Goal: Task Accomplishment & Management: Manage account settings

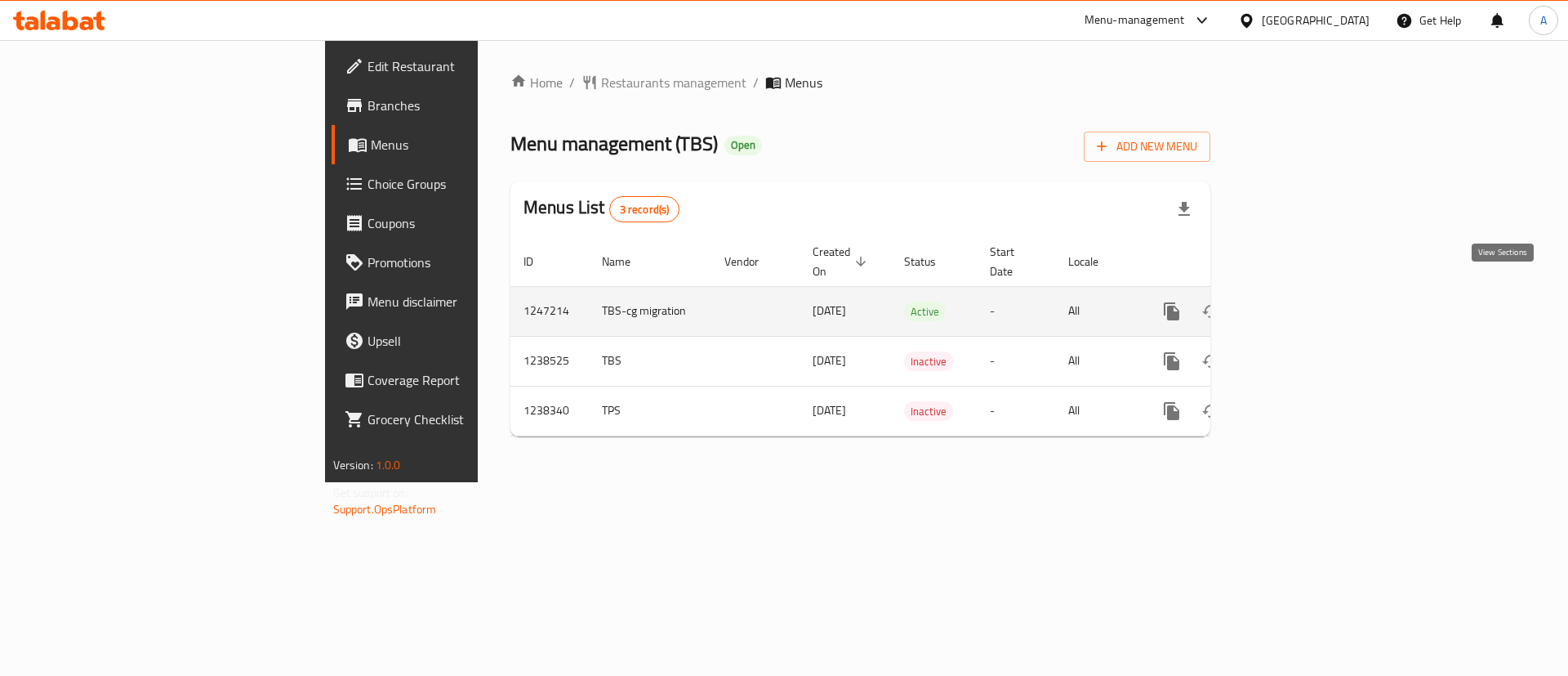
click at [1300, 301] on icon "enhanced table" at bounding box center [1289, 311] width 19 height 19
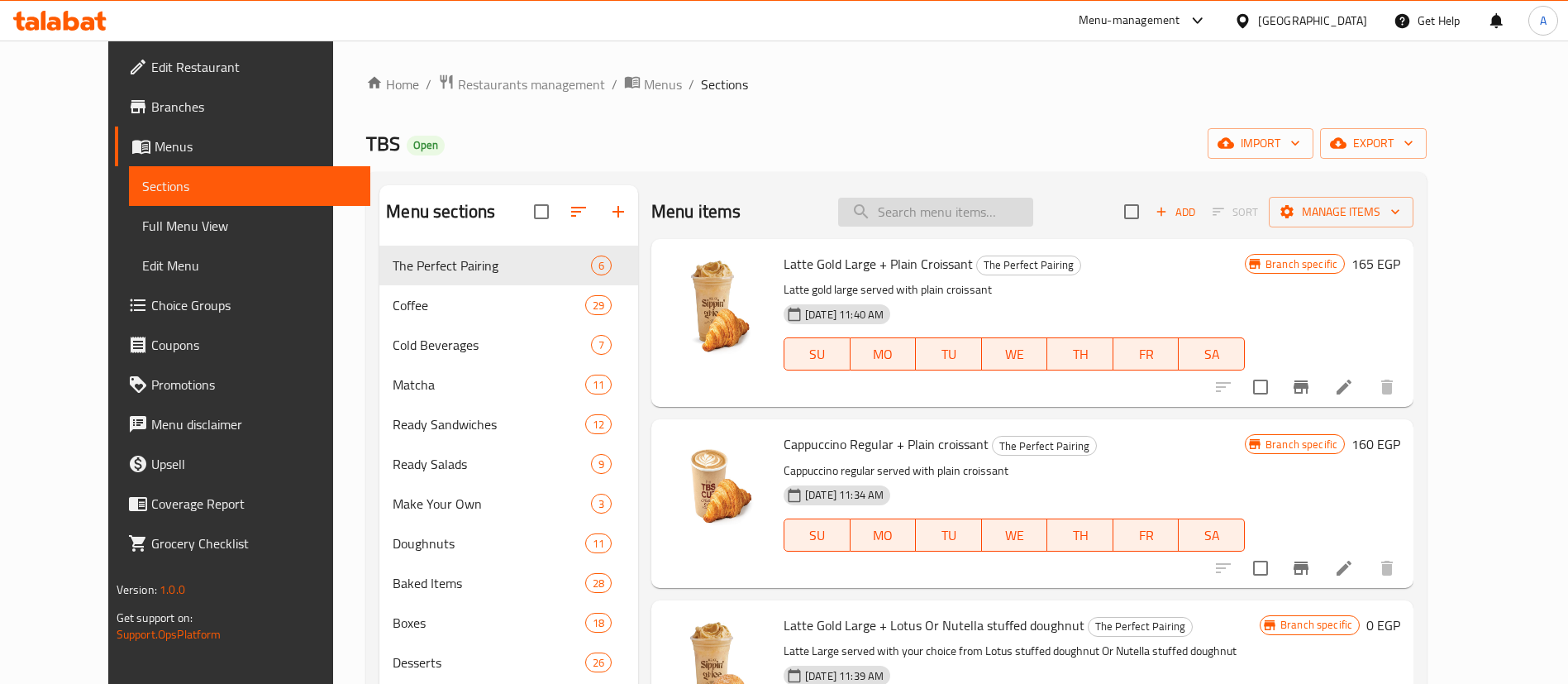
click at [970, 210] on input "search" at bounding box center [935, 212] width 195 height 29
paste input "pain suisse feta spicy"
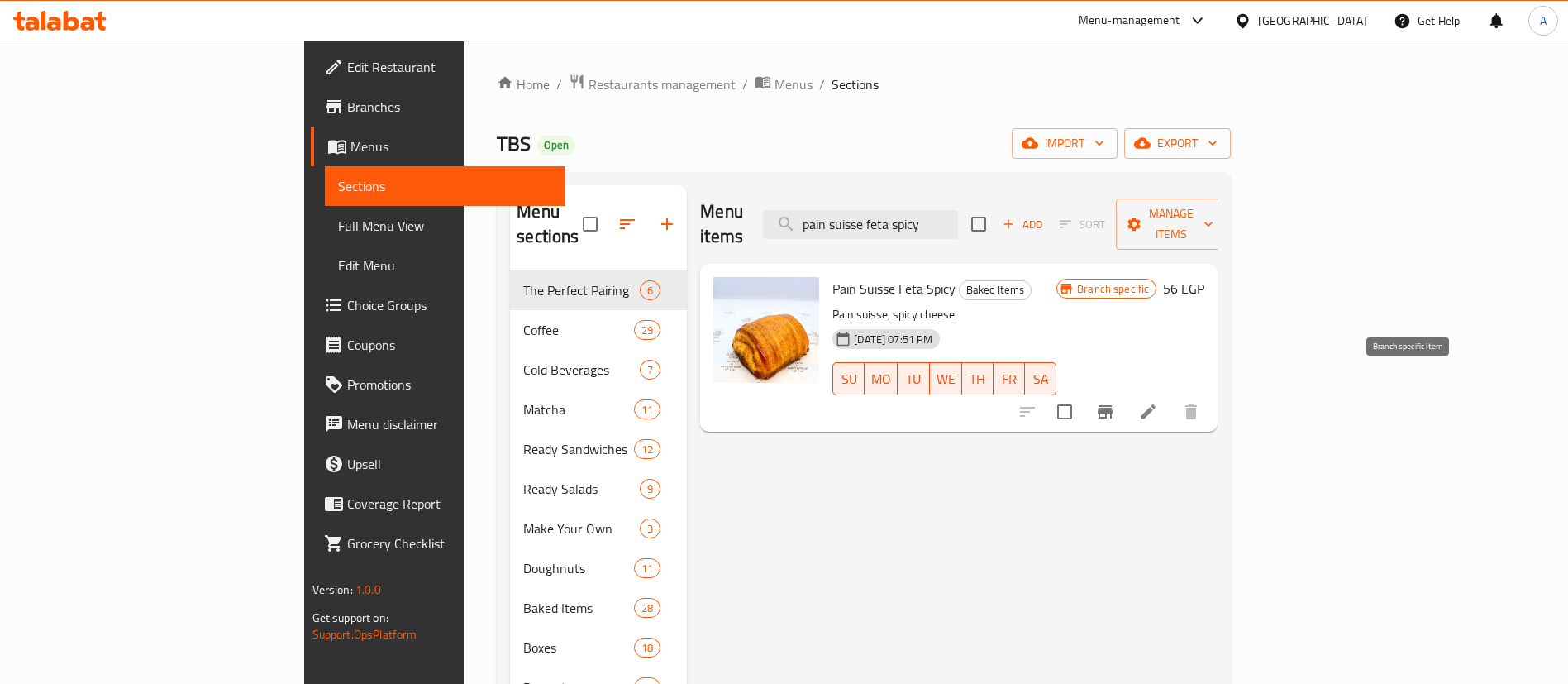
type input "pain suisse feta spicy"
click at [1125, 392] on button "Branch-specific-item" at bounding box center [1105, 411] width 40 height 40
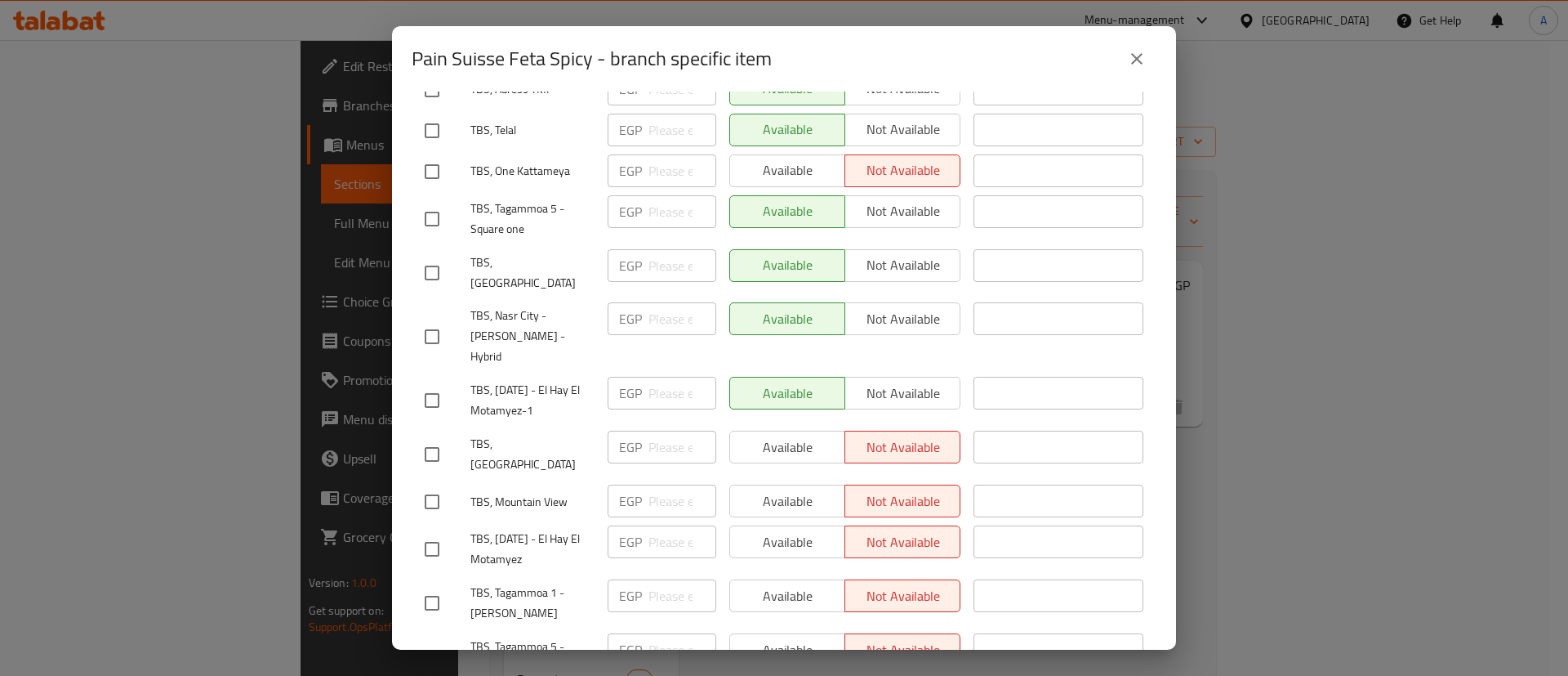
scroll to position [2207, 0]
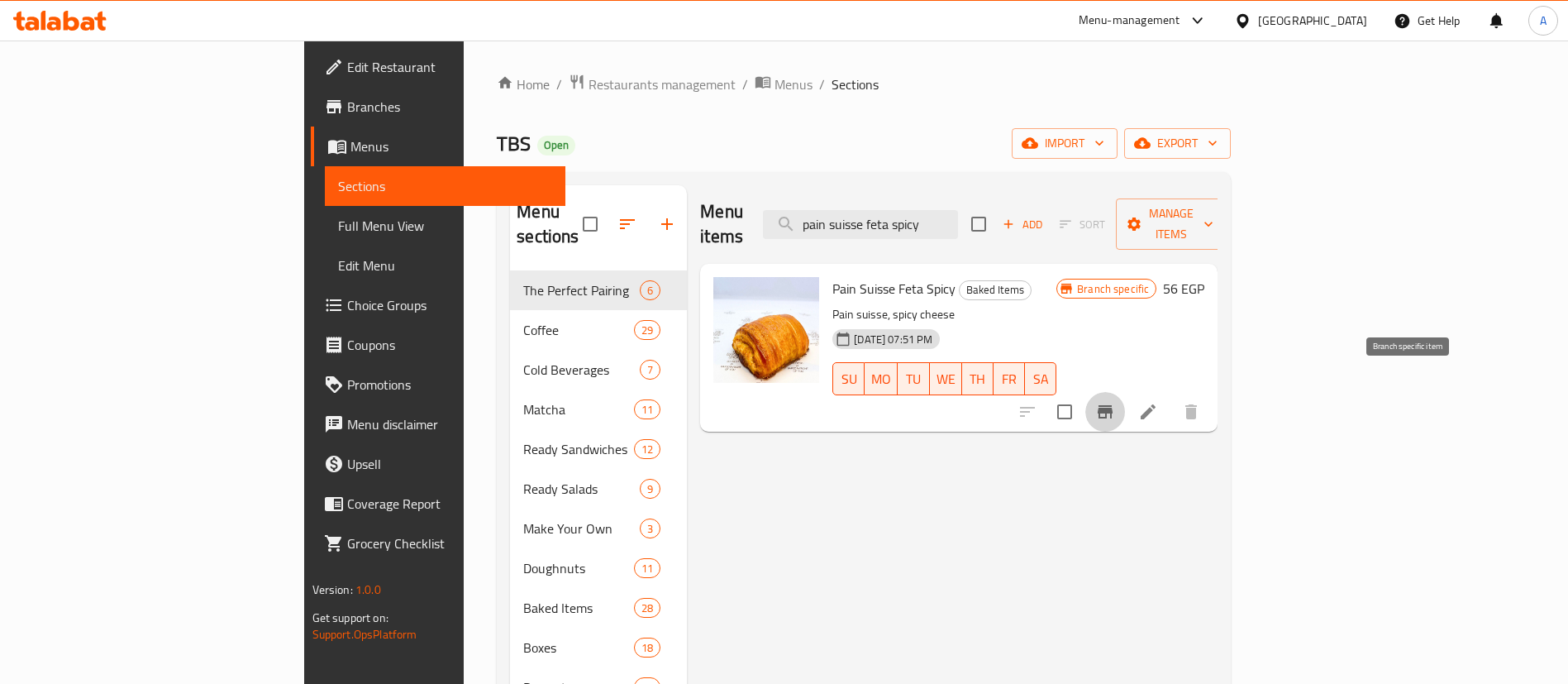
click at [1112, 405] on icon "Branch-specific-item" at bounding box center [1105, 412] width 14 height 14
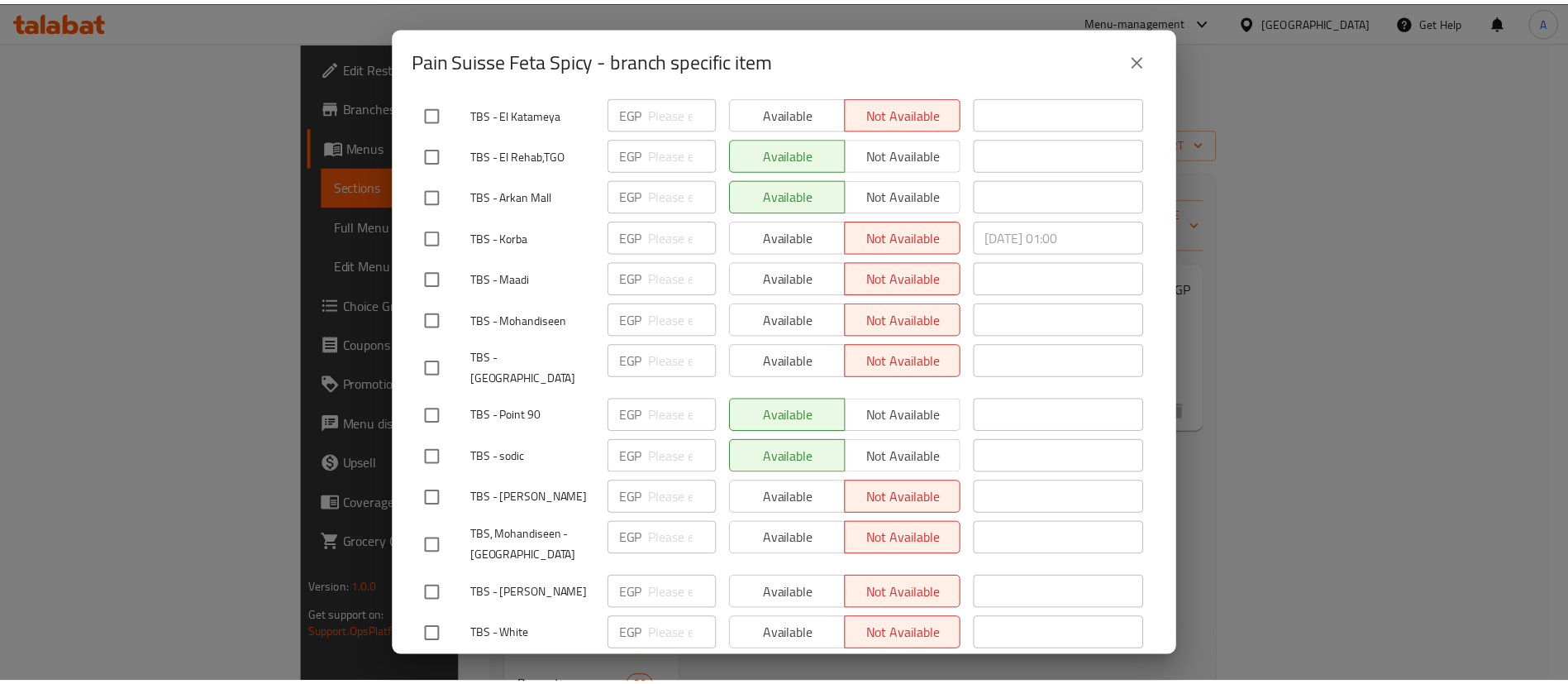
scroll to position [620, 0]
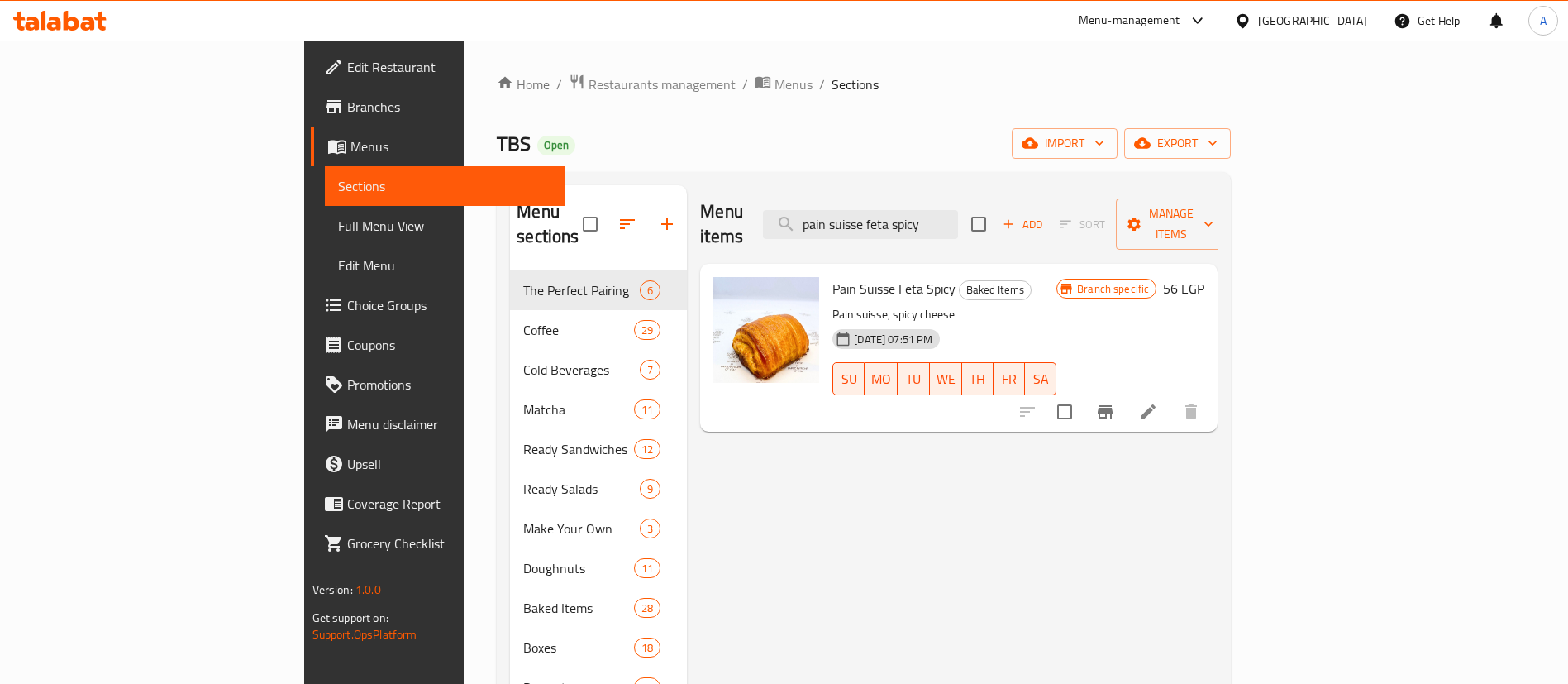
click at [1204, 277] on h6 "56 EGP" at bounding box center [1183, 288] width 42 height 23
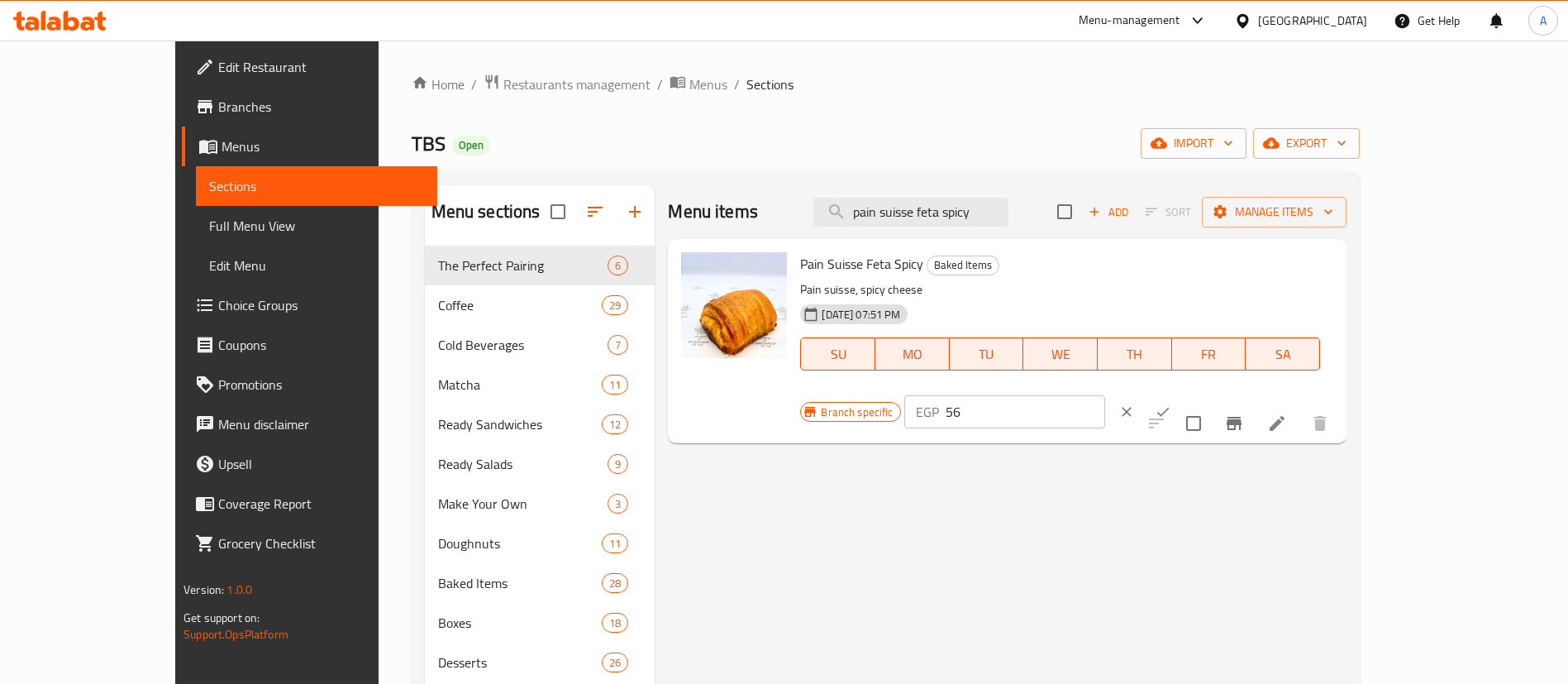
click at [1105, 395] on input "56" at bounding box center [1025, 411] width 159 height 33
type input "80"
click at [1171, 404] on icon "ok" at bounding box center [1163, 411] width 16 height 16
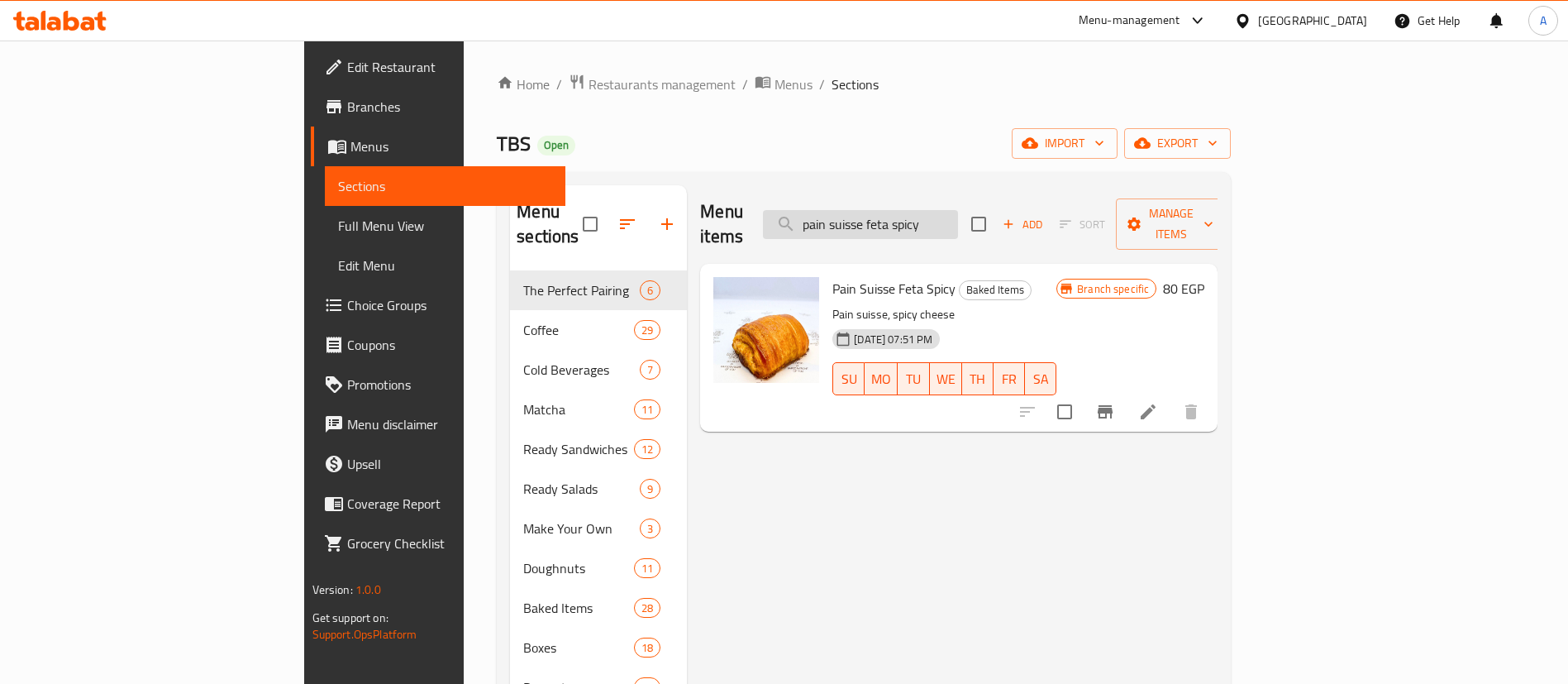
click at [958, 210] on input "pain suisse feta spicy" at bounding box center [860, 224] width 195 height 29
type input "ؤقث"
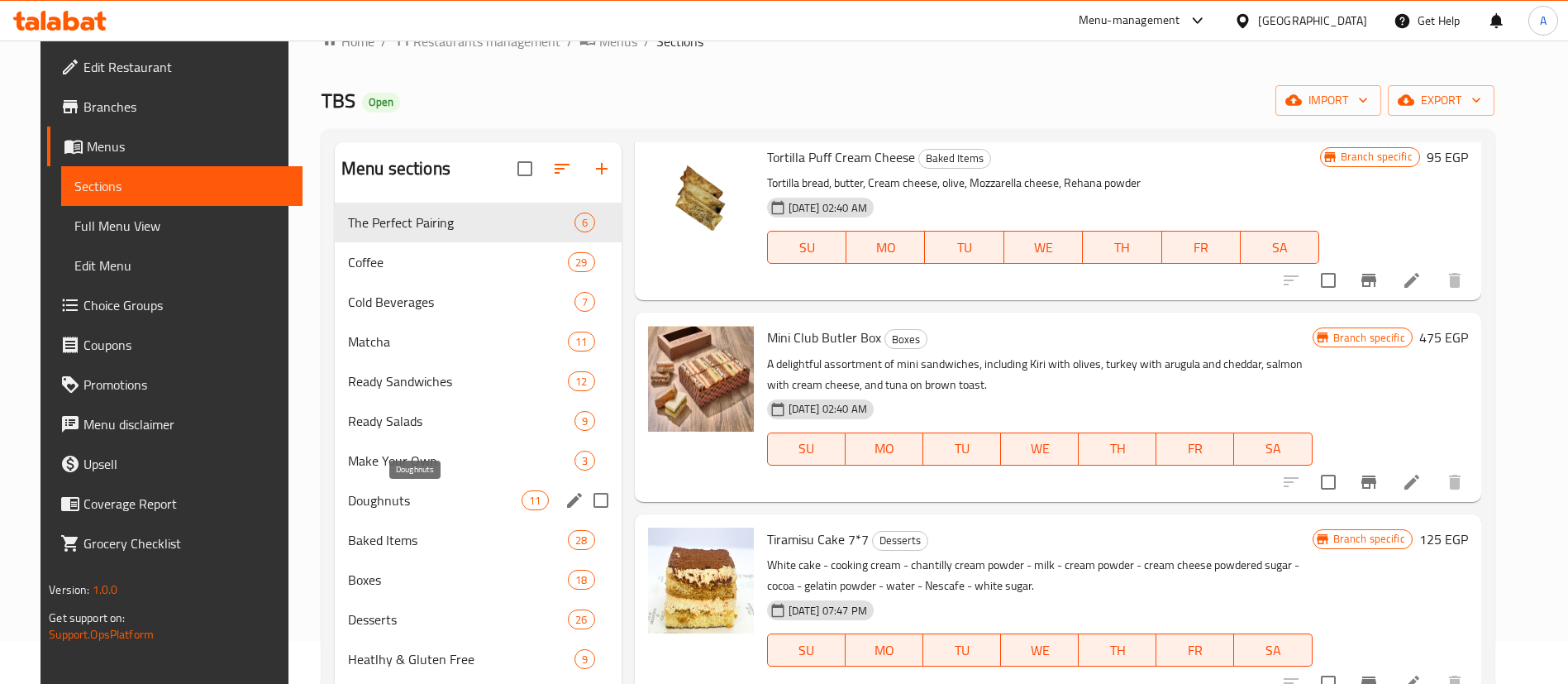
scroll to position [0, 0]
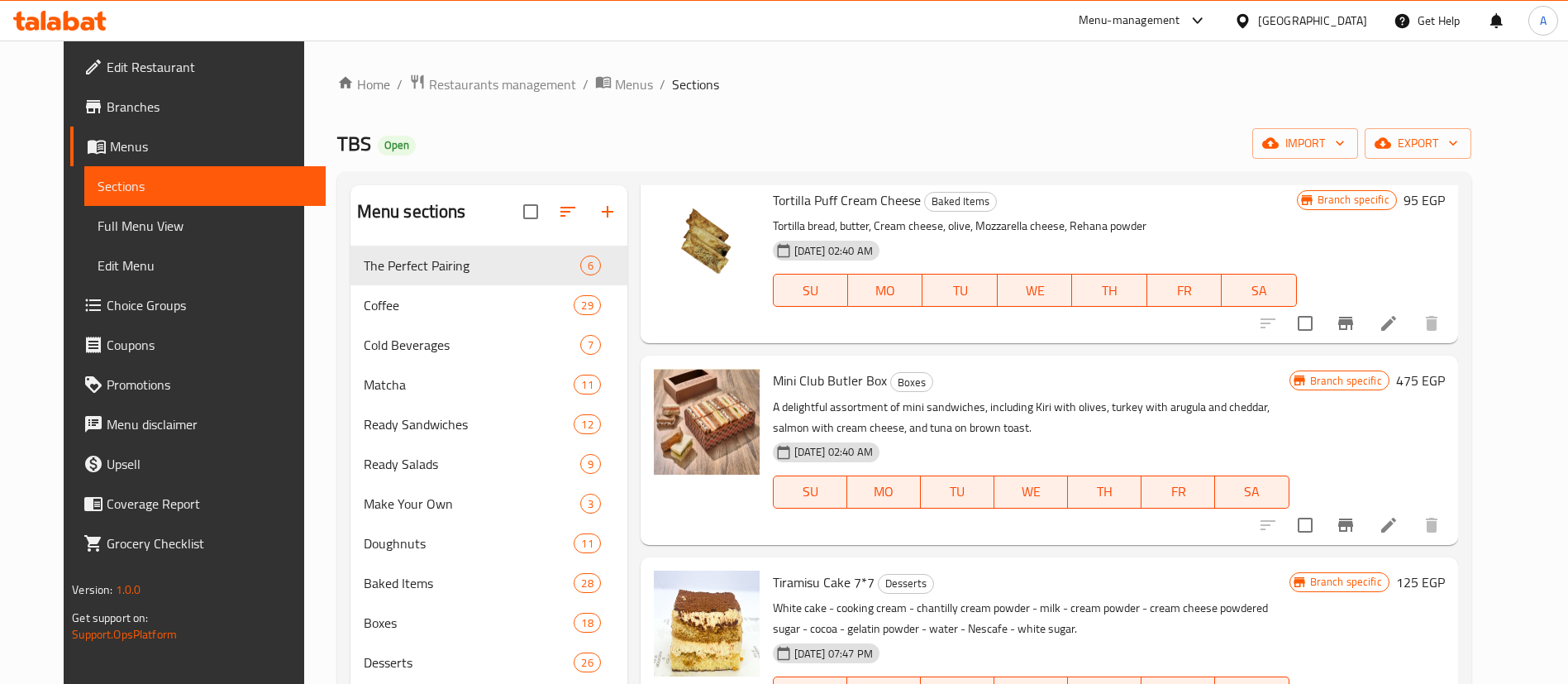
type input "cream cheese"
click at [106, 308] on span "Choice Groups" at bounding box center [210, 304] width 206 height 20
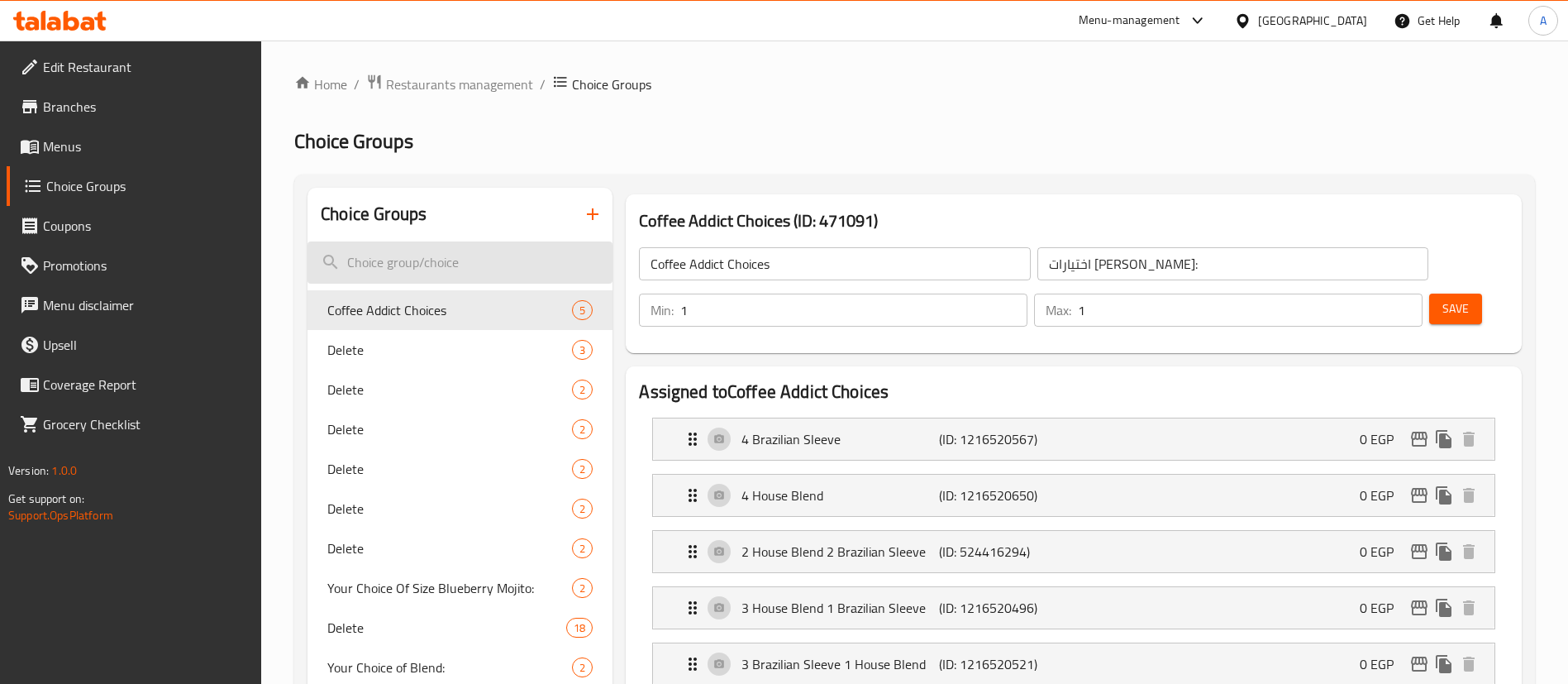
click at [427, 258] on input "search" at bounding box center [460, 262] width 305 height 42
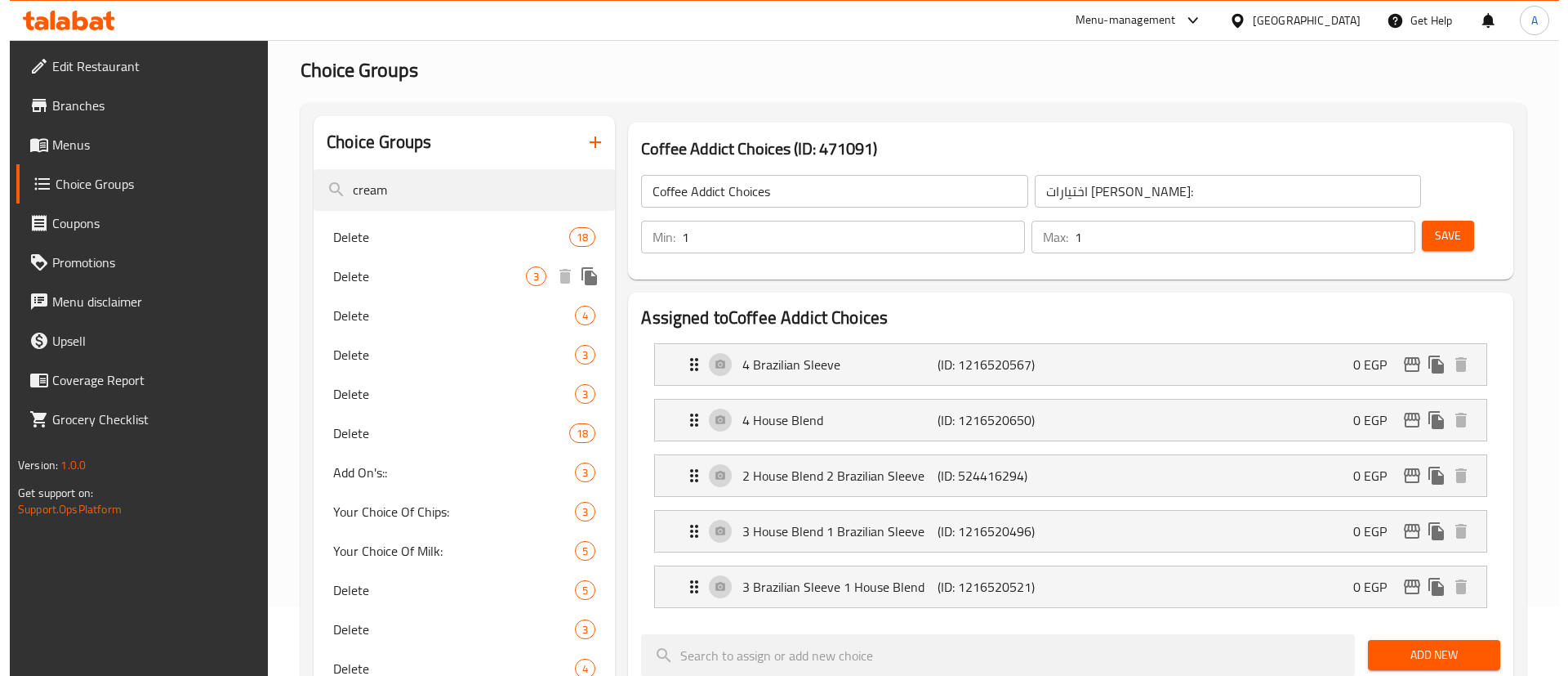
scroll to position [163, 0]
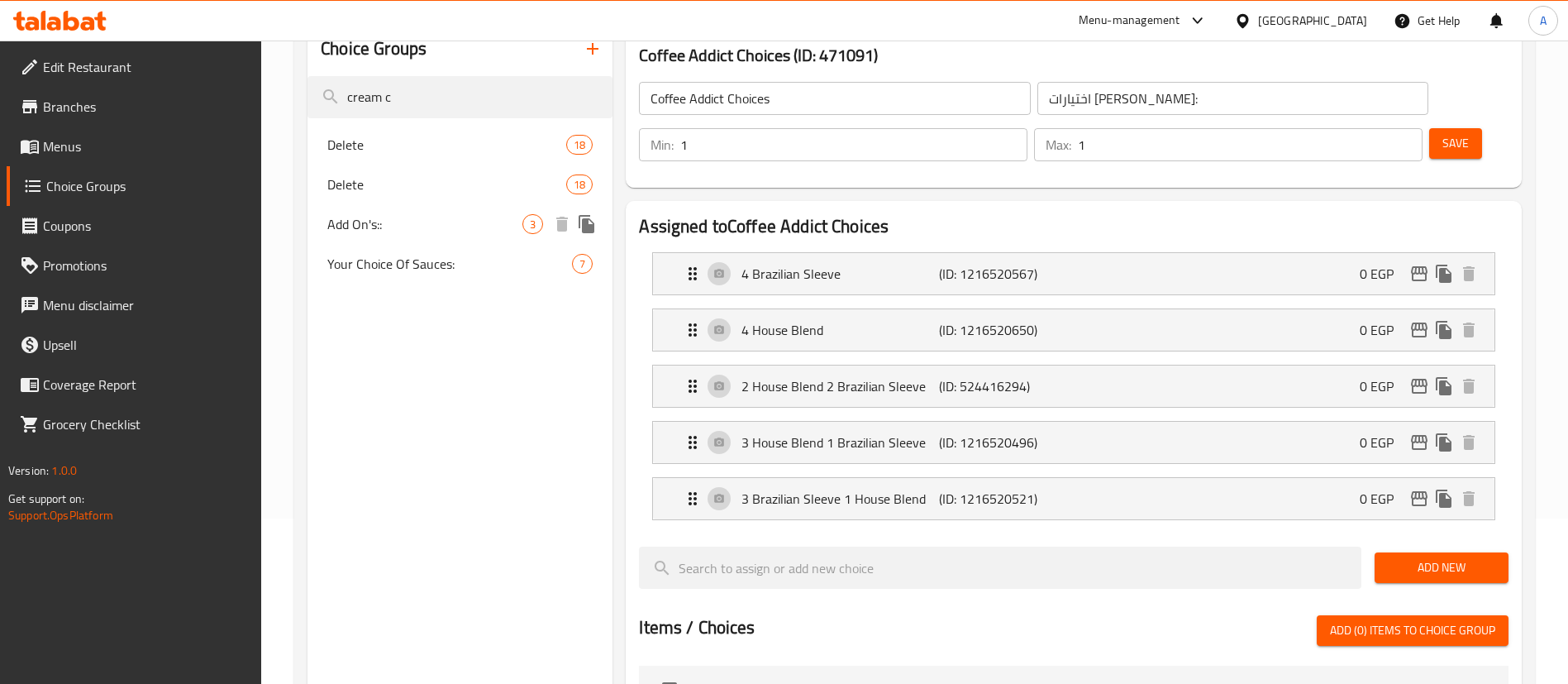
type input "cream c"
click at [418, 220] on span "Add On's::" at bounding box center [424, 223] width 195 height 20
type input "Add On's::"
type input "الإضافات::"
type input "0"
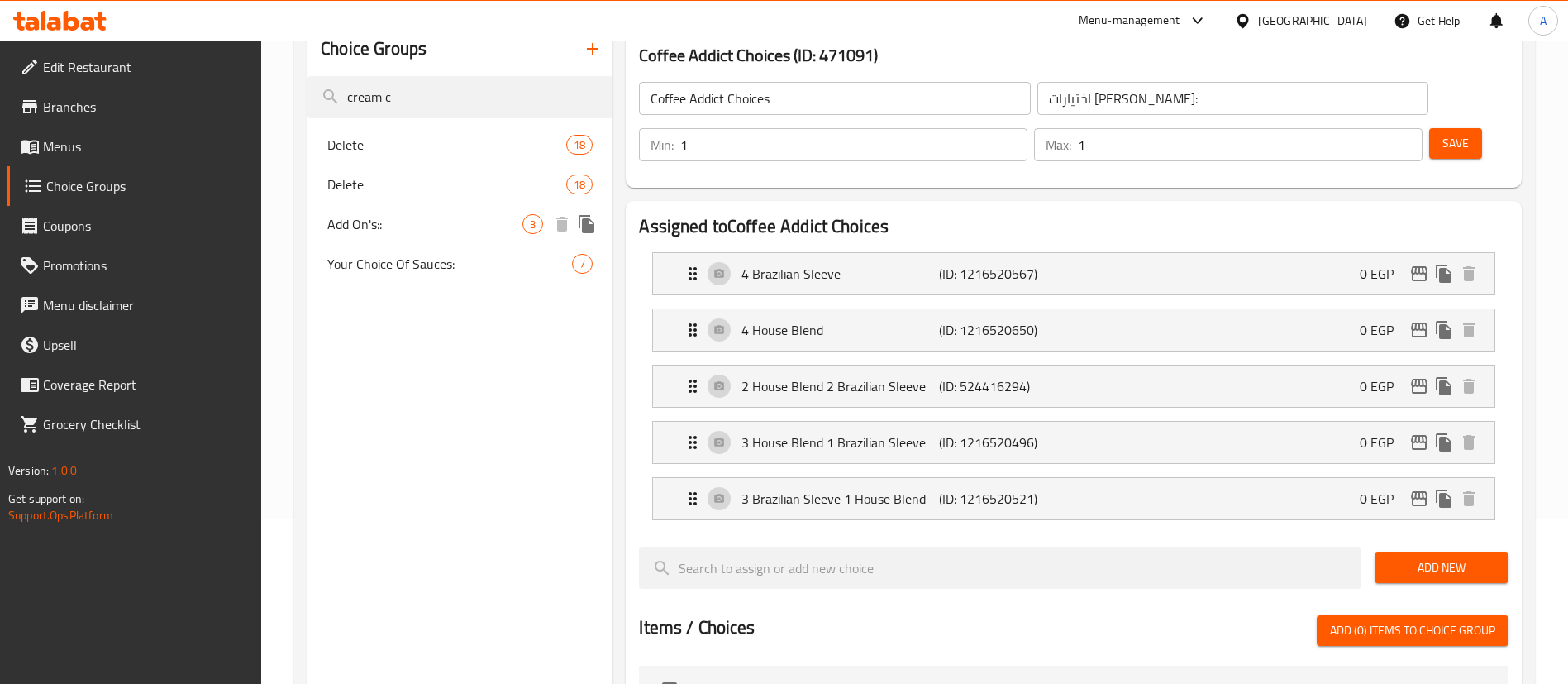
type input "3"
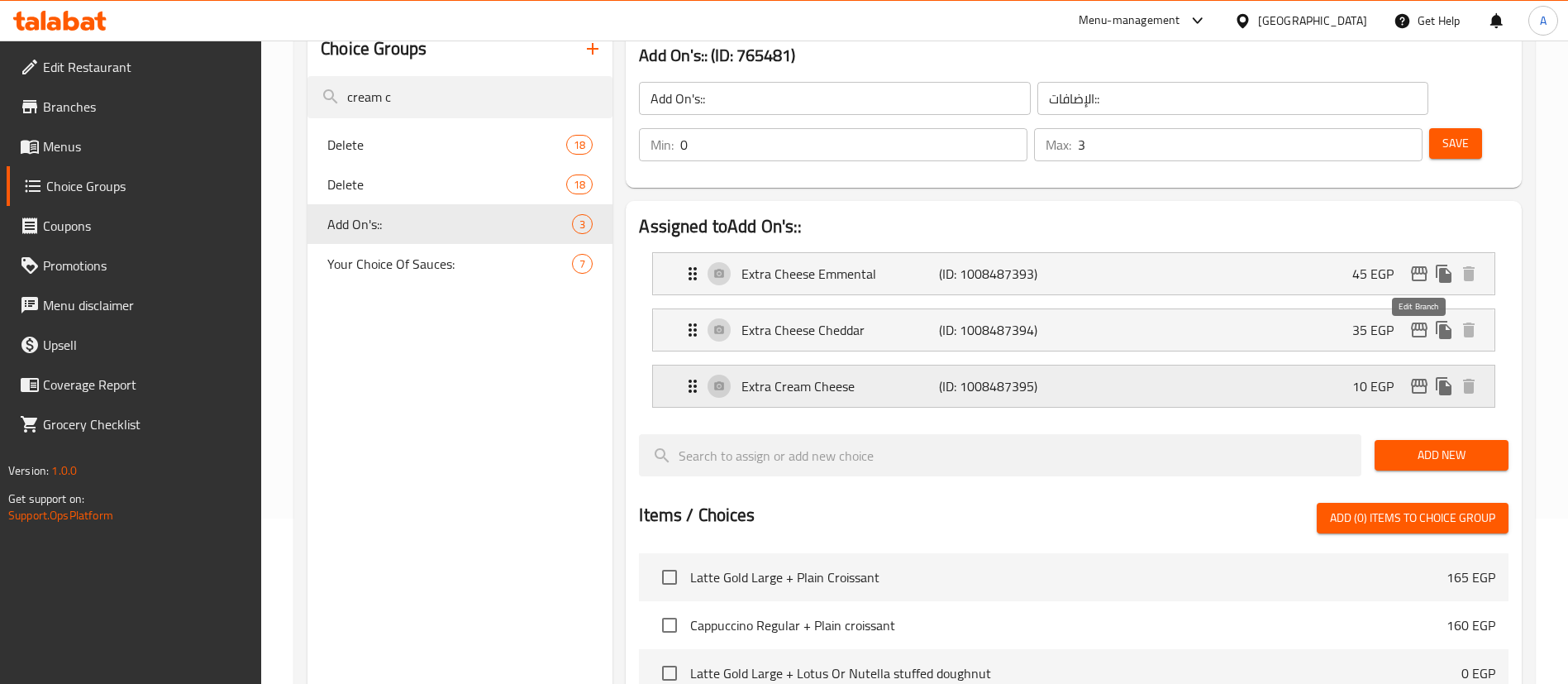
click at [1425, 378] on icon "edit" at bounding box center [1418, 385] width 16 height 14
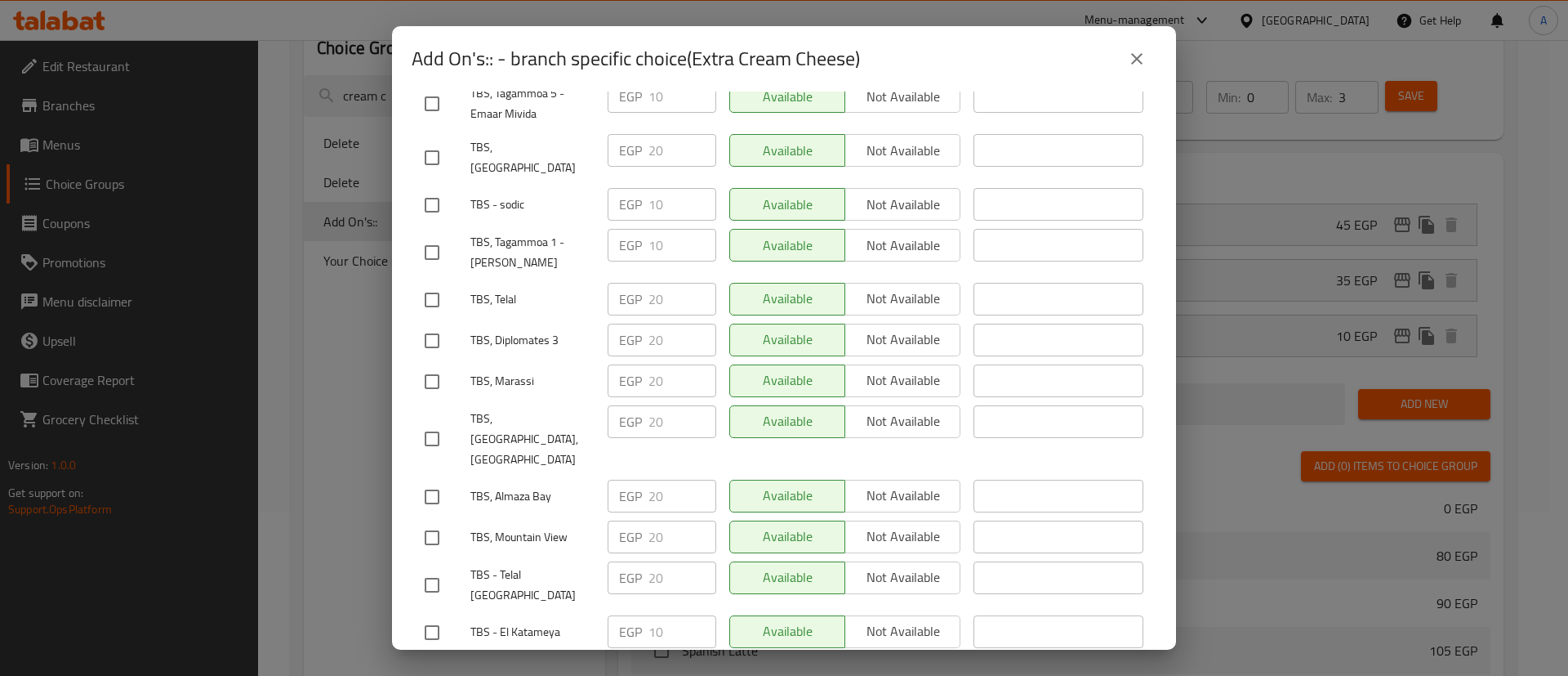
scroll to position [649, 0]
click at [441, 143] on input "checkbox" at bounding box center [432, 160] width 35 height 35
checkbox input "true"
click at [429, 285] on input "checkbox" at bounding box center [432, 302] width 35 height 35
checkbox input "true"
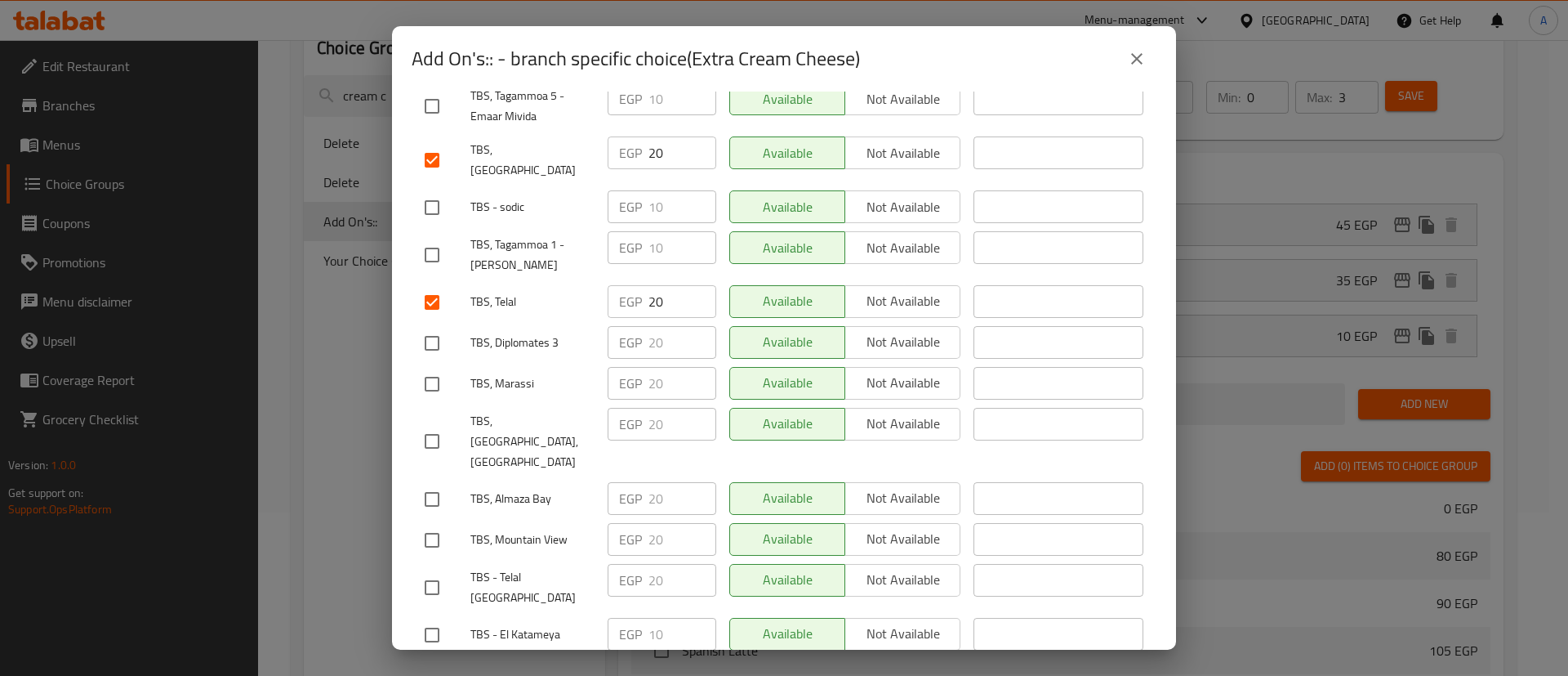
click at [428, 326] on input "checkbox" at bounding box center [432, 343] width 35 height 35
checkbox input "true"
click at [437, 367] on input "checkbox" at bounding box center [432, 384] width 35 height 35
checkbox input "true"
click at [428, 424] on input "checkbox" at bounding box center [432, 441] width 35 height 35
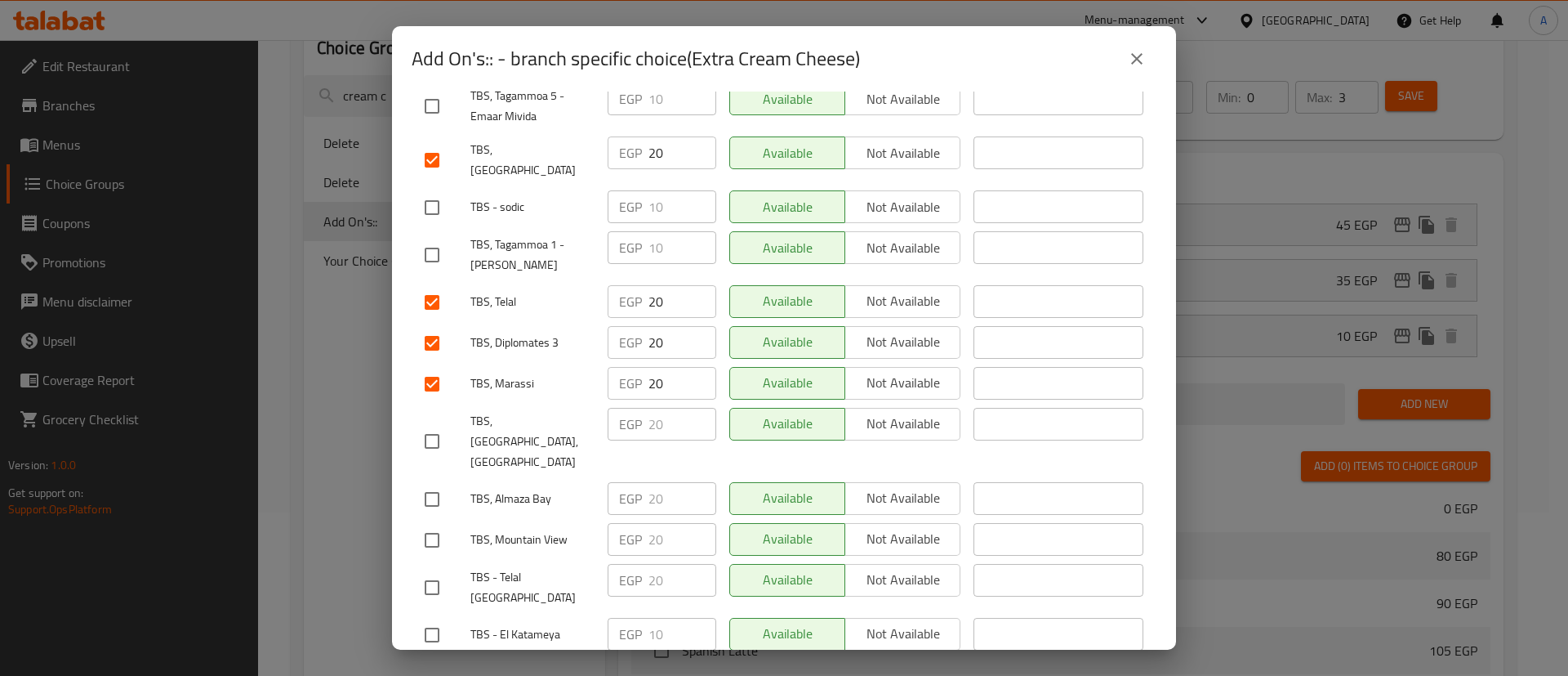
checkbox input "true"
click at [433, 482] on input "checkbox" at bounding box center [432, 499] width 35 height 35
checkbox input "true"
click at [436, 523] on input "checkbox" at bounding box center [432, 540] width 35 height 35
checkbox input "true"
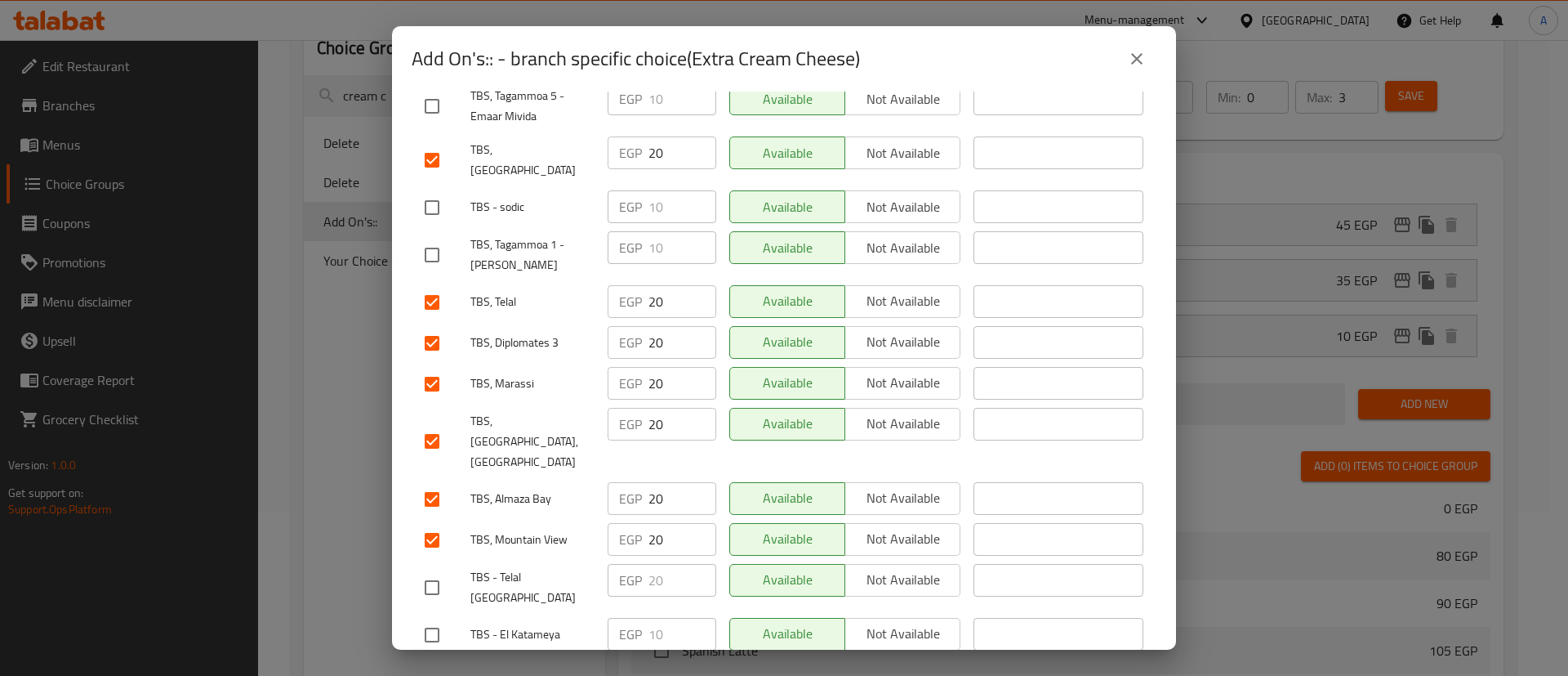
click at [437, 570] on input "checkbox" at bounding box center [432, 587] width 35 height 35
checkbox input "true"
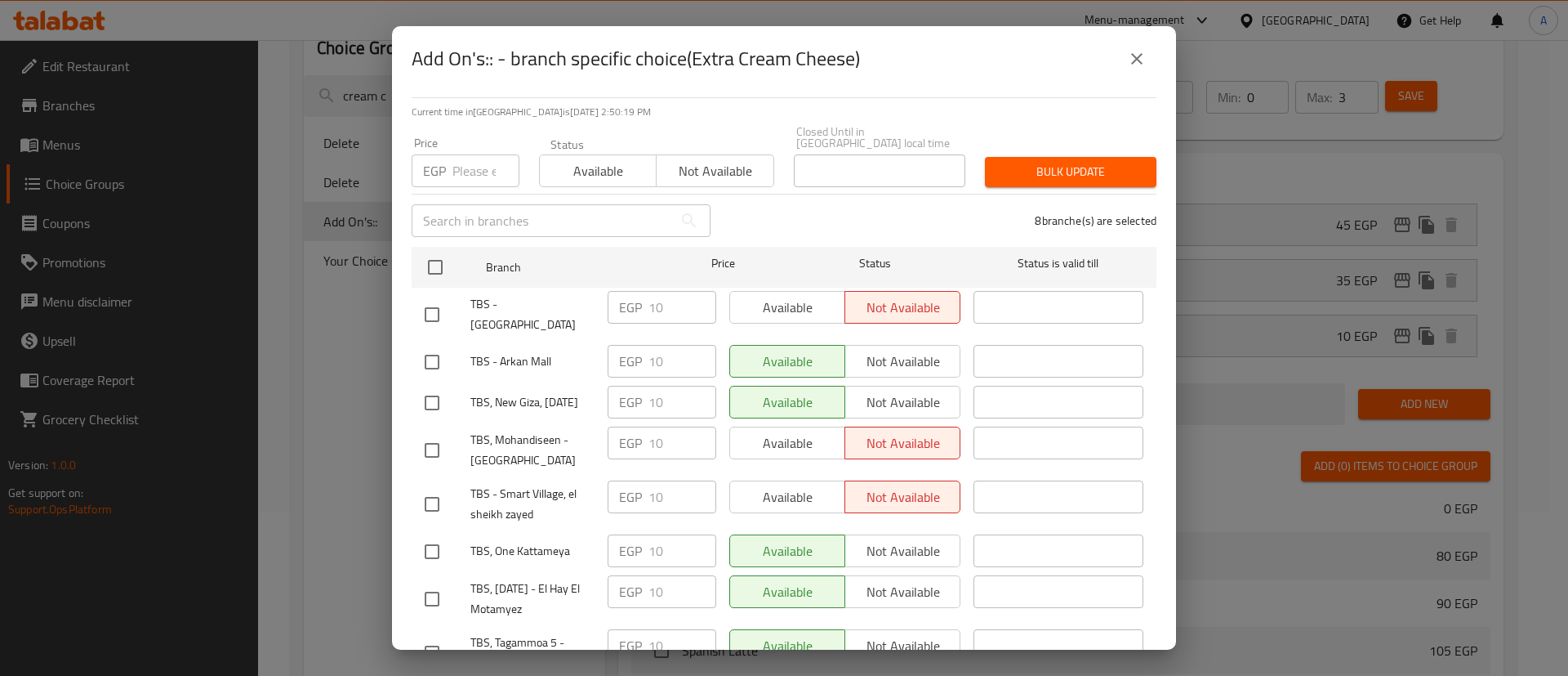
scroll to position [0, 0]
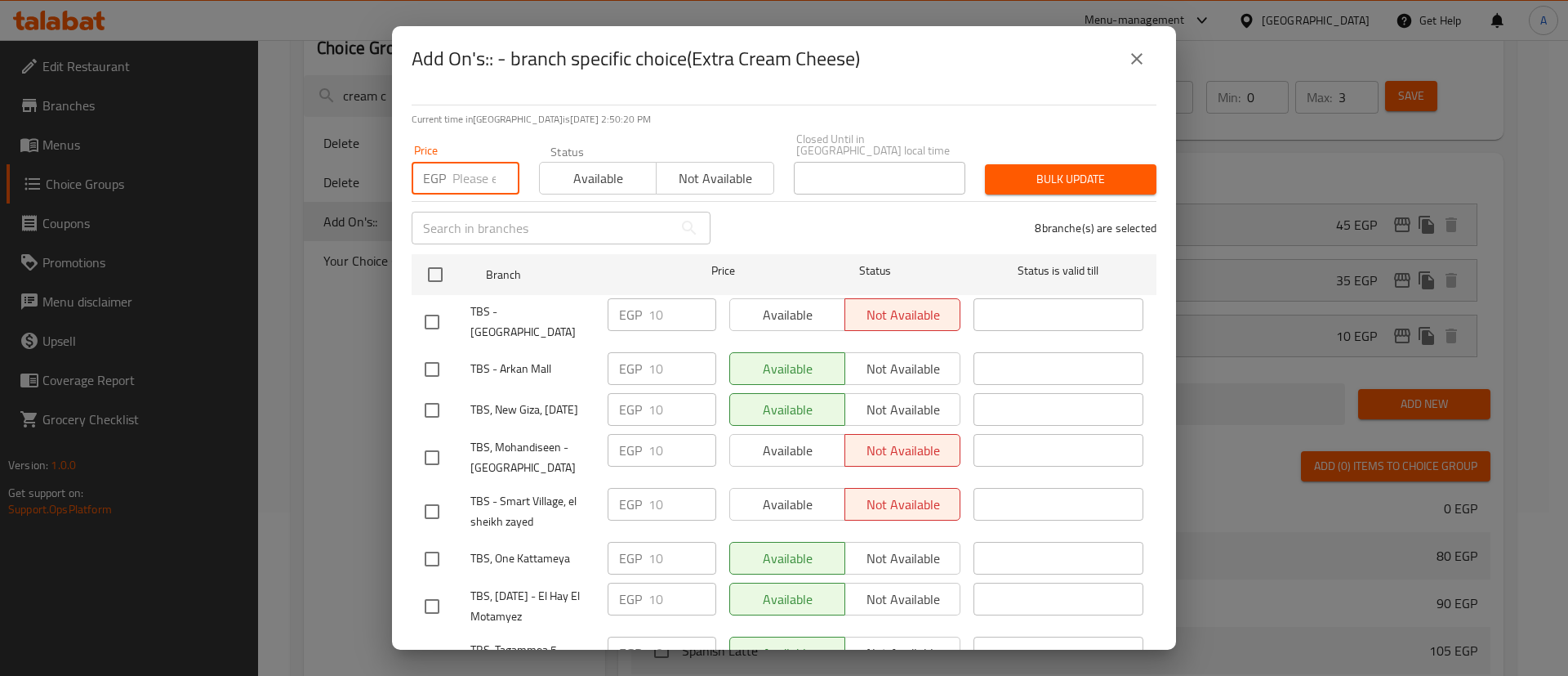
click at [454, 162] on input "number" at bounding box center [486, 178] width 67 height 33
type input "15"
click at [446, 258] on input "checkbox" at bounding box center [435, 274] width 35 height 35
checkbox input "true"
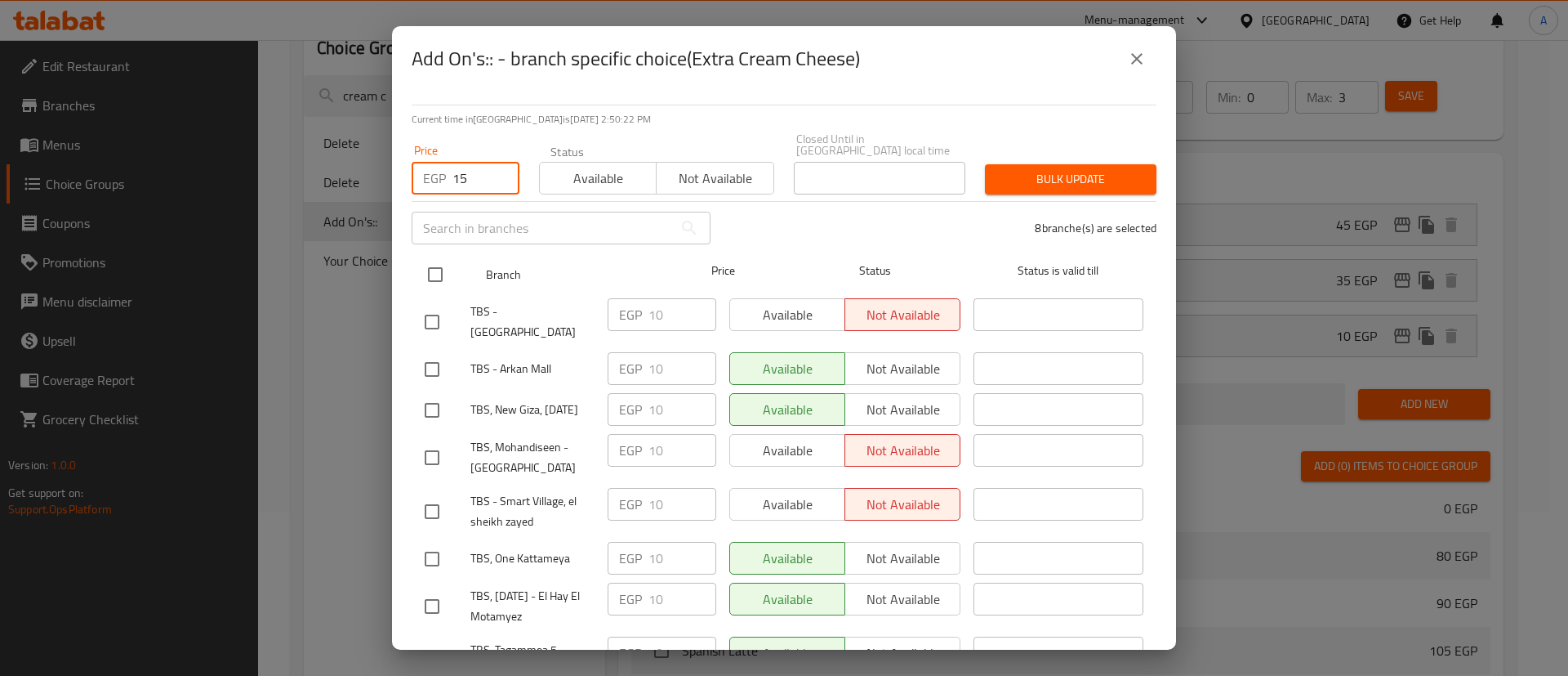
checkbox input "true"
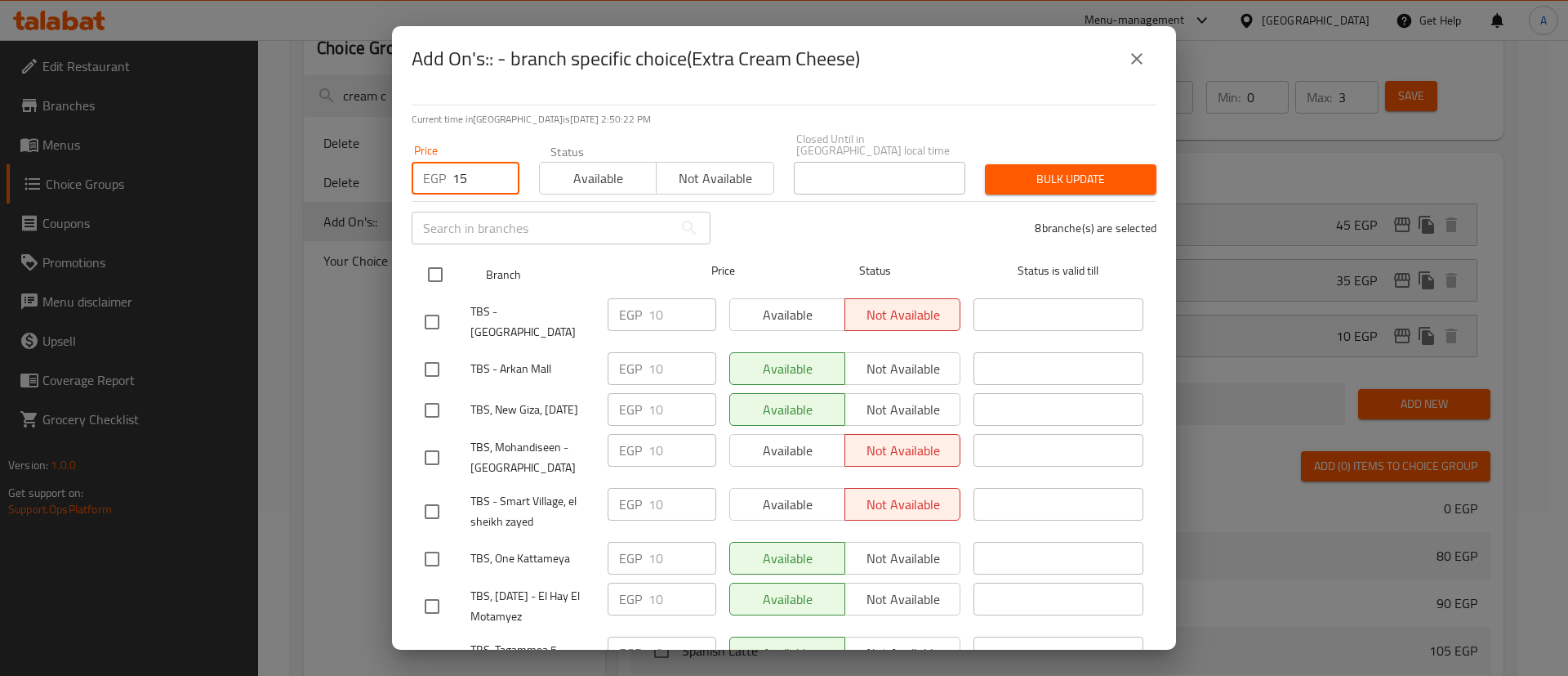
checkbox input "true"
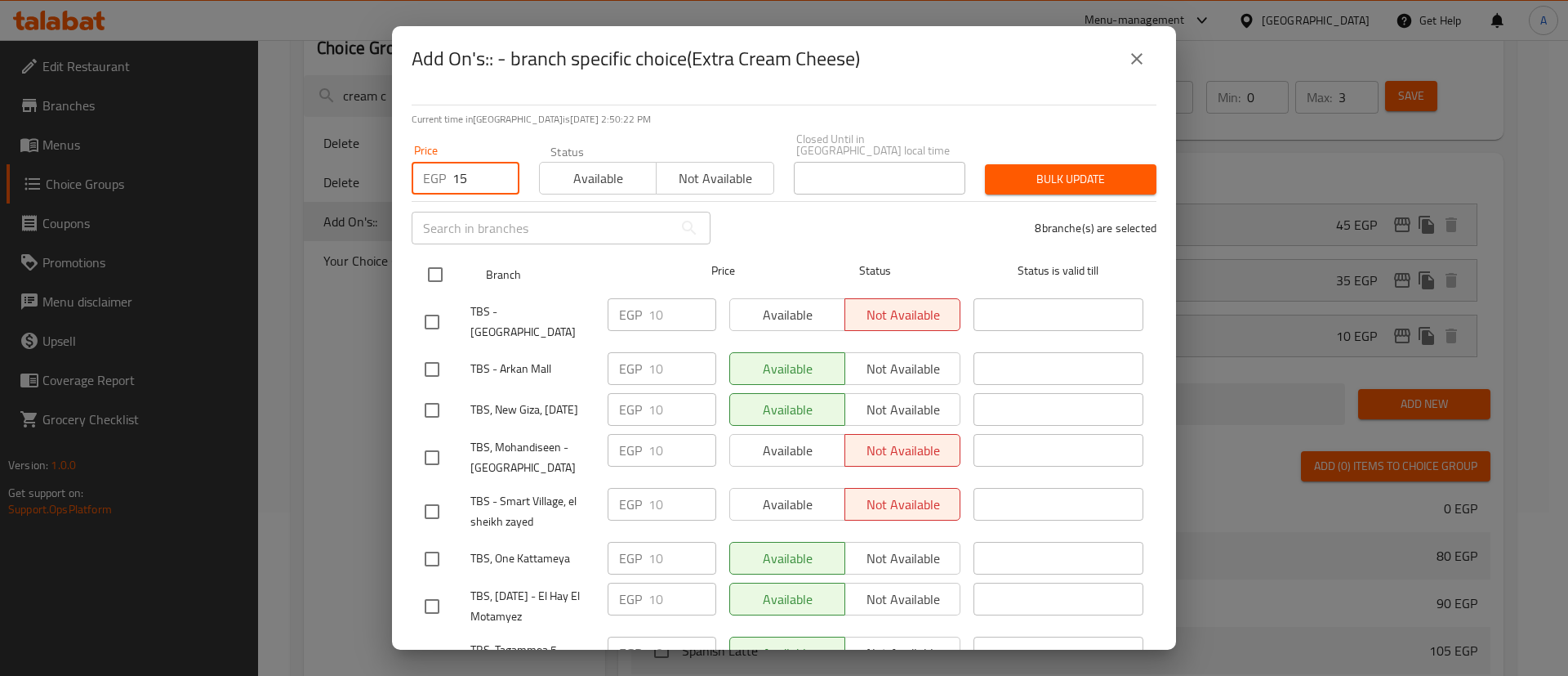
checkbox input "true"
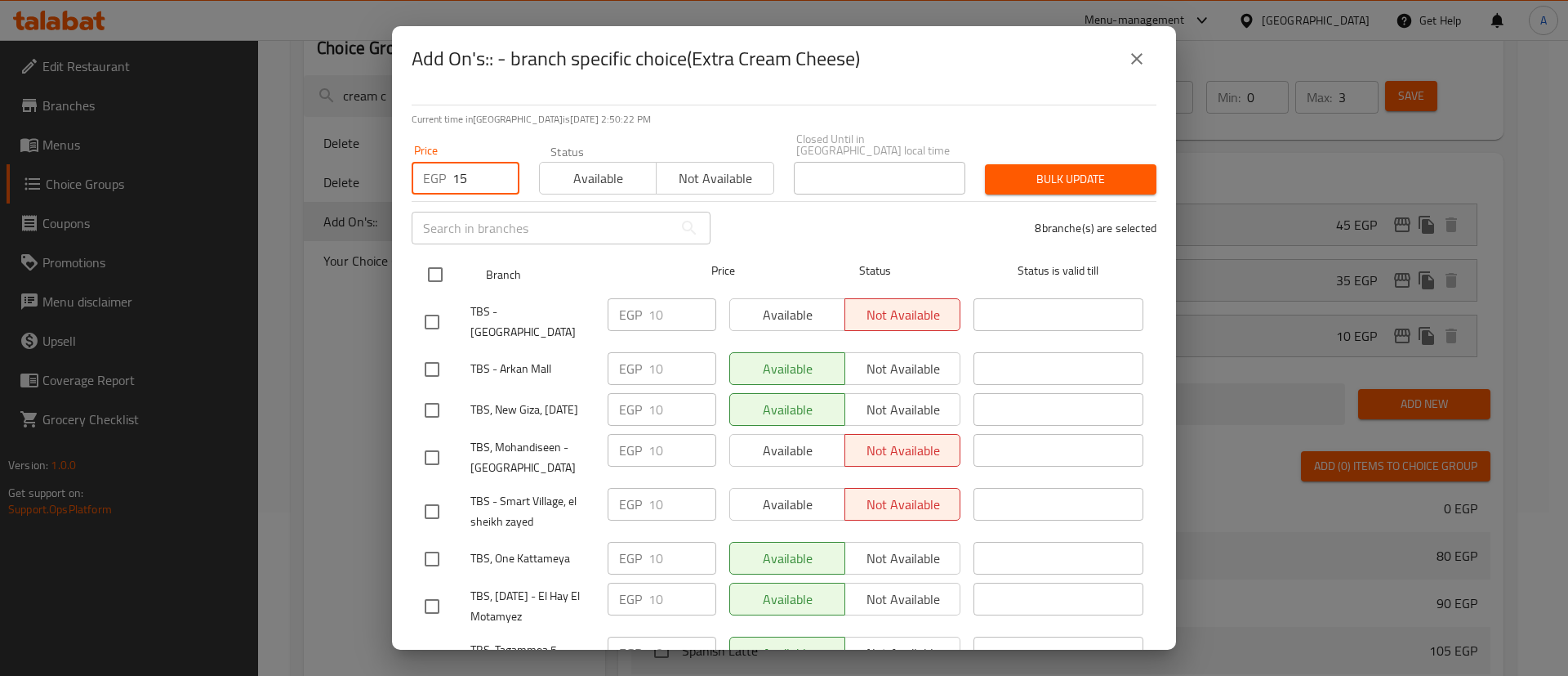
checkbox input "true"
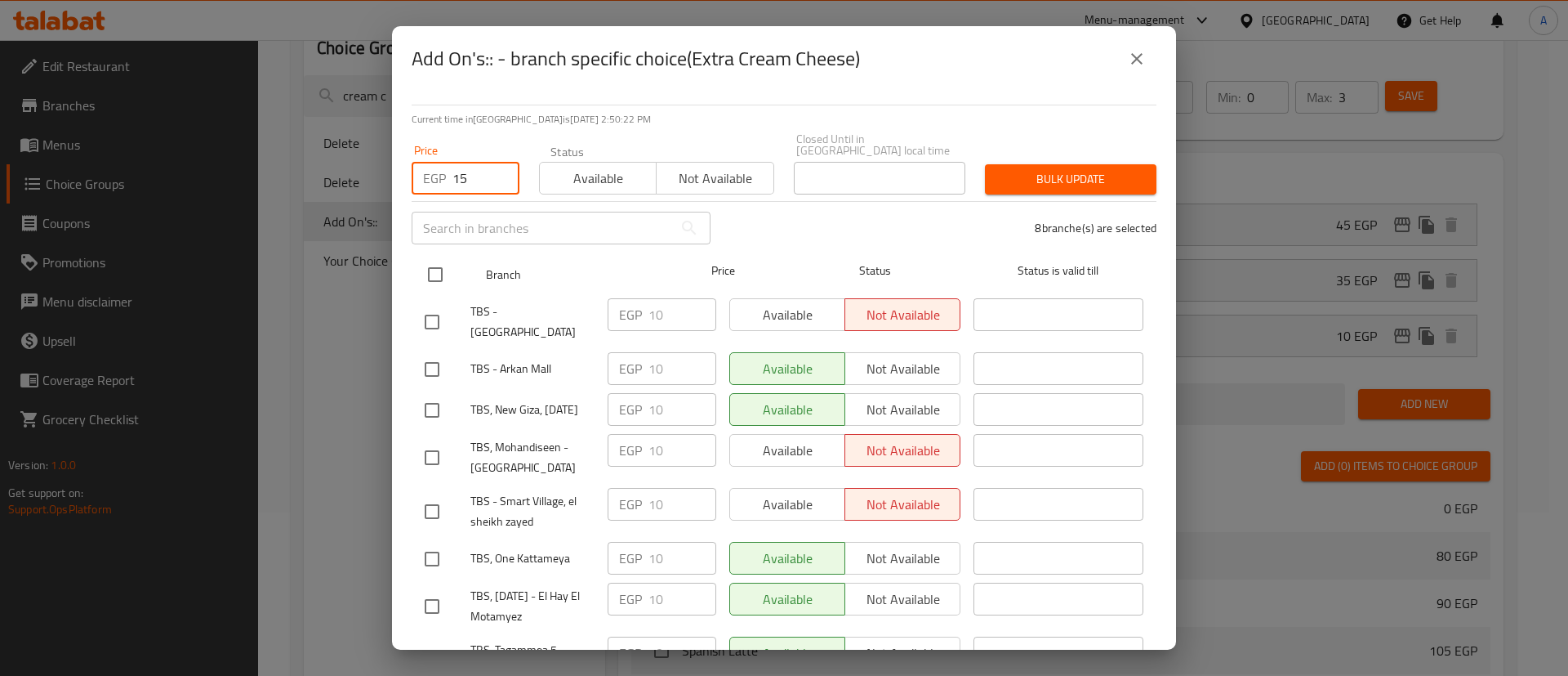
checkbox input "true"
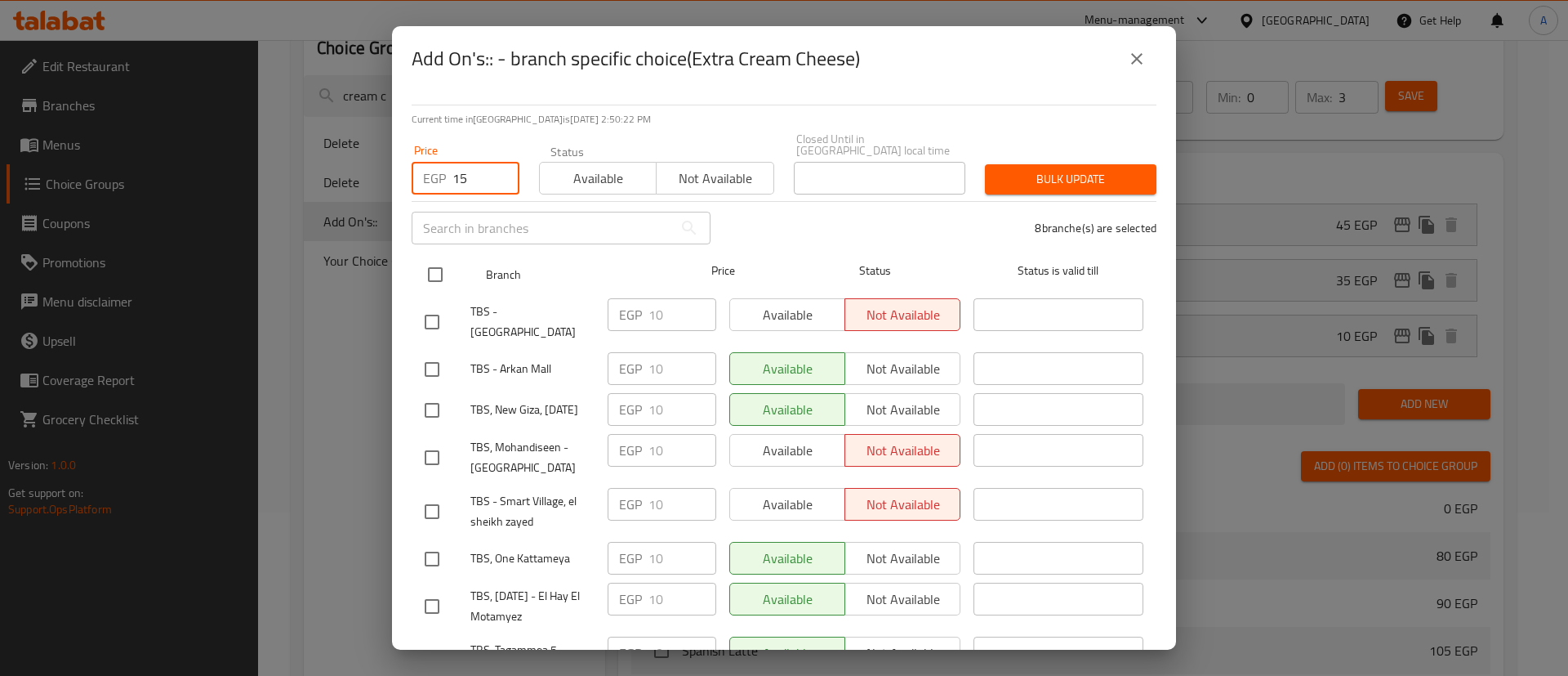
checkbox input "true"
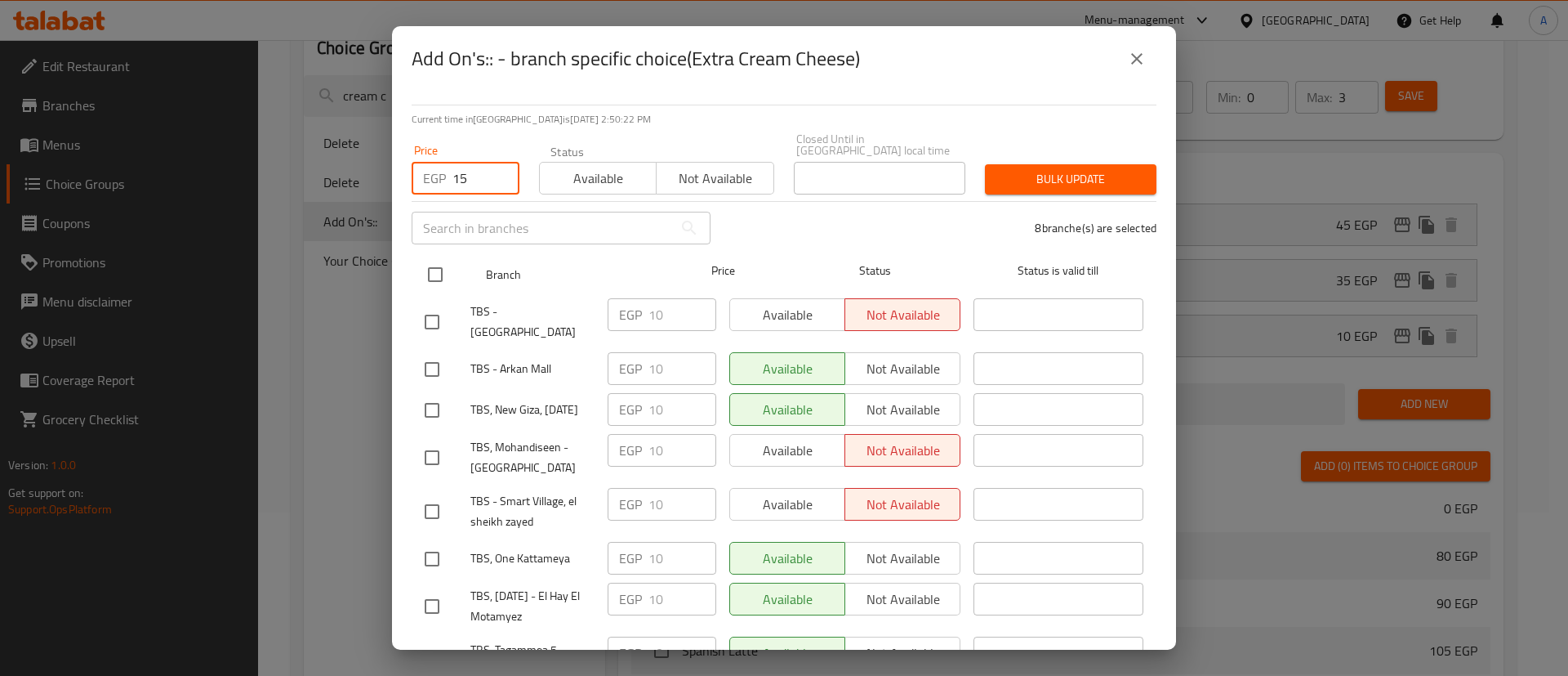
checkbox input "true"
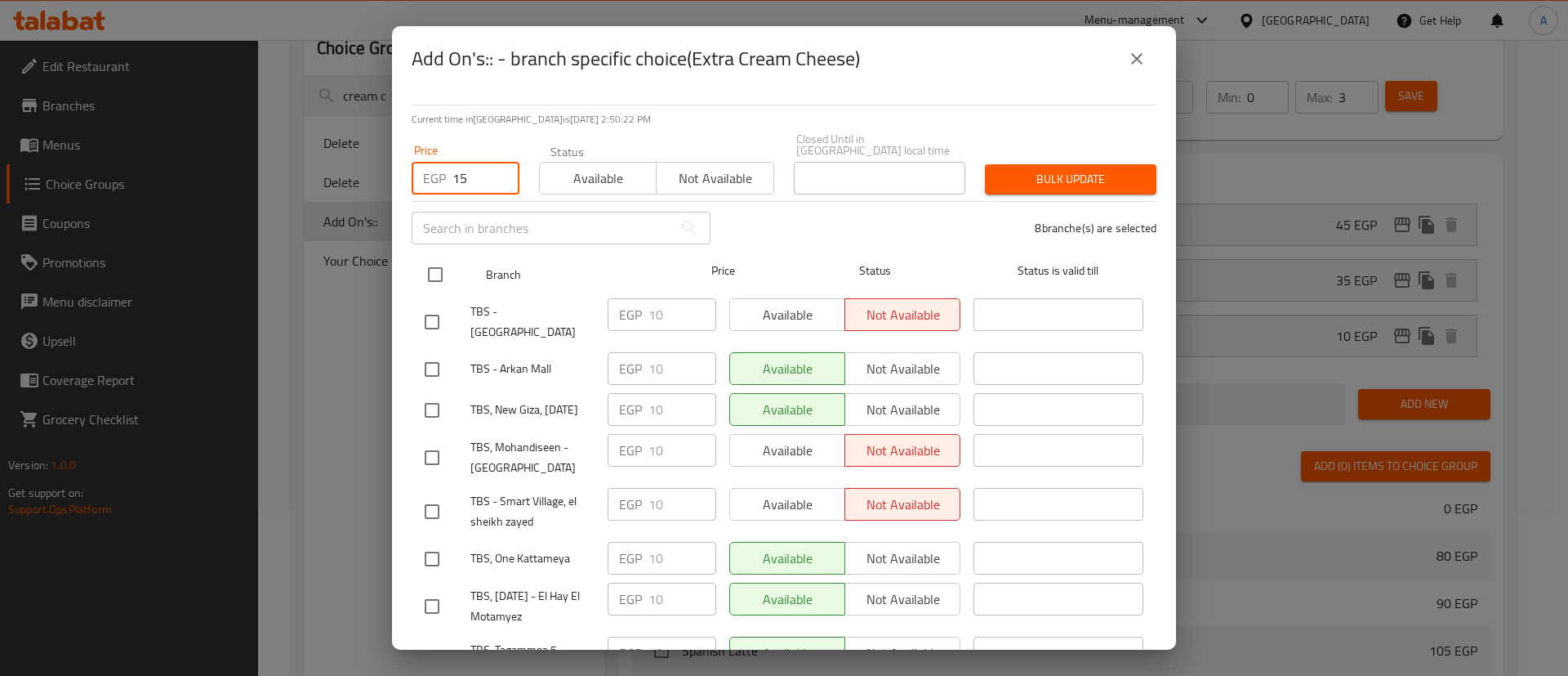
checkbox input "true"
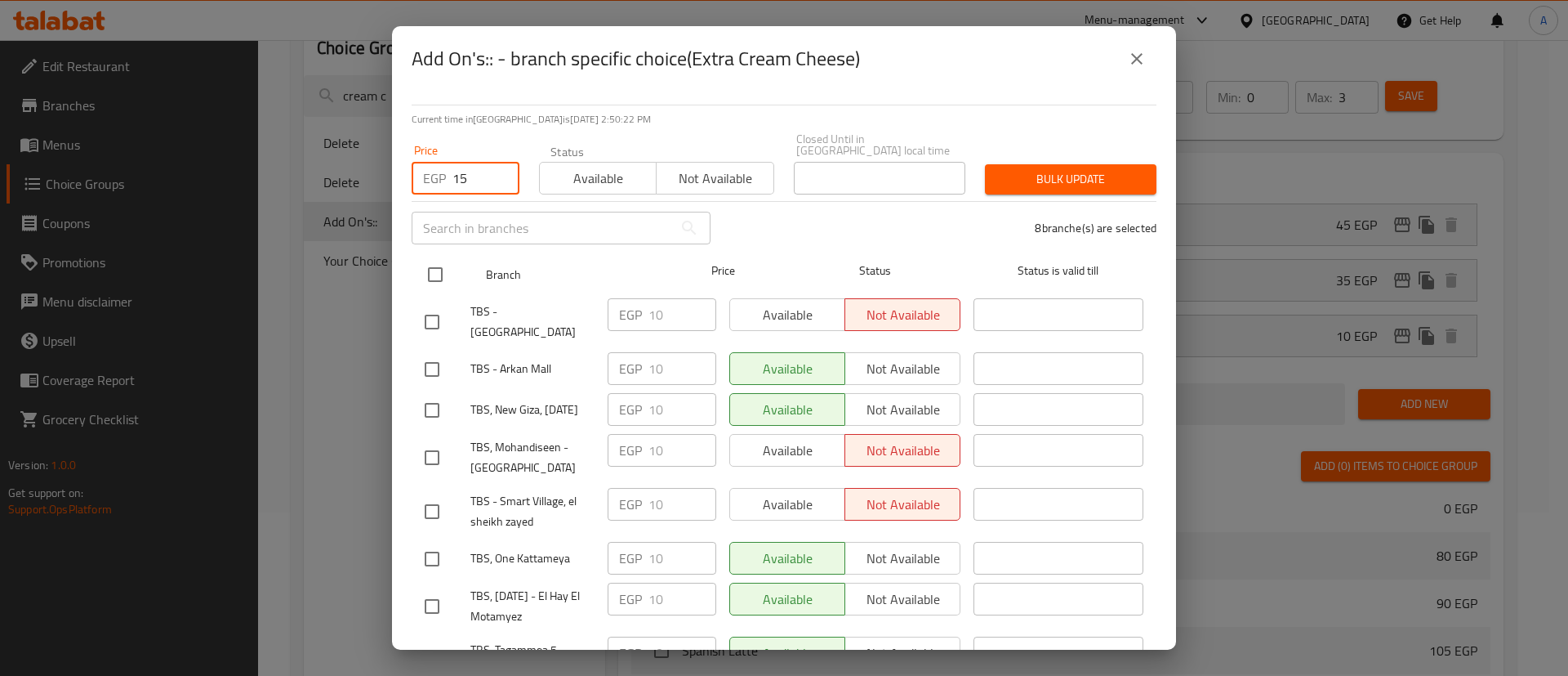
checkbox input "true"
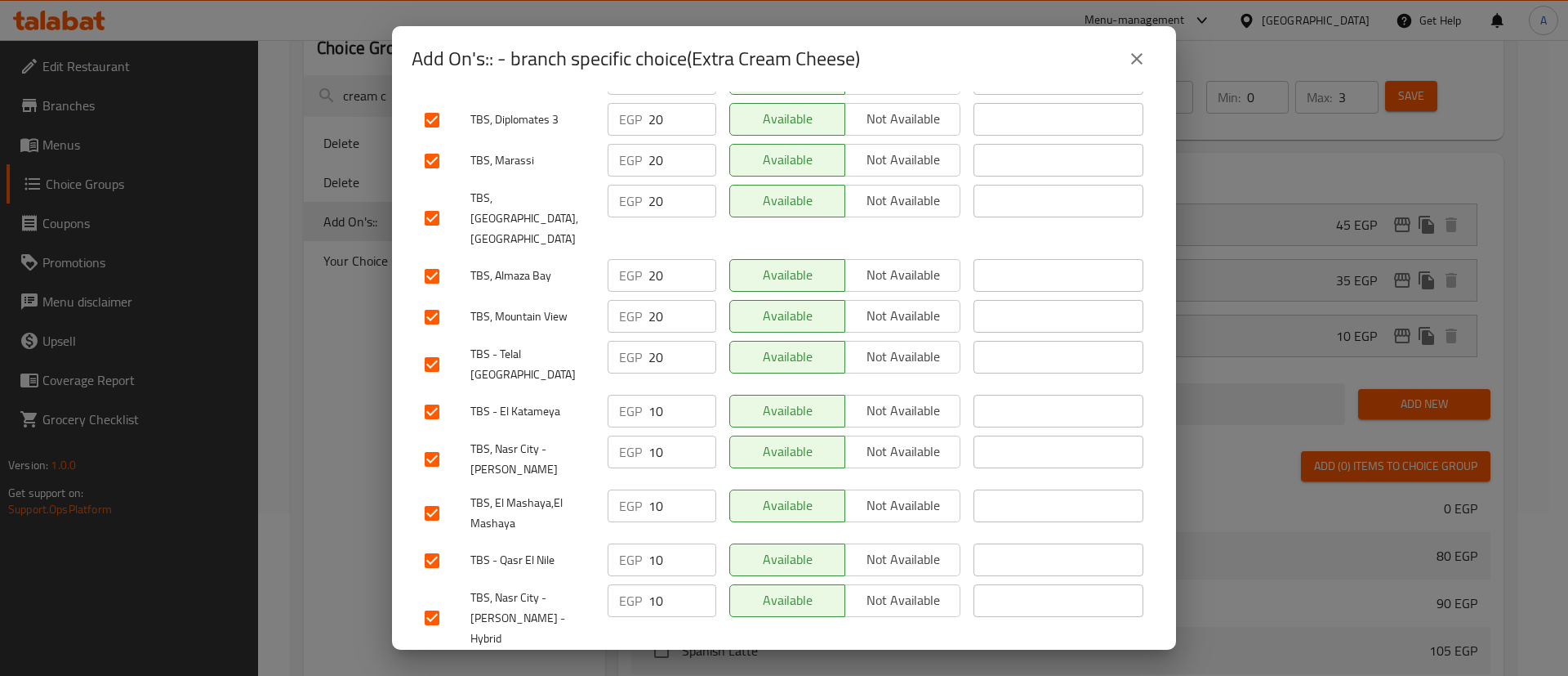
scroll to position [870, 0]
click at [421, 349] on input "checkbox" at bounding box center [432, 365] width 35 height 35
checkbox input "false"
click at [443, 301] on input "checkbox" at bounding box center [432, 318] width 35 height 35
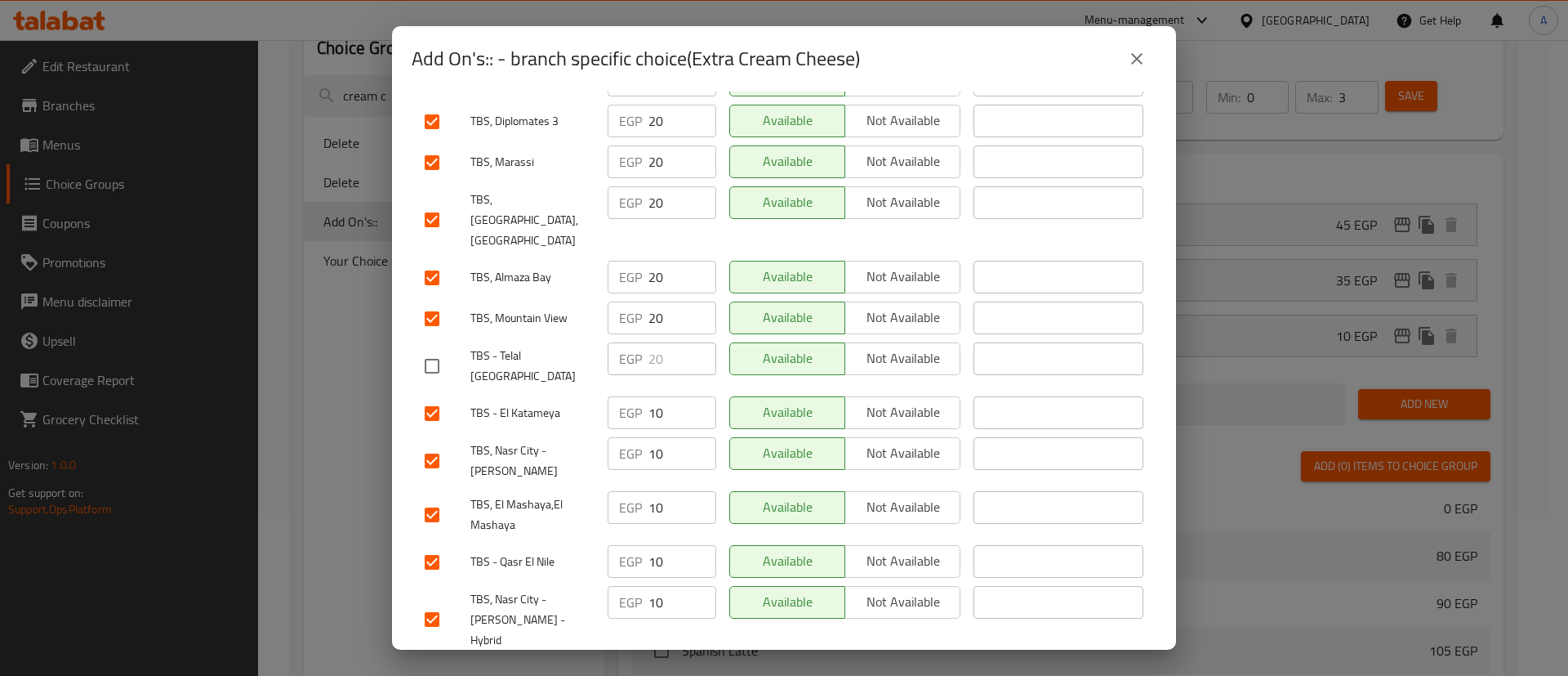
checkbox input "false"
click at [436, 261] on input "checkbox" at bounding box center [432, 278] width 35 height 35
checkbox input "false"
click at [439, 179] on div "TBS, [GEOGRAPHIC_DATA],[GEOGRAPHIC_DATA]" at bounding box center [509, 220] width 183 height 81
click at [435, 203] on input "checkbox" at bounding box center [432, 220] width 35 height 35
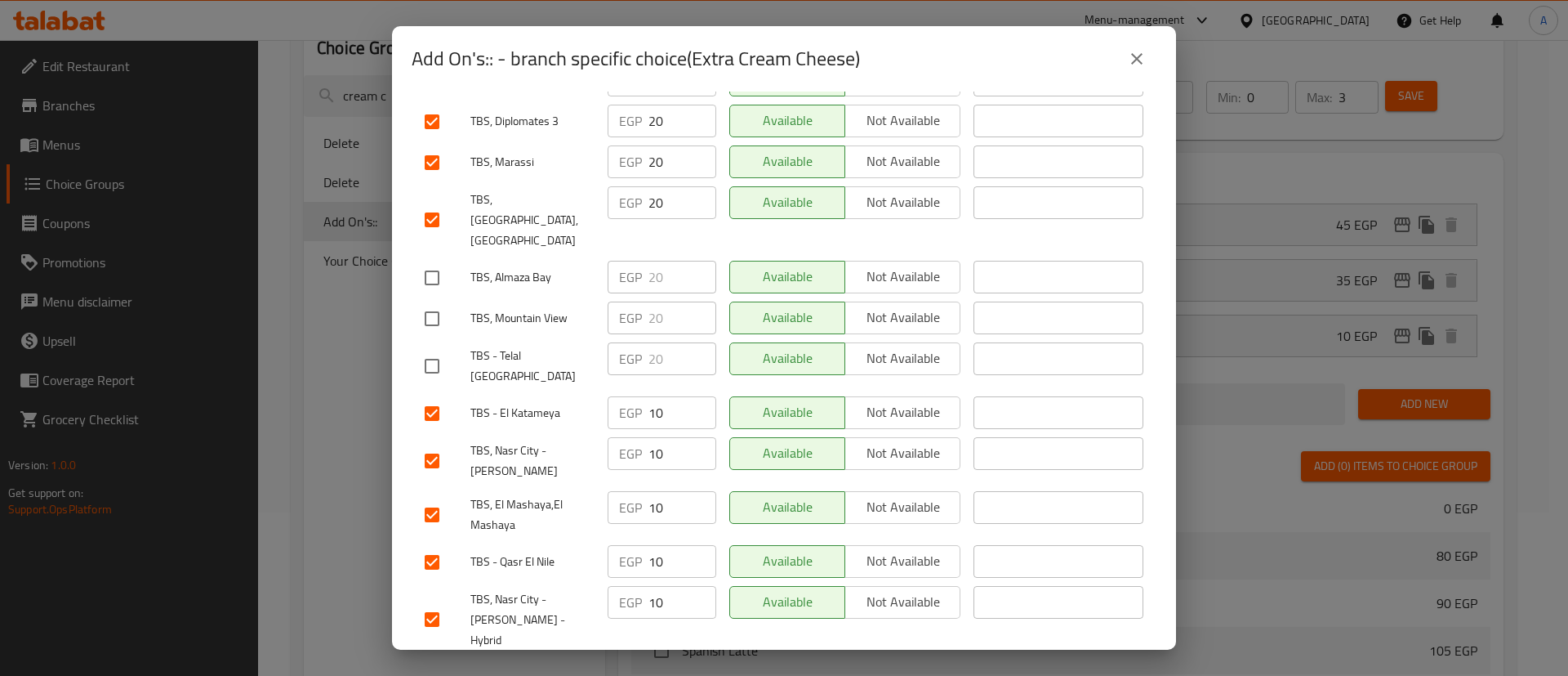
checkbox input "false"
drag, startPoint x: 432, startPoint y: 147, endPoint x: 432, endPoint y: 133, distance: 14.0
click at [431, 146] on input "checkbox" at bounding box center [432, 162] width 35 height 35
checkbox input "false"
click at [434, 104] on input "checkbox" at bounding box center [432, 121] width 35 height 35
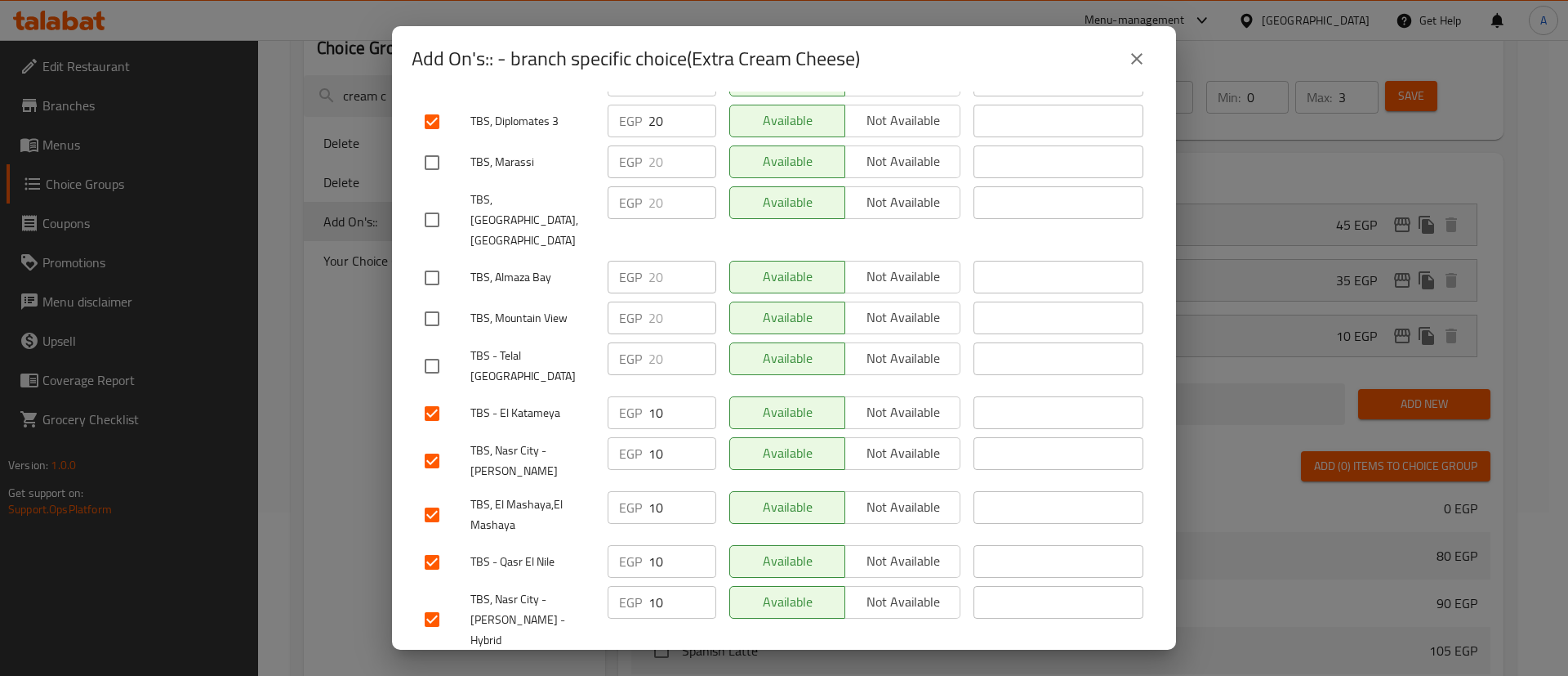
checkbox input "false"
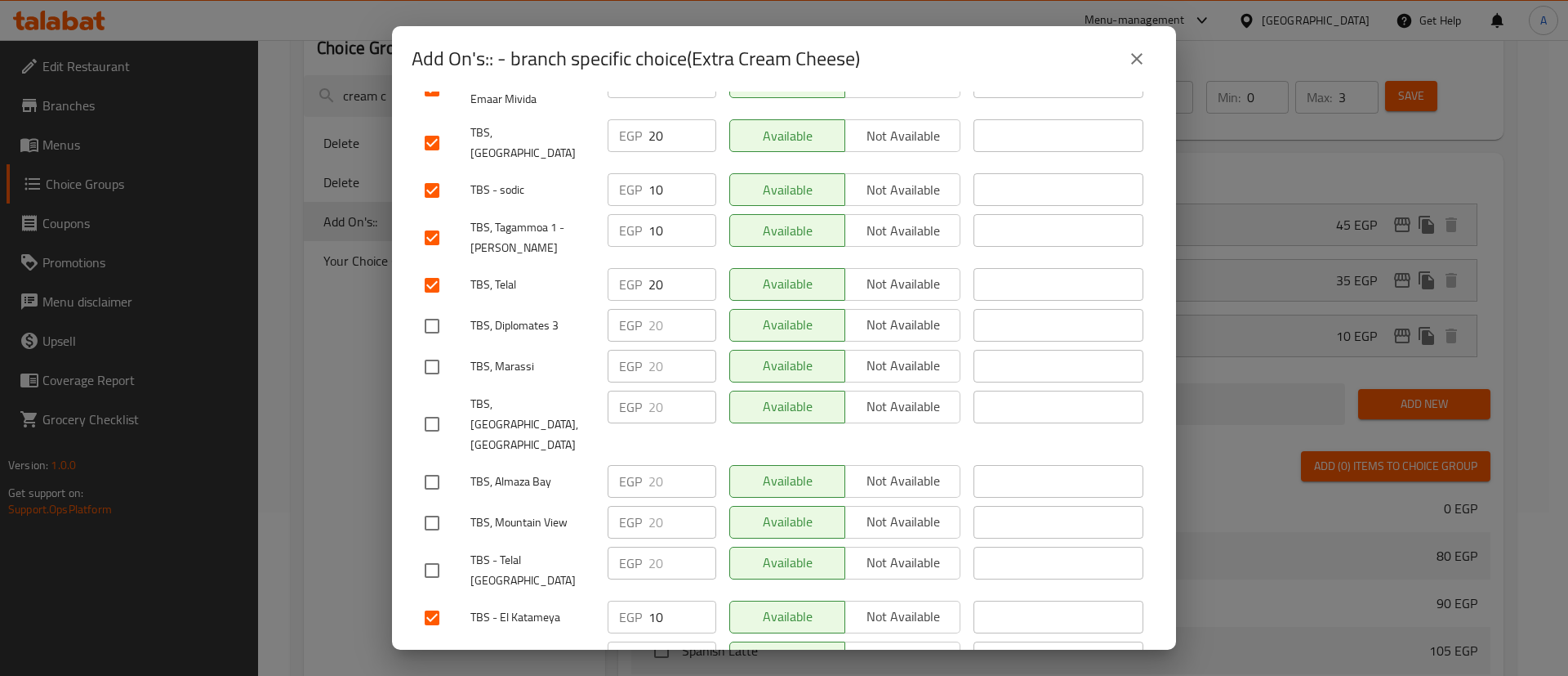
click at [428, 268] on input "checkbox" at bounding box center [432, 285] width 35 height 35
checkbox input "false"
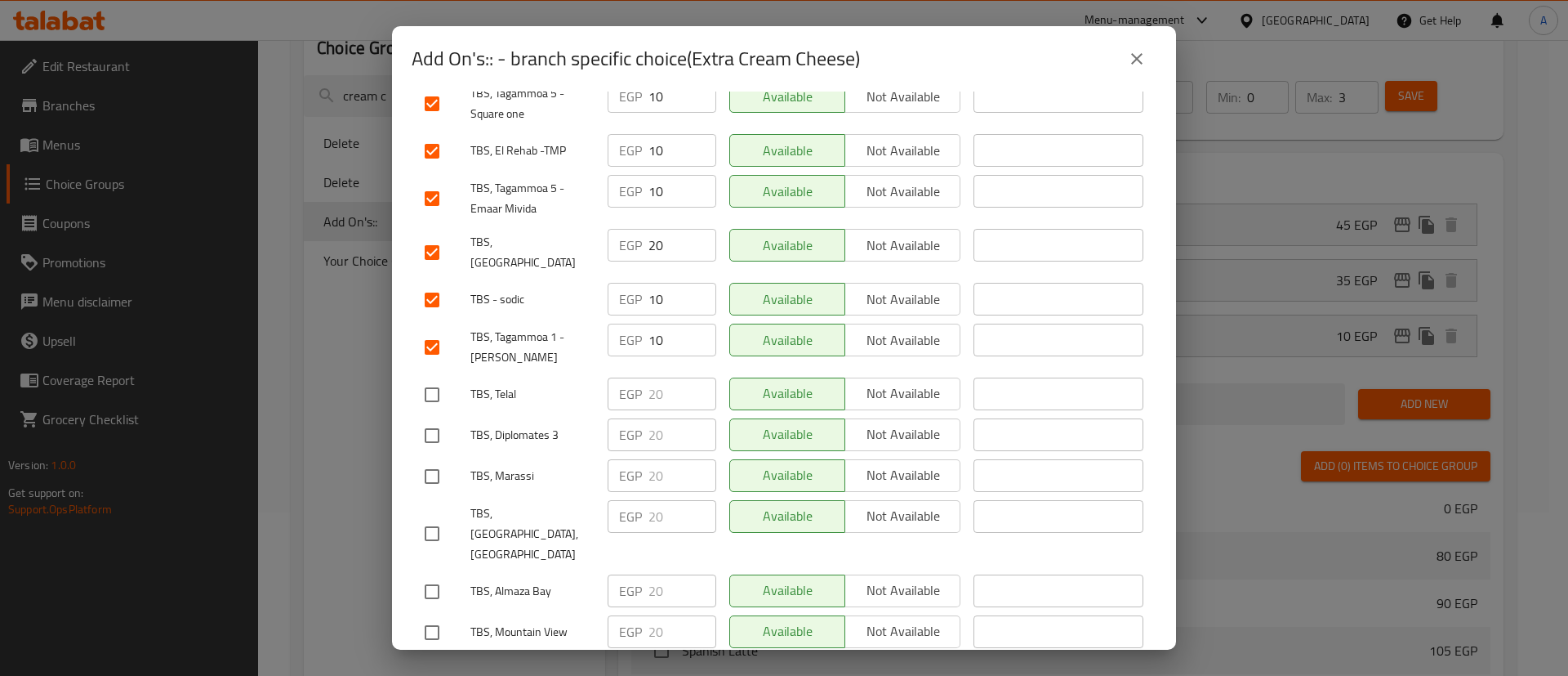
scroll to position [543, 0]
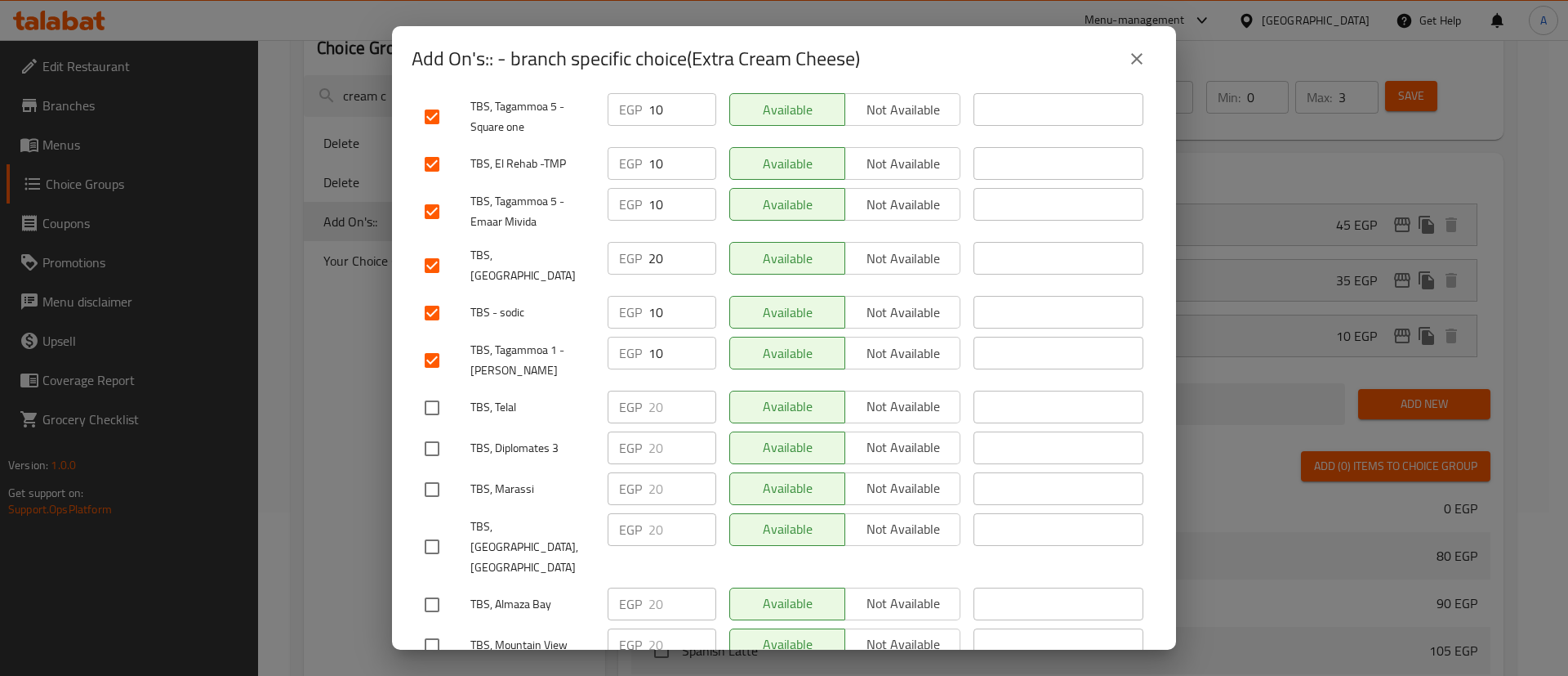
click at [431, 248] on input "checkbox" at bounding box center [432, 265] width 35 height 35
checkbox input "false"
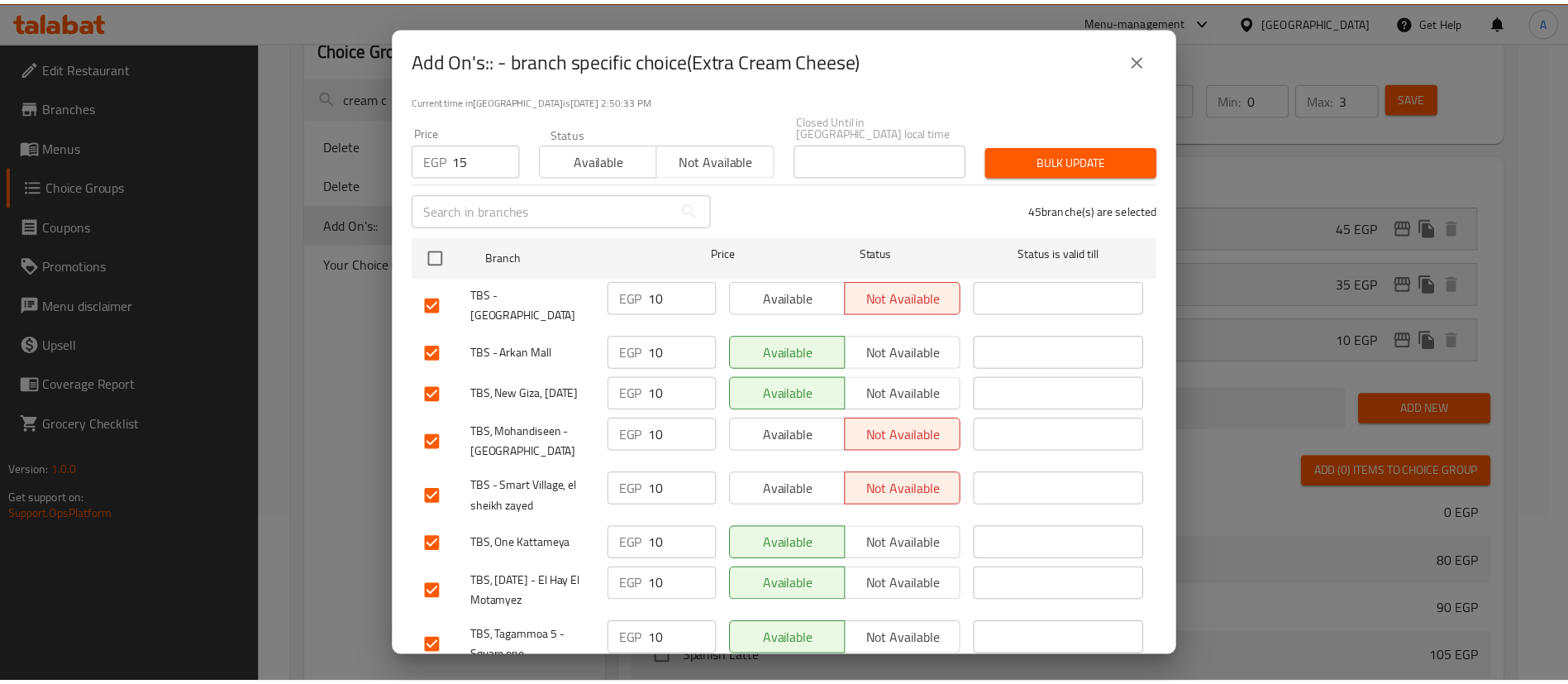
scroll to position [0, 0]
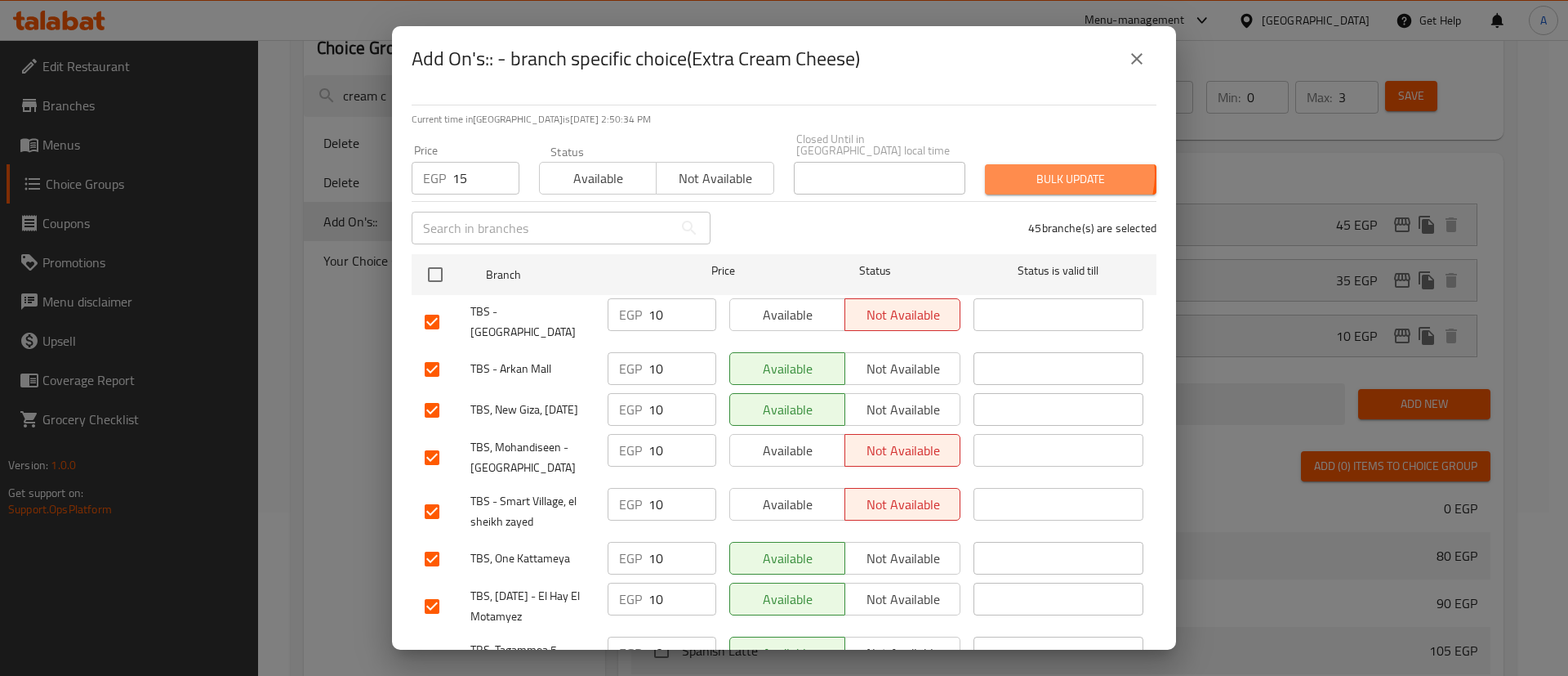
click at [1043, 169] on span "Bulk update" at bounding box center [1071, 179] width 146 height 20
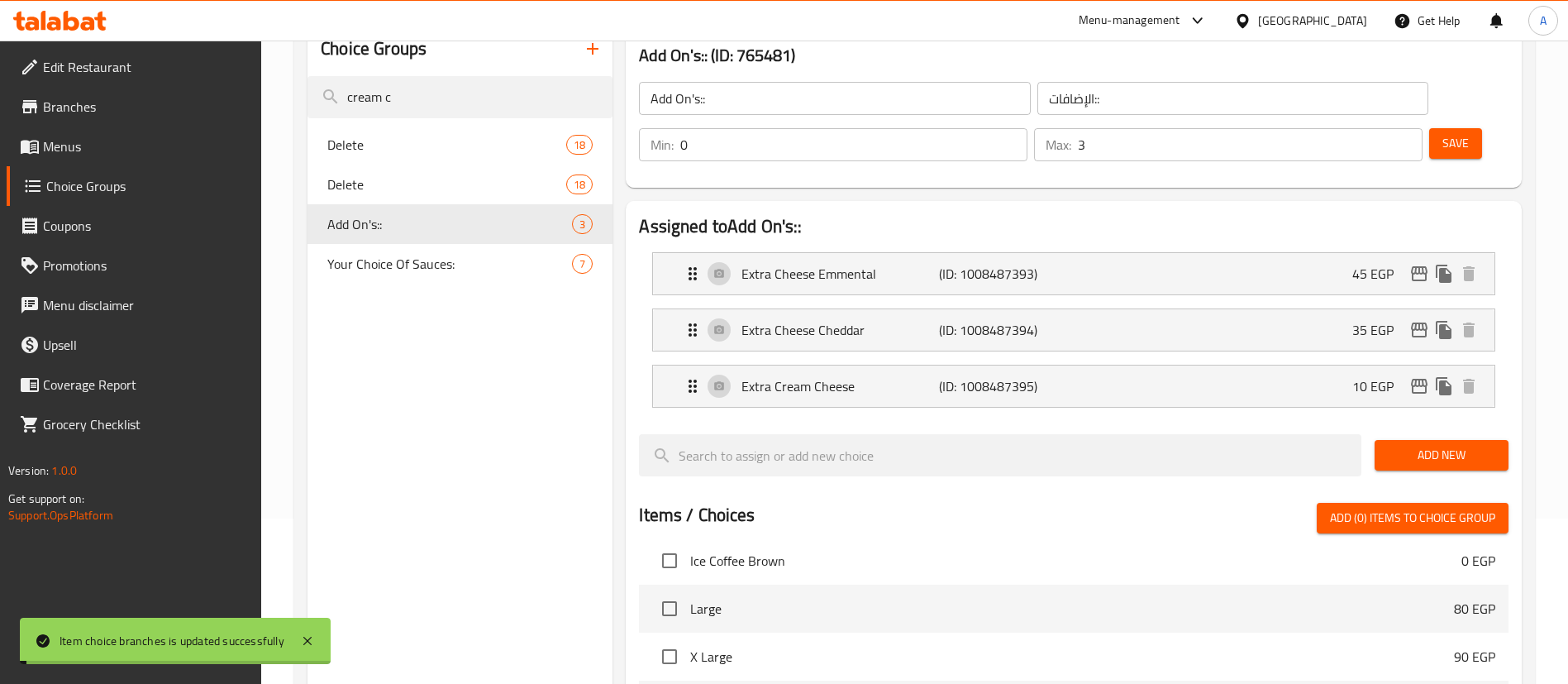
click at [357, 270] on span "Your Choice Of Sauces:" at bounding box center [449, 263] width 244 height 20
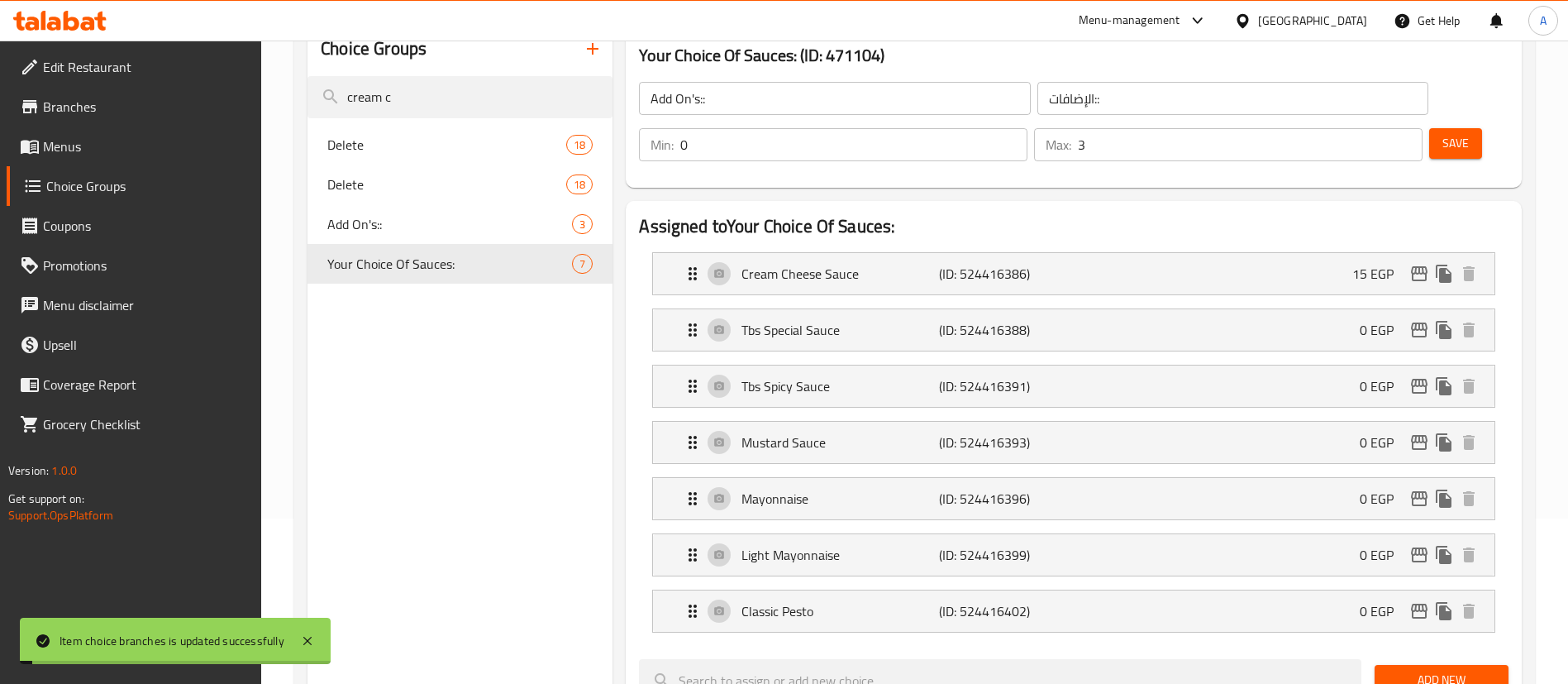
type input "Your Choice Of Sauces:"
type input "اختيارك من الصوصات:"
type input "6"
click at [1439, 264] on icon "duplicate" at bounding box center [1444, 273] width 20 height 20
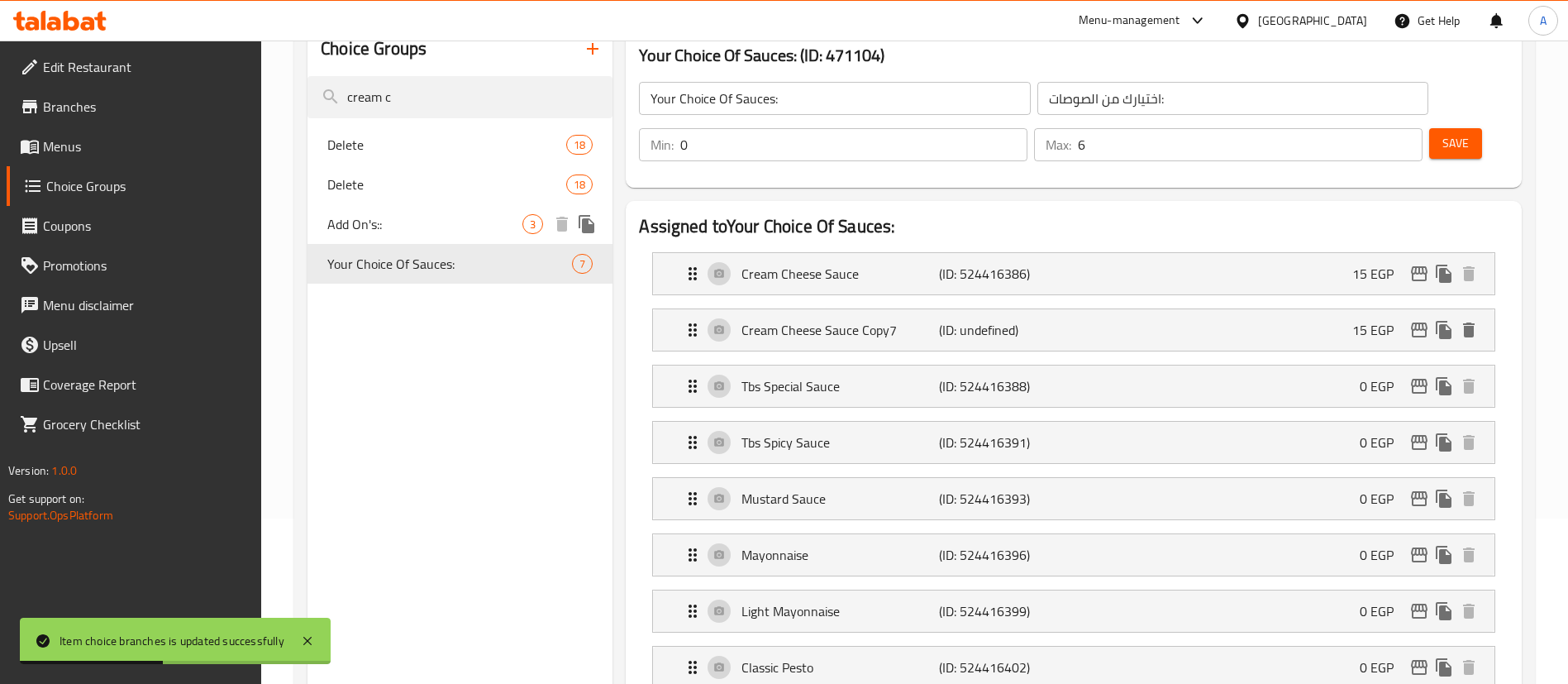
click at [430, 227] on span "Add On's::" at bounding box center [424, 223] width 195 height 20
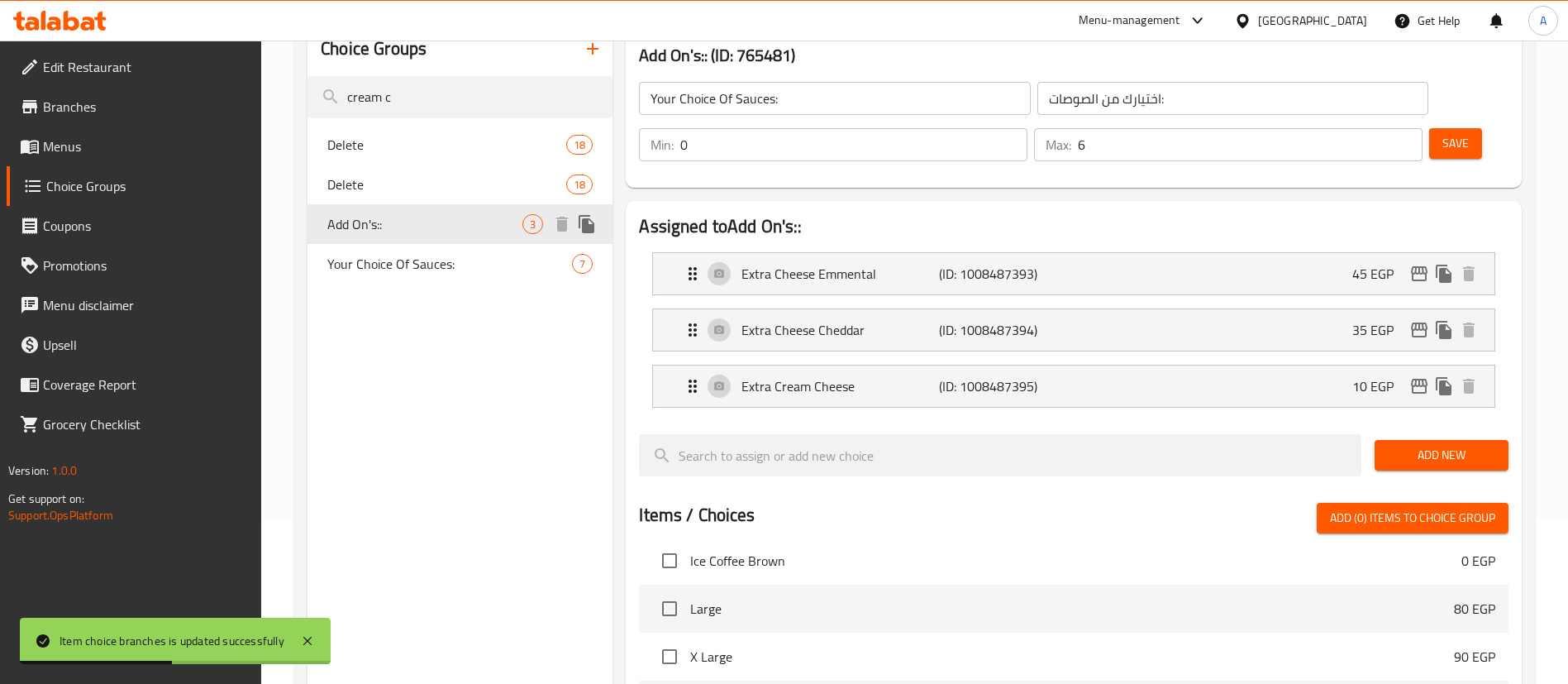
type input "Add On's::"
type input "الإضافات::"
type input "3"
click at [427, 268] on span "Your Choice Of Sauces:" at bounding box center [424, 263] width 195 height 20
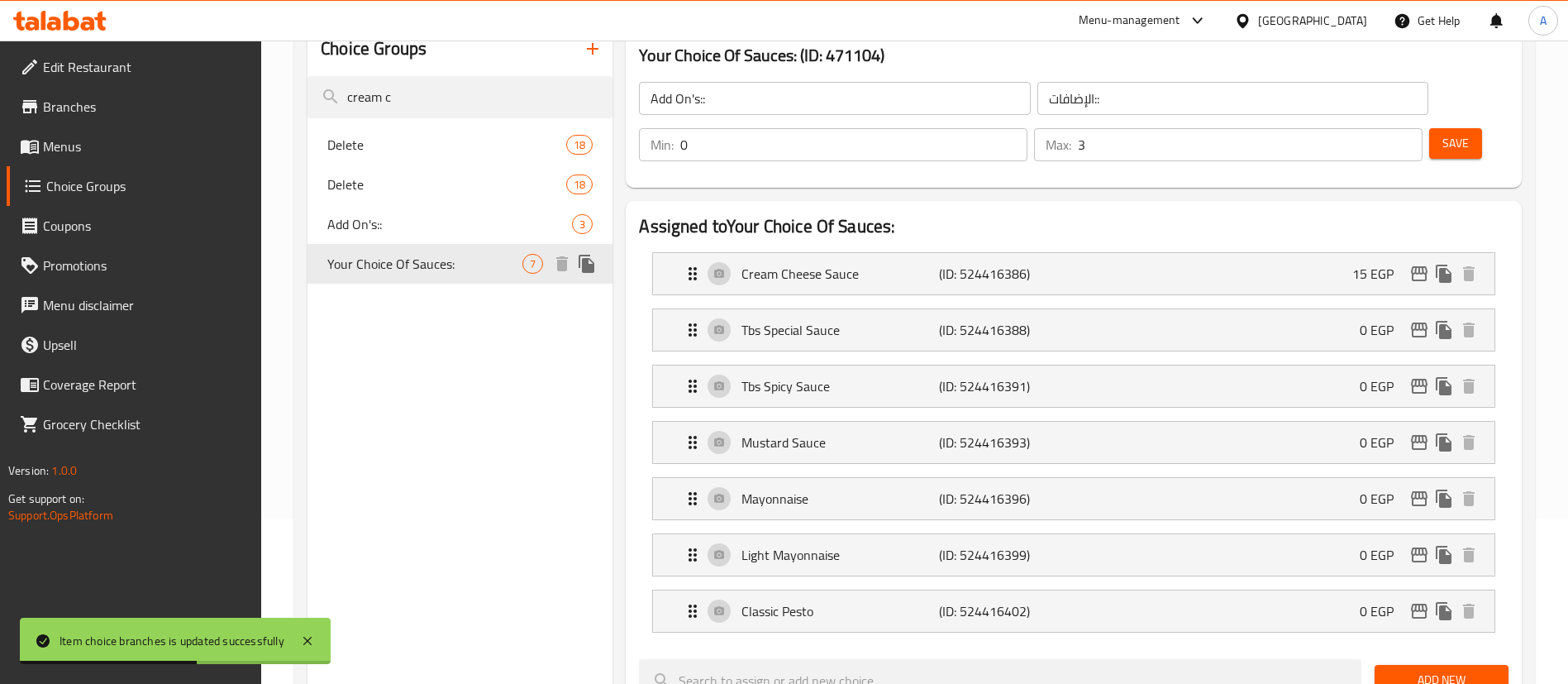
type input "Your Choice Of Sauces:"
type input "اختيارك من الصوصات:"
type input "6"
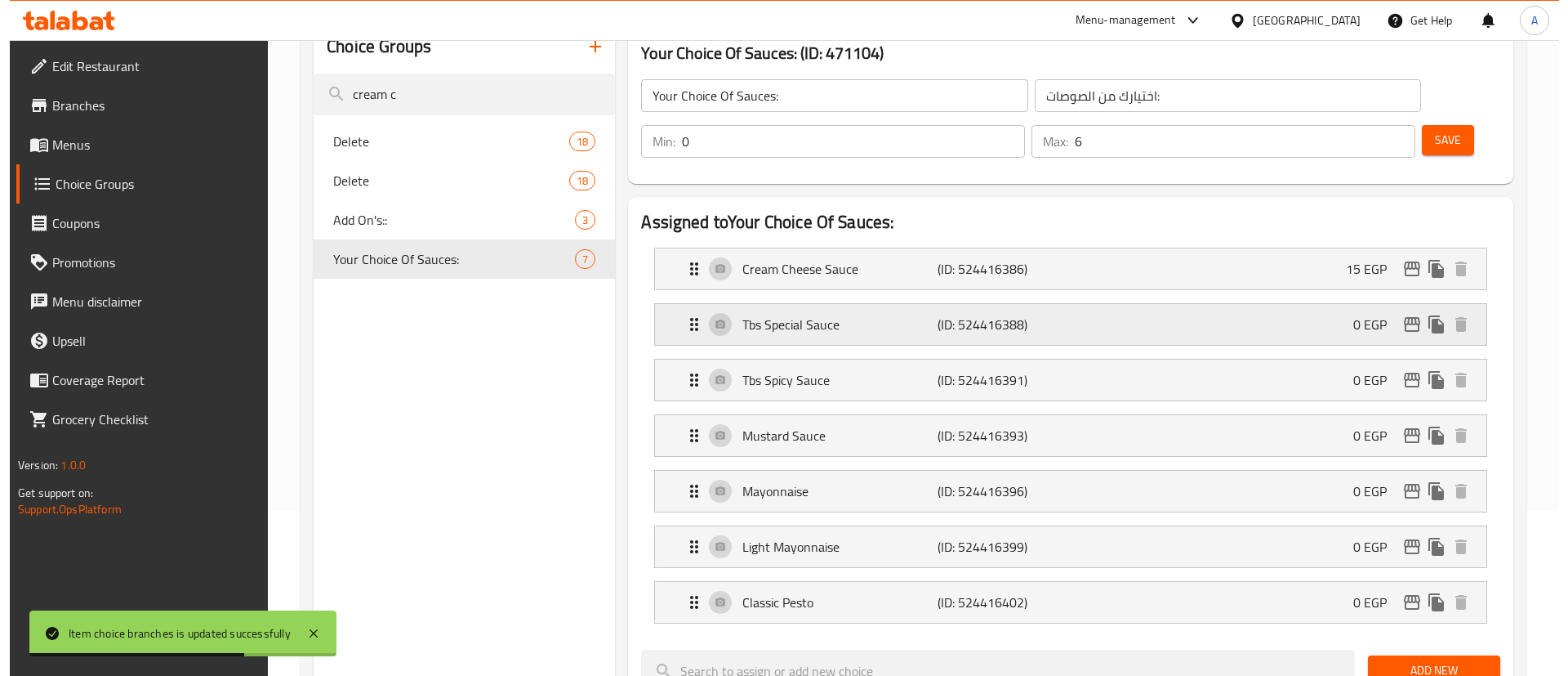
scroll to position [163, 0]
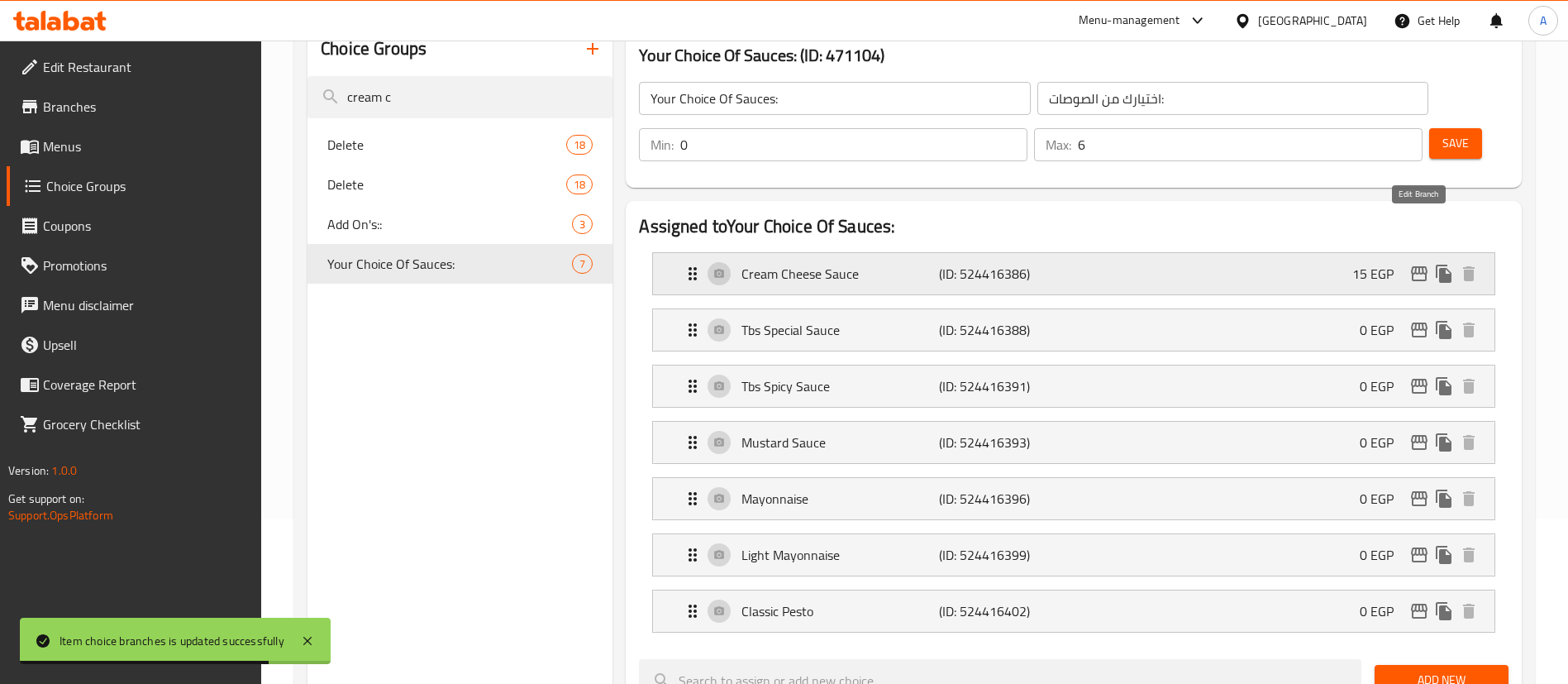
click at [1427, 264] on icon "edit" at bounding box center [1419, 273] width 20 height 20
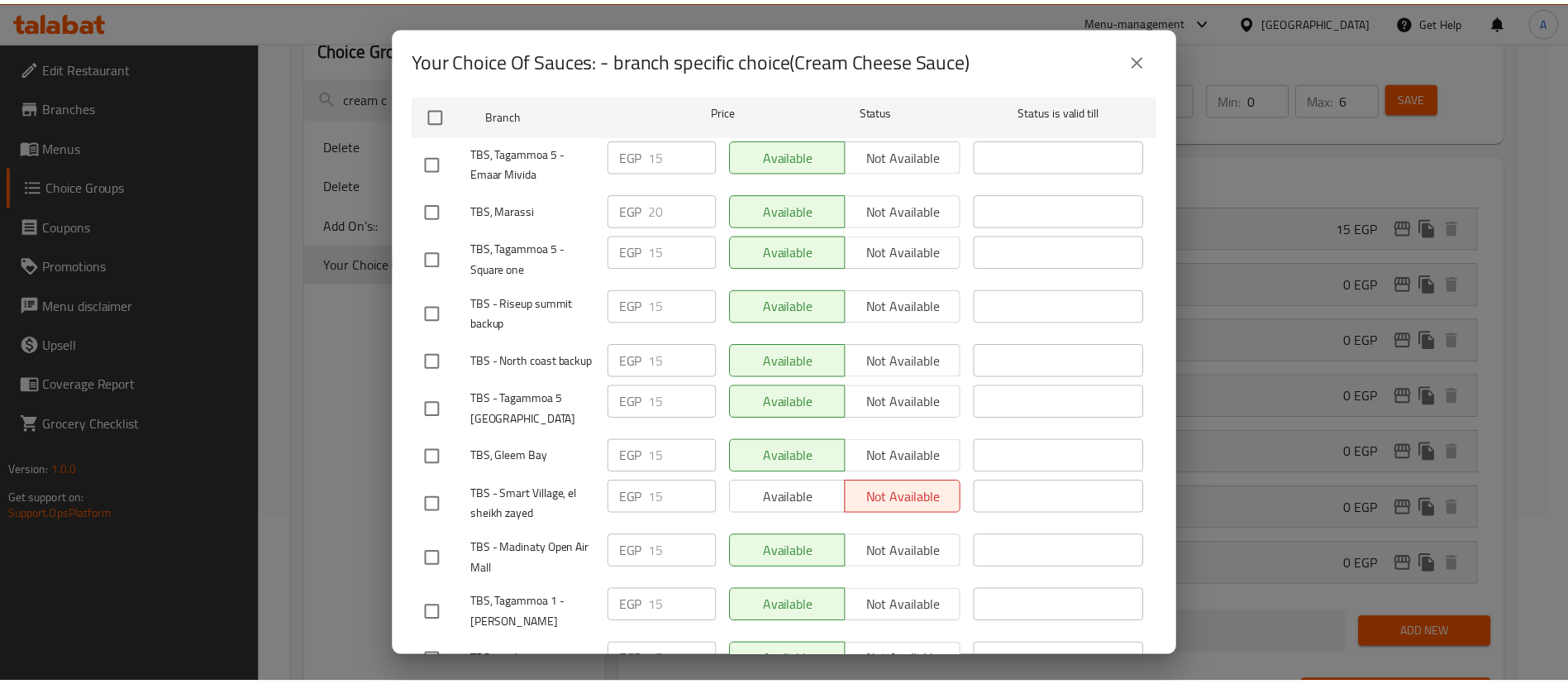
scroll to position [0, 0]
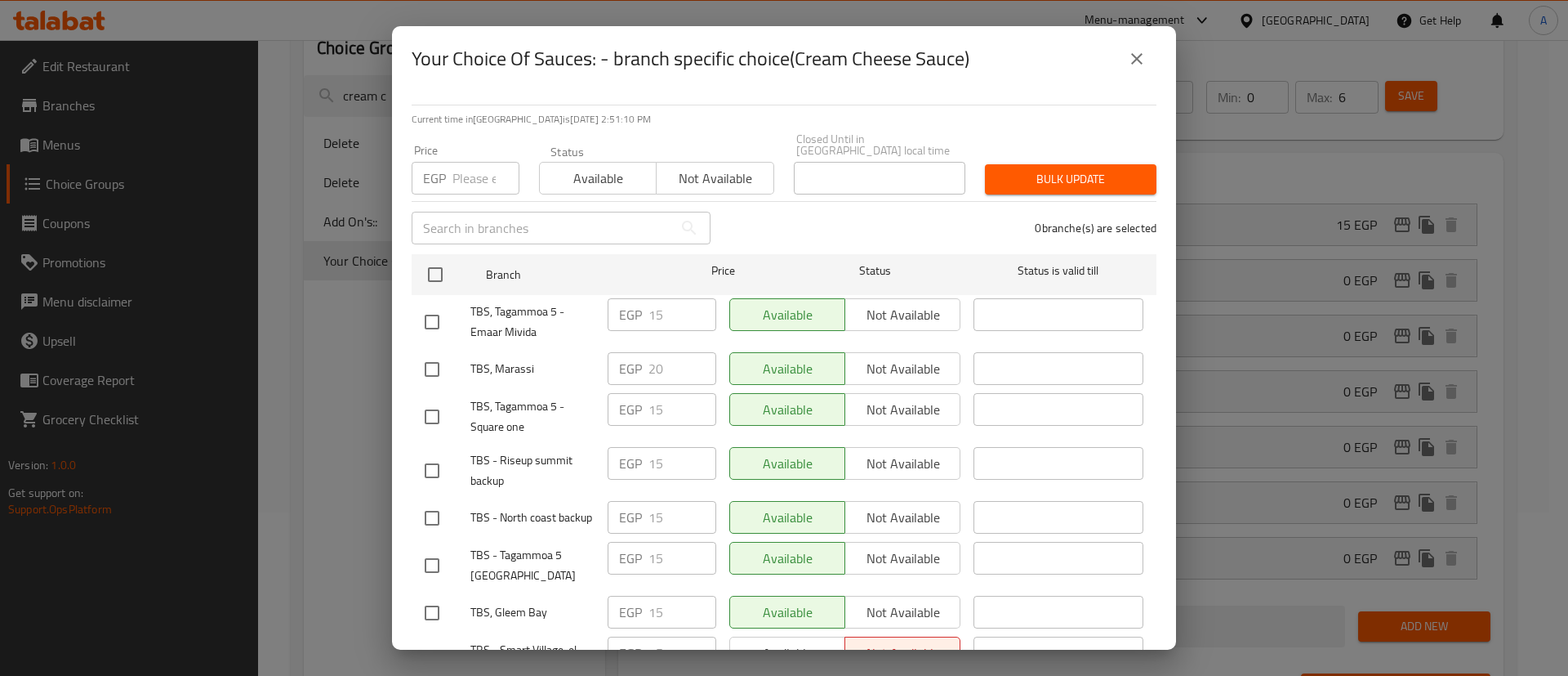
click at [343, 374] on div "Your Choice Of Sauces: - branch specific choice(Cream Cheese Sauce) Current tim…" at bounding box center [784, 338] width 1568 height 676
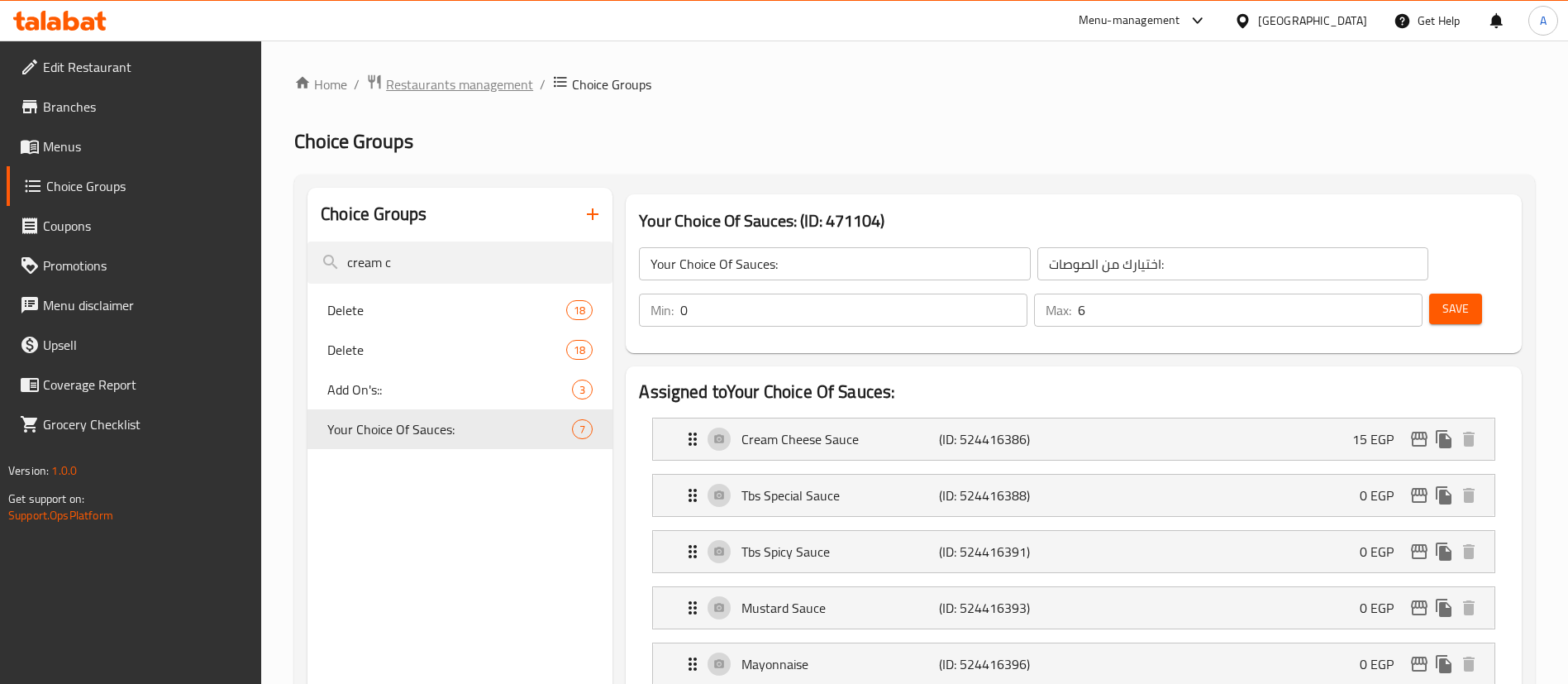
click at [474, 85] on span "Restaurants management" at bounding box center [459, 83] width 147 height 20
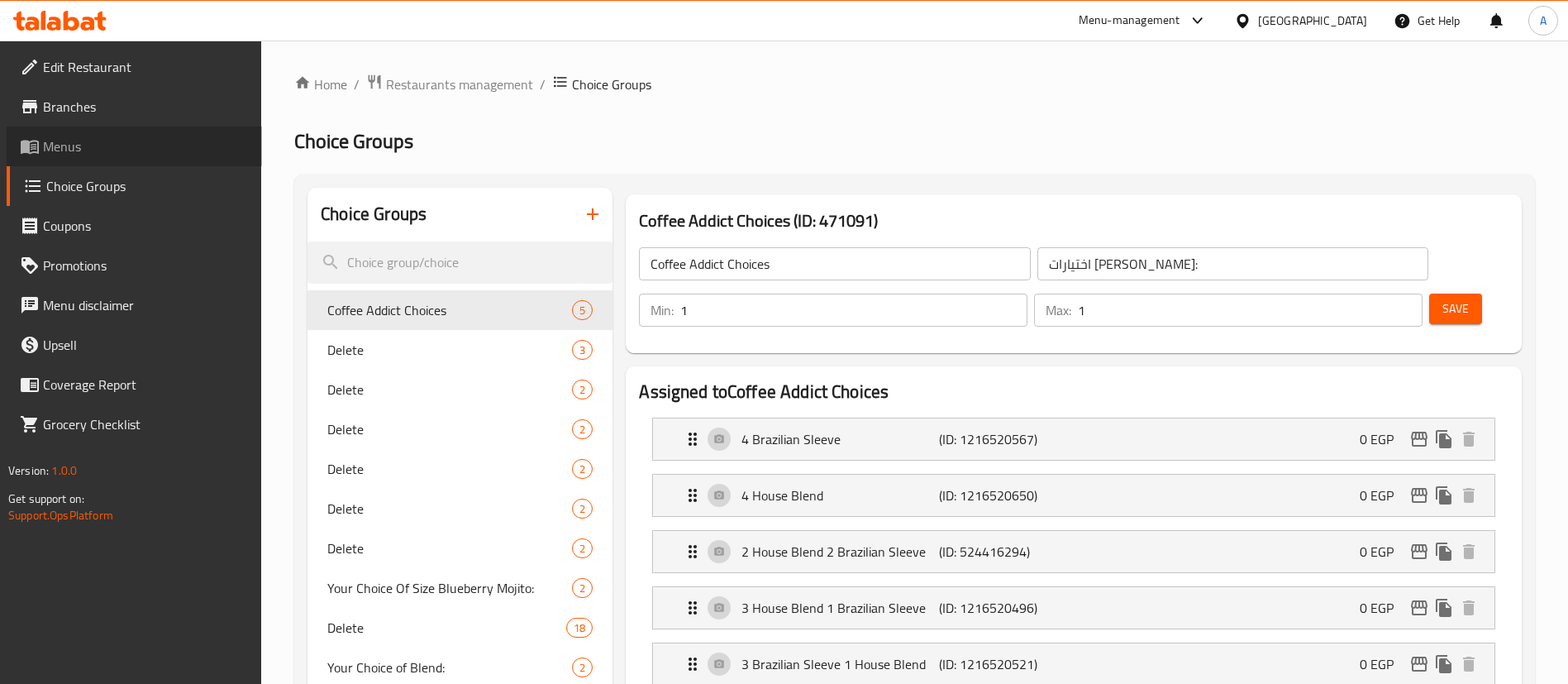
click at [79, 148] on span "Menus" at bounding box center [146, 146] width 206 height 20
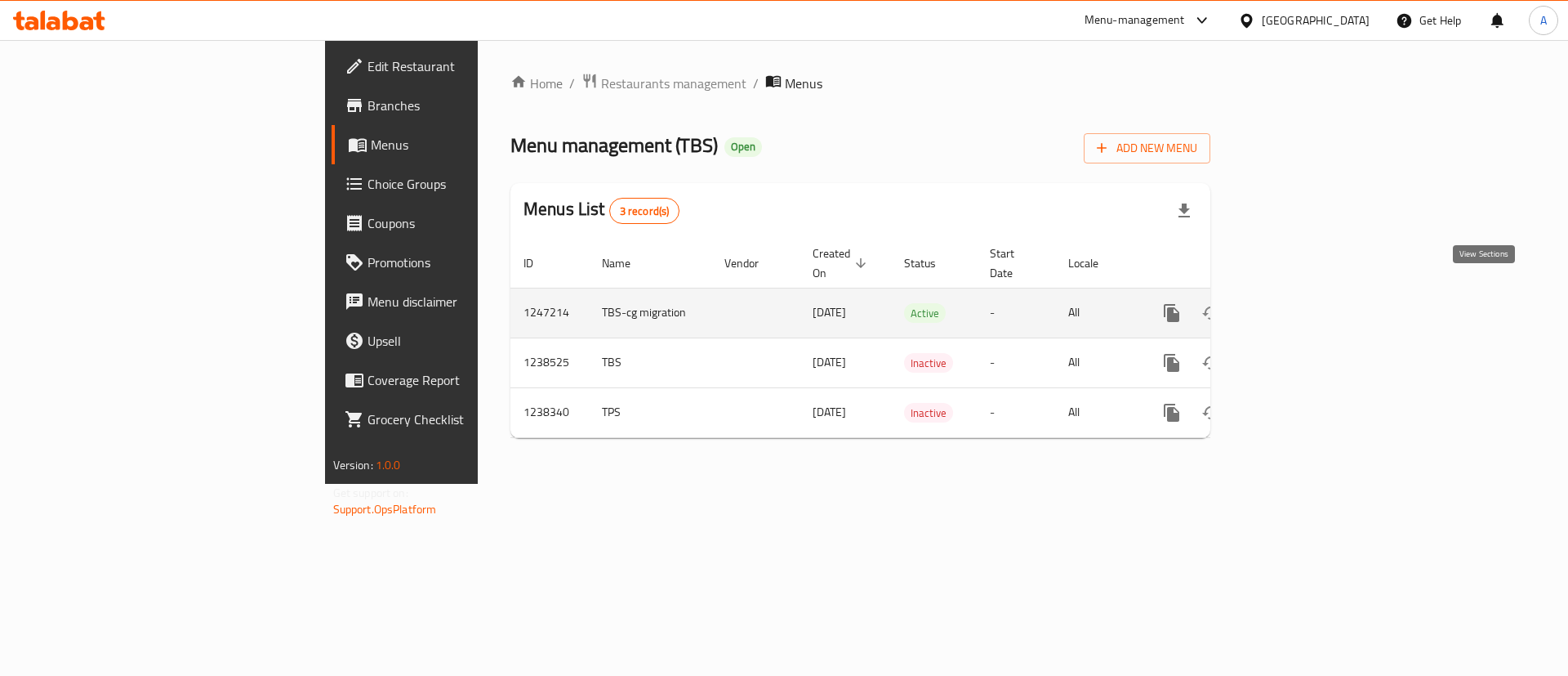
click at [1300, 303] on icon "enhanced table" at bounding box center [1289, 312] width 19 height 19
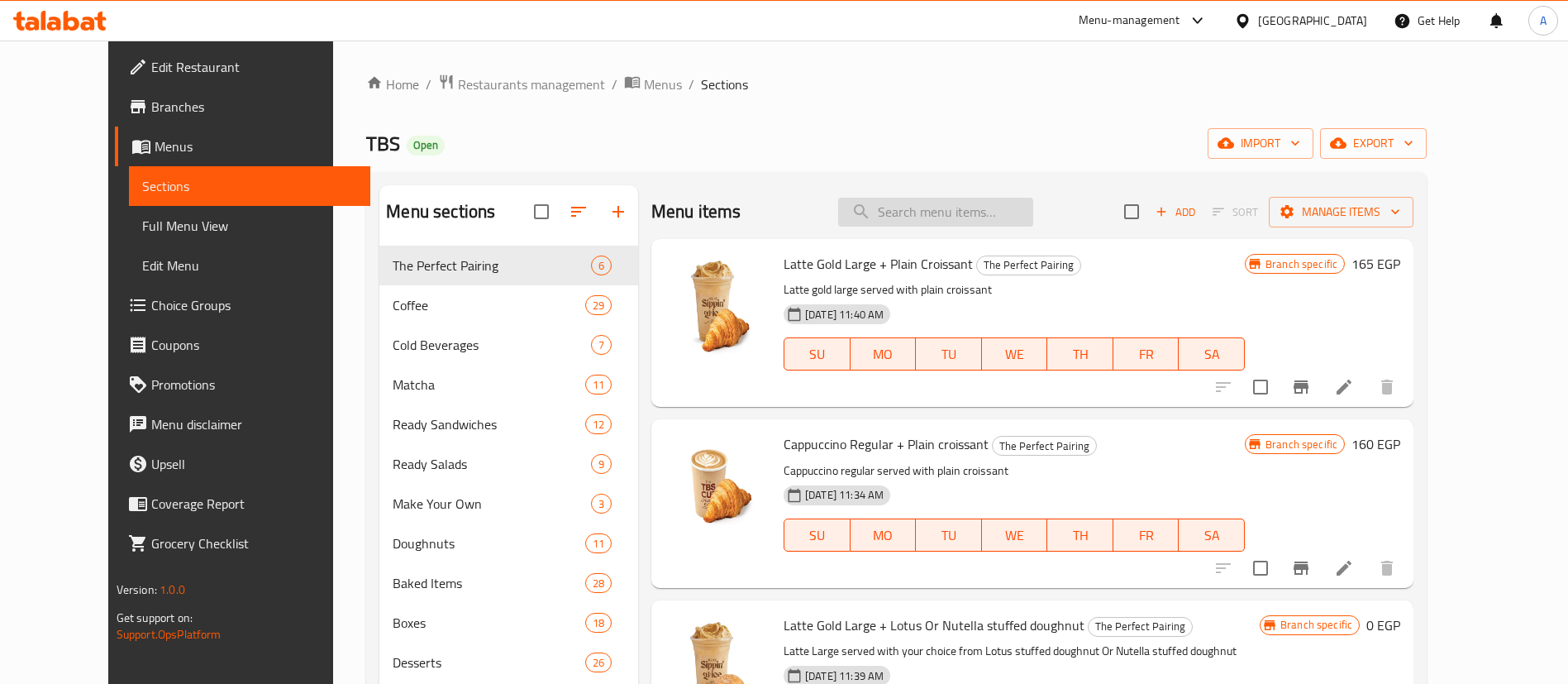
click at [971, 204] on input "search" at bounding box center [935, 212] width 195 height 29
paste input "Tiramisu cake 7*7"
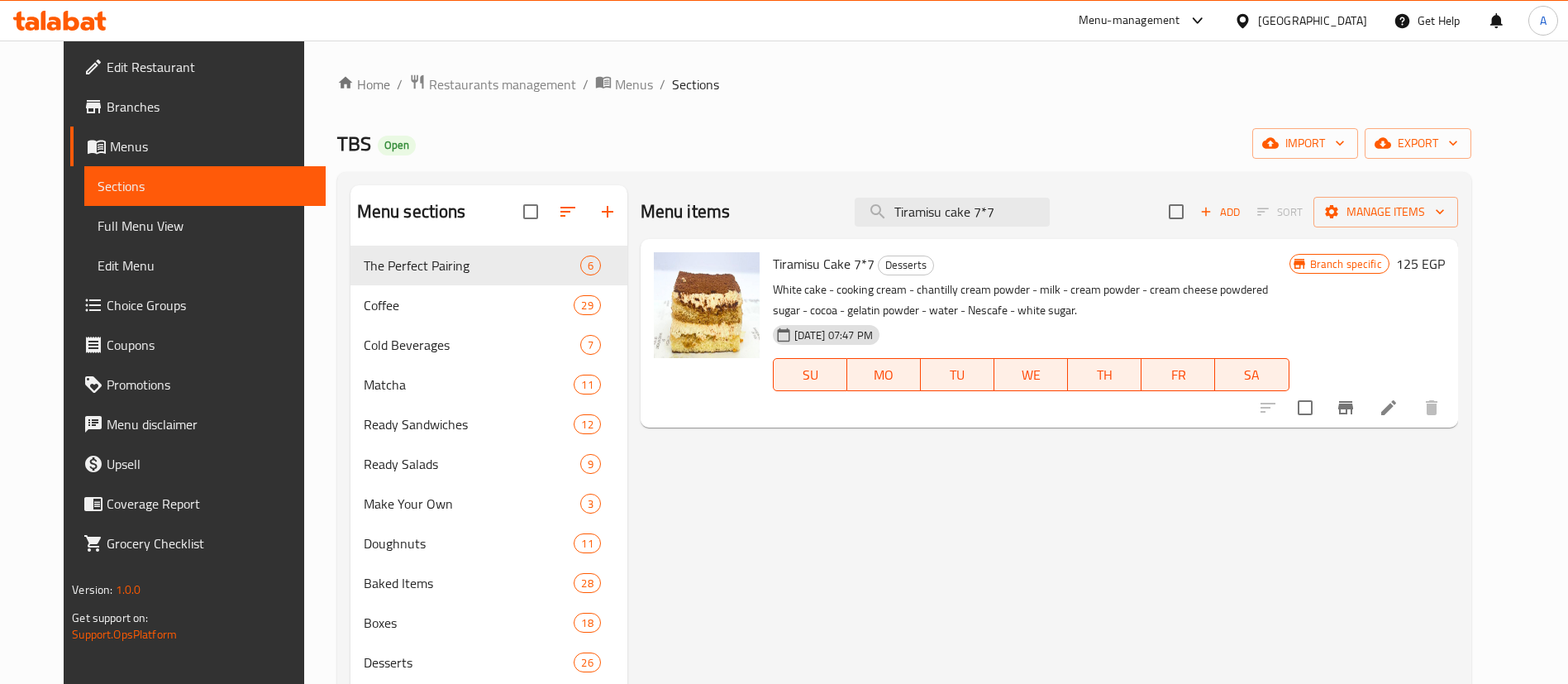
type input "Tiramisu cake 7*7"
click at [1355, 404] on icon "Branch-specific-item" at bounding box center [1345, 407] width 20 height 20
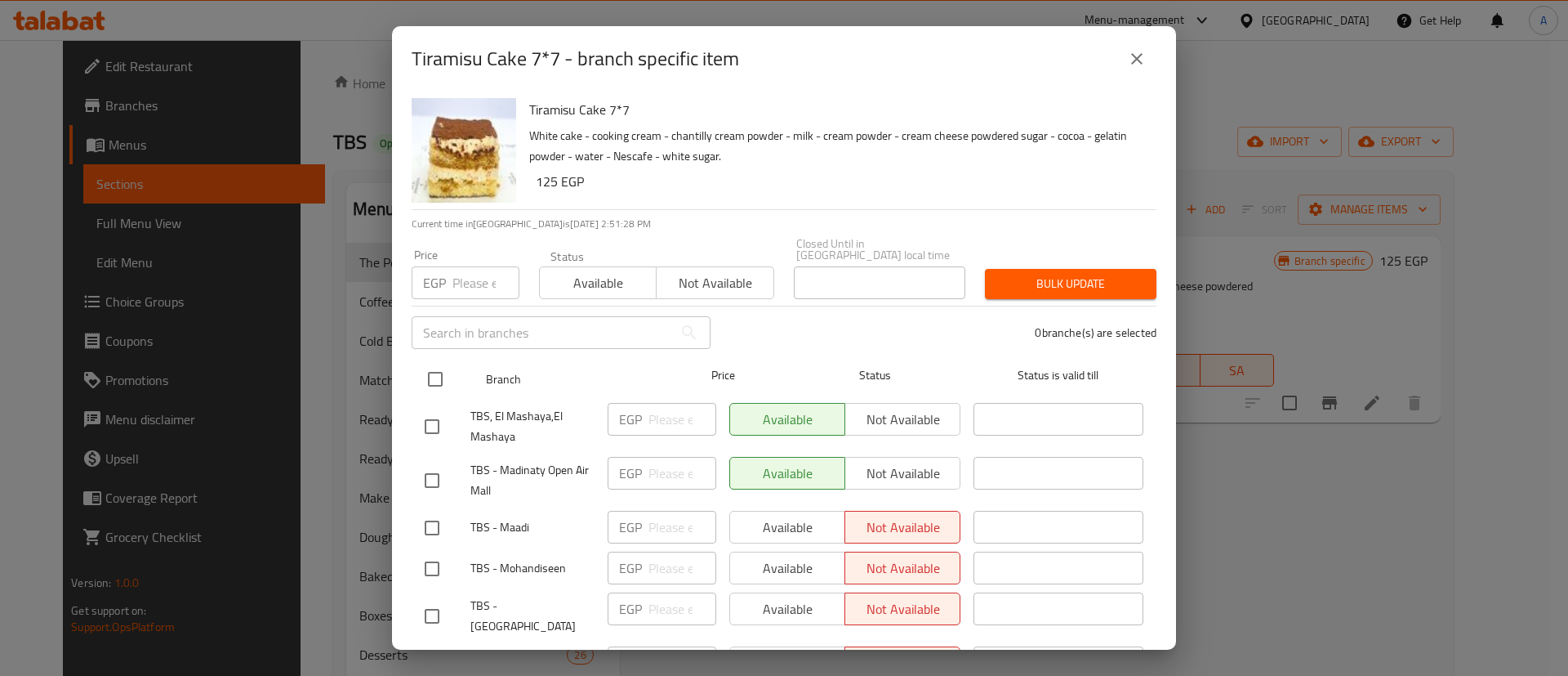
click at [424, 367] on input "checkbox" at bounding box center [435, 379] width 35 height 35
checkbox input "true"
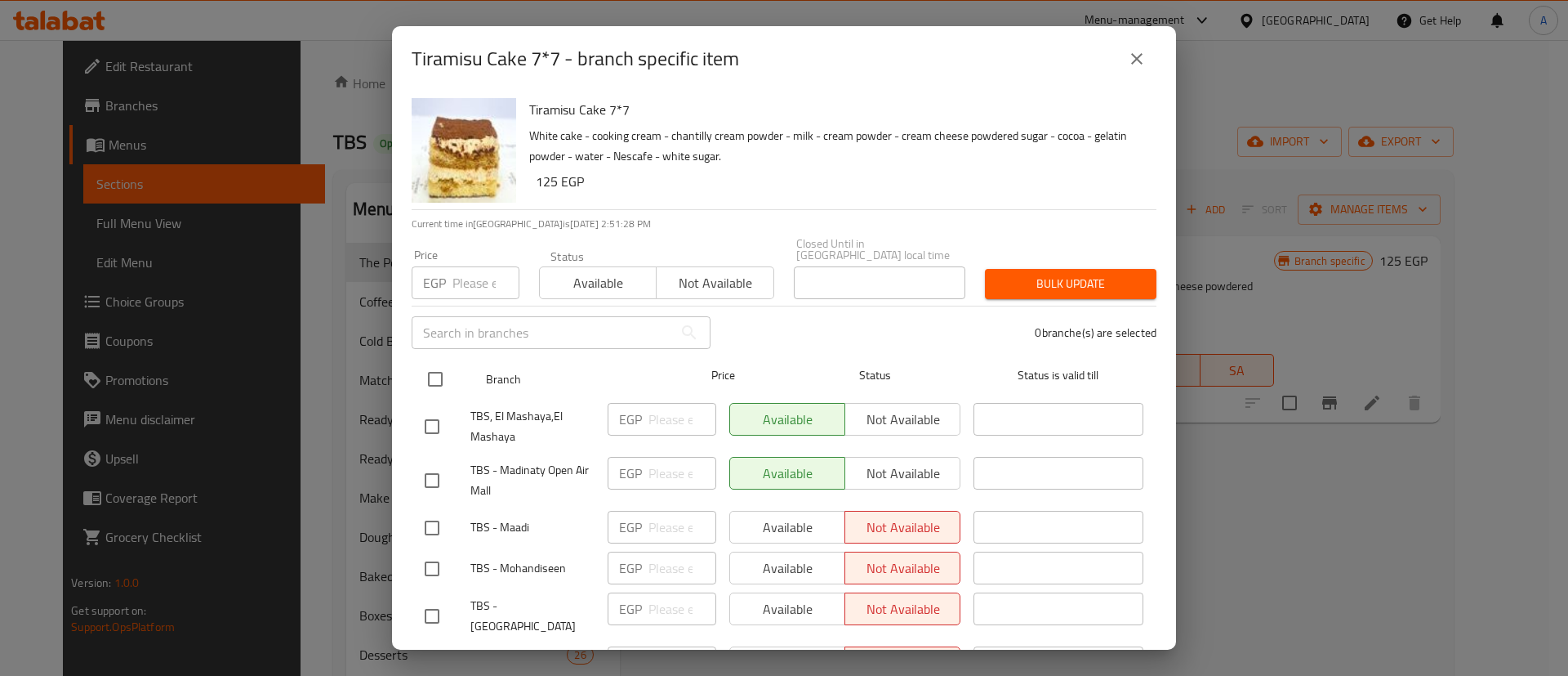
checkbox input "true"
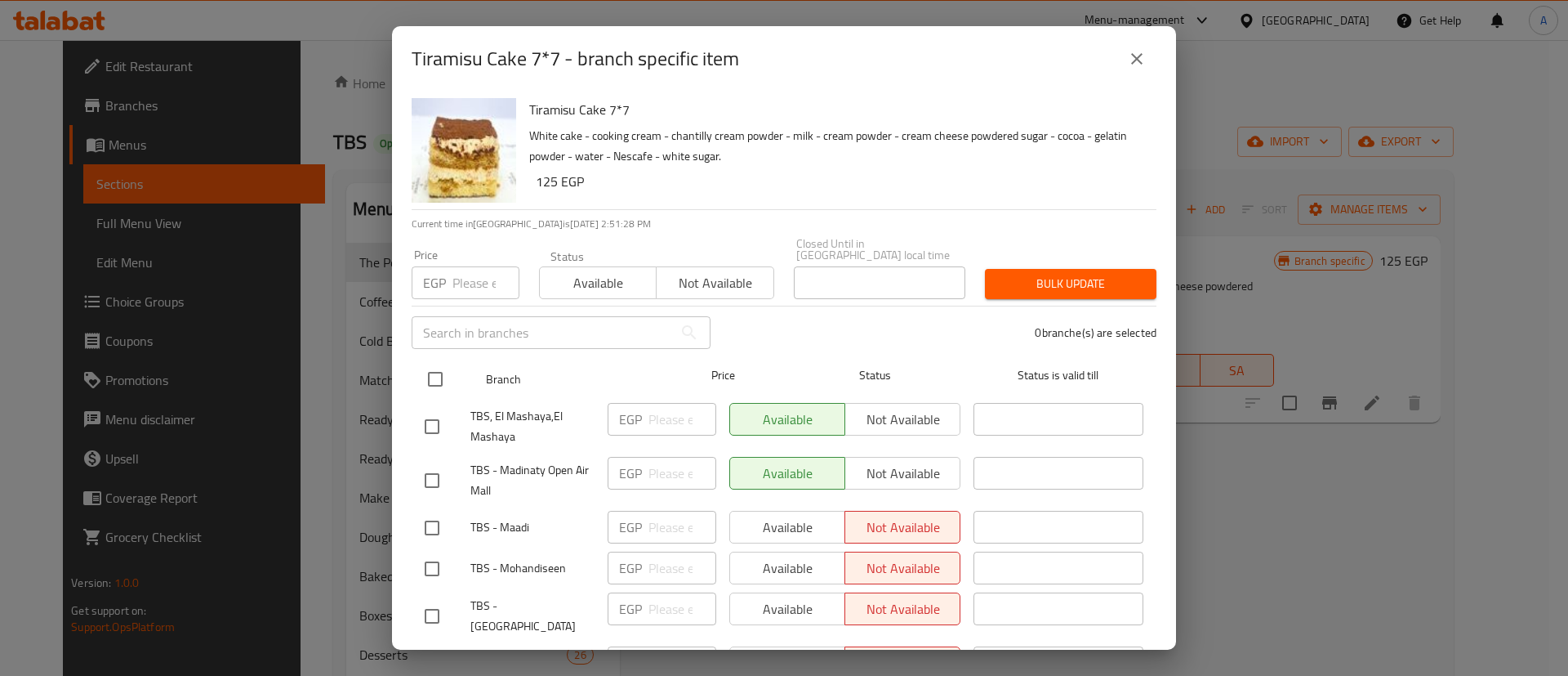
checkbox input "true"
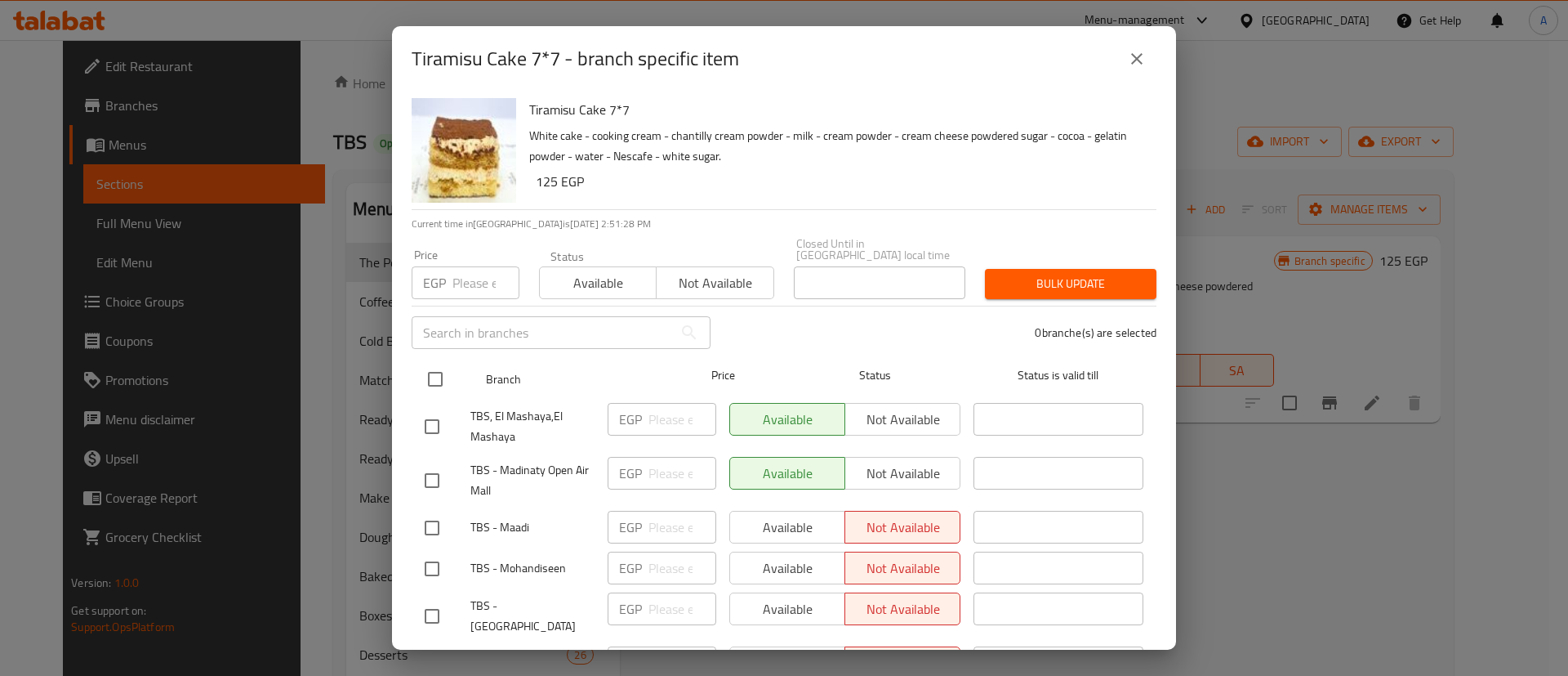
checkbox input "true"
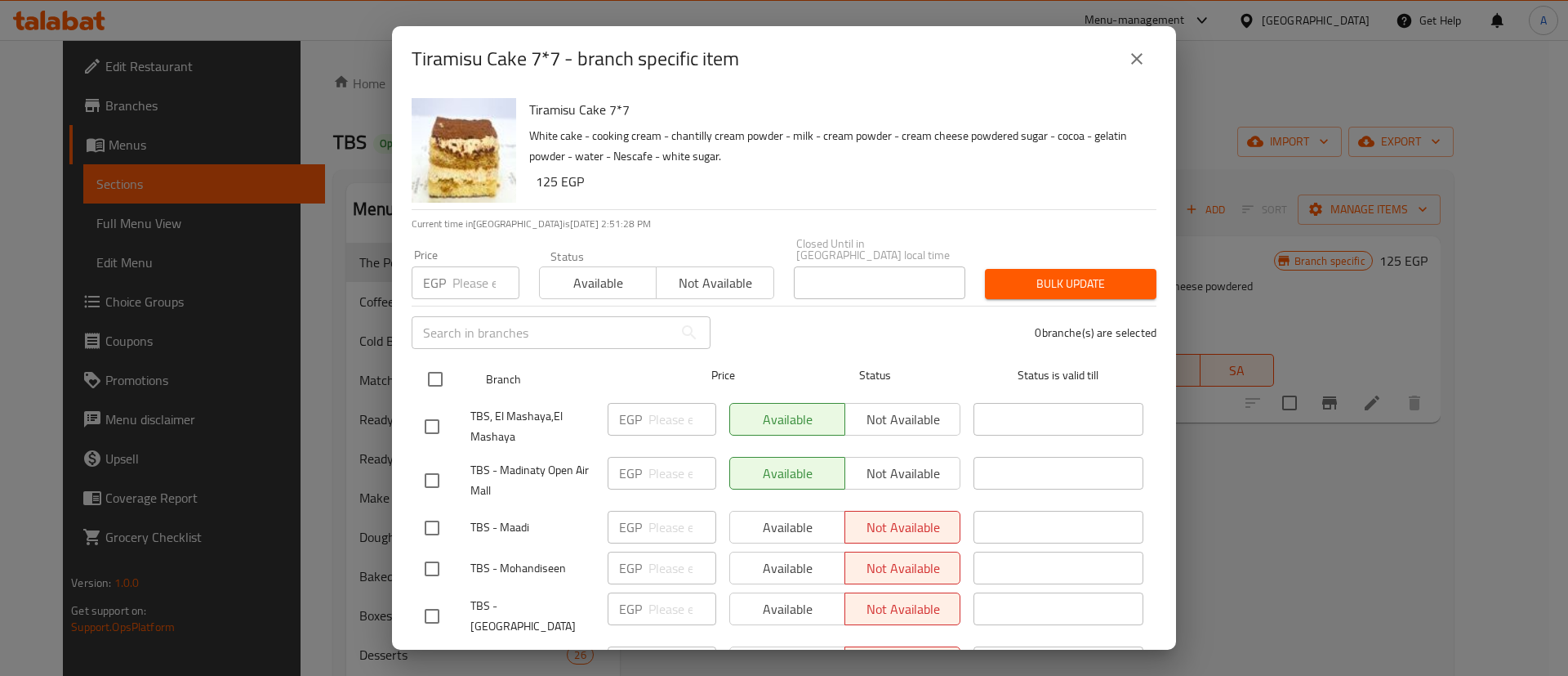
checkbox input "true"
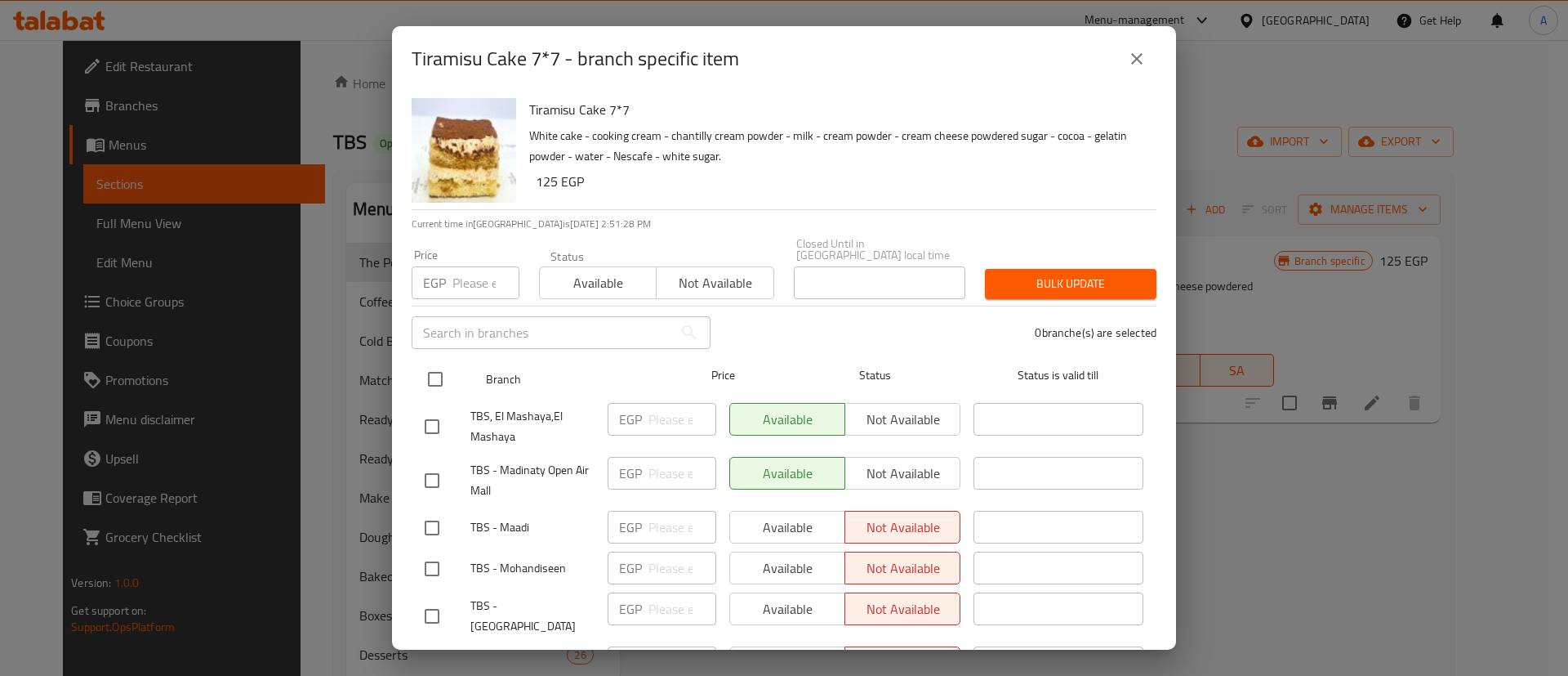
checkbox input "true"
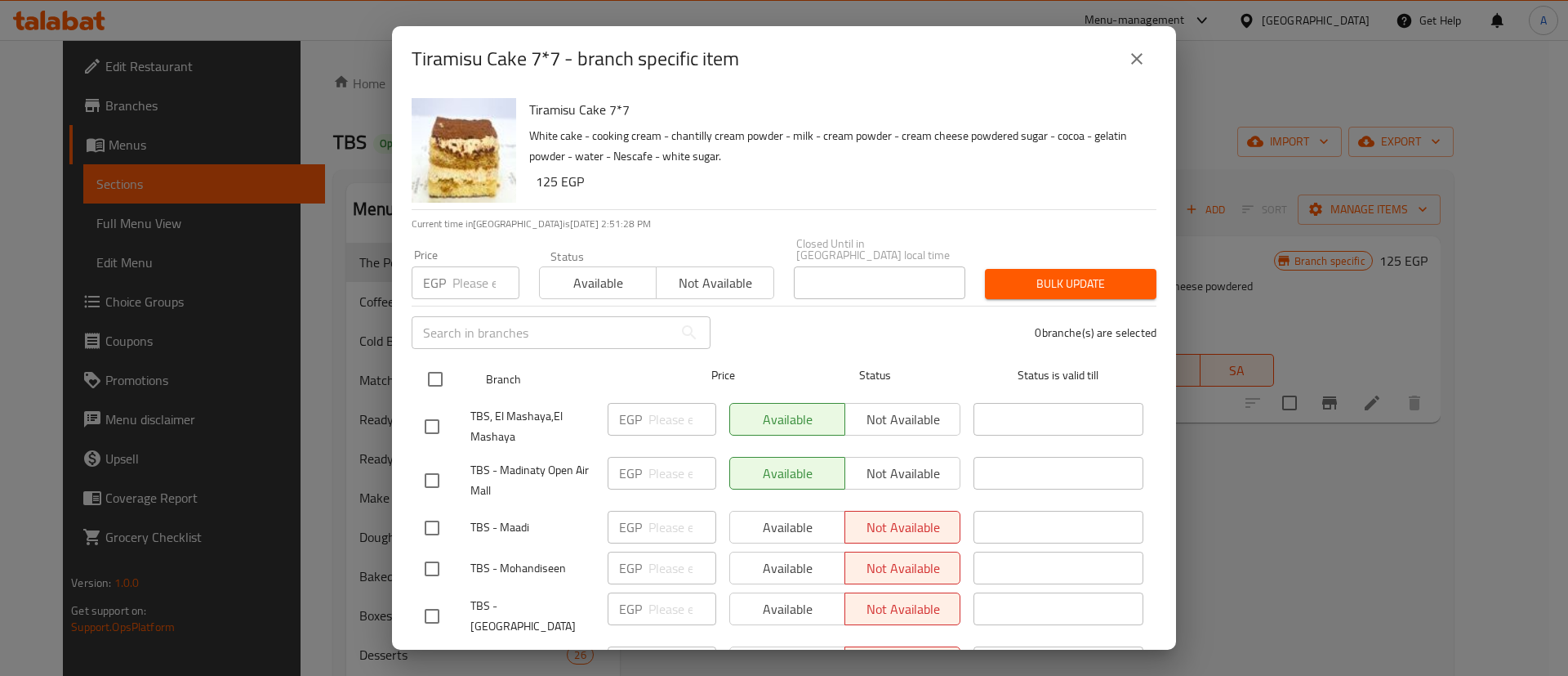
checkbox input "true"
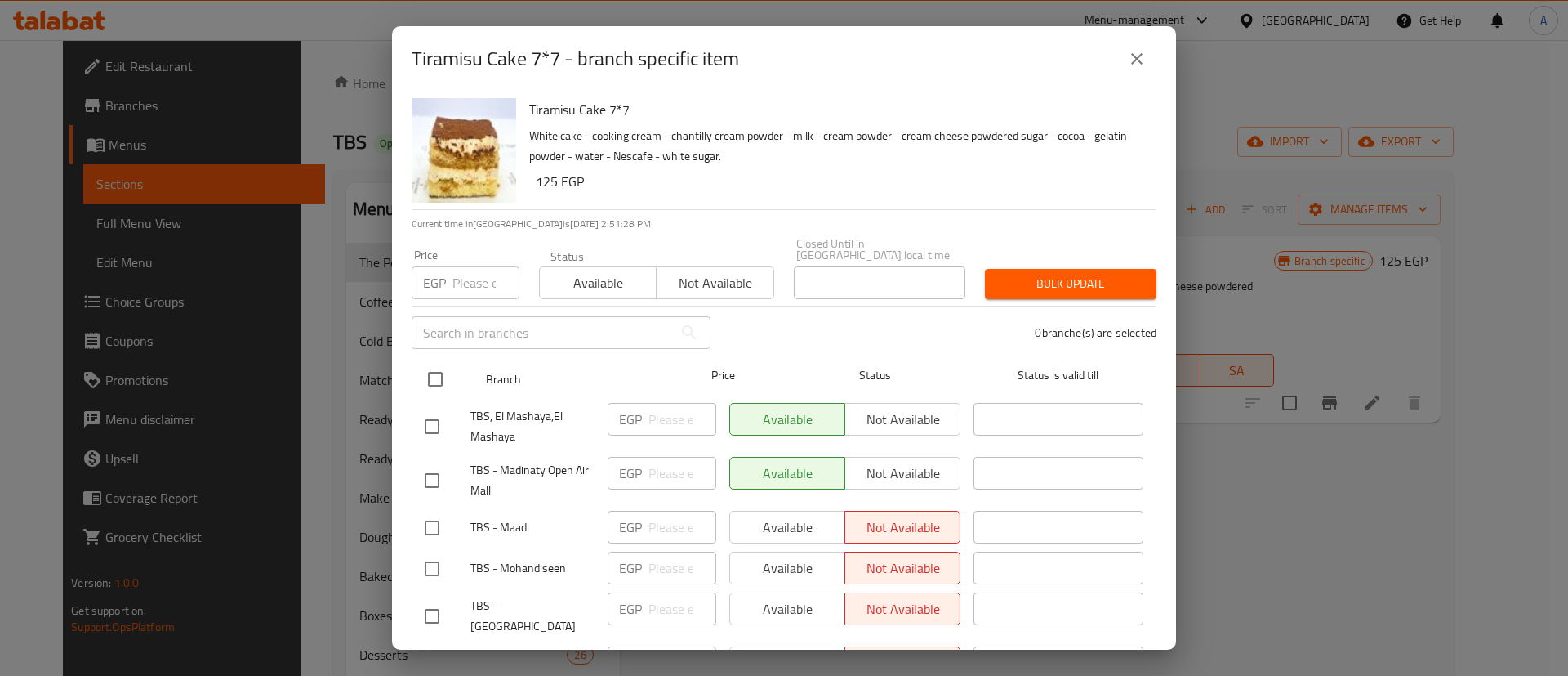
checkbox input "true"
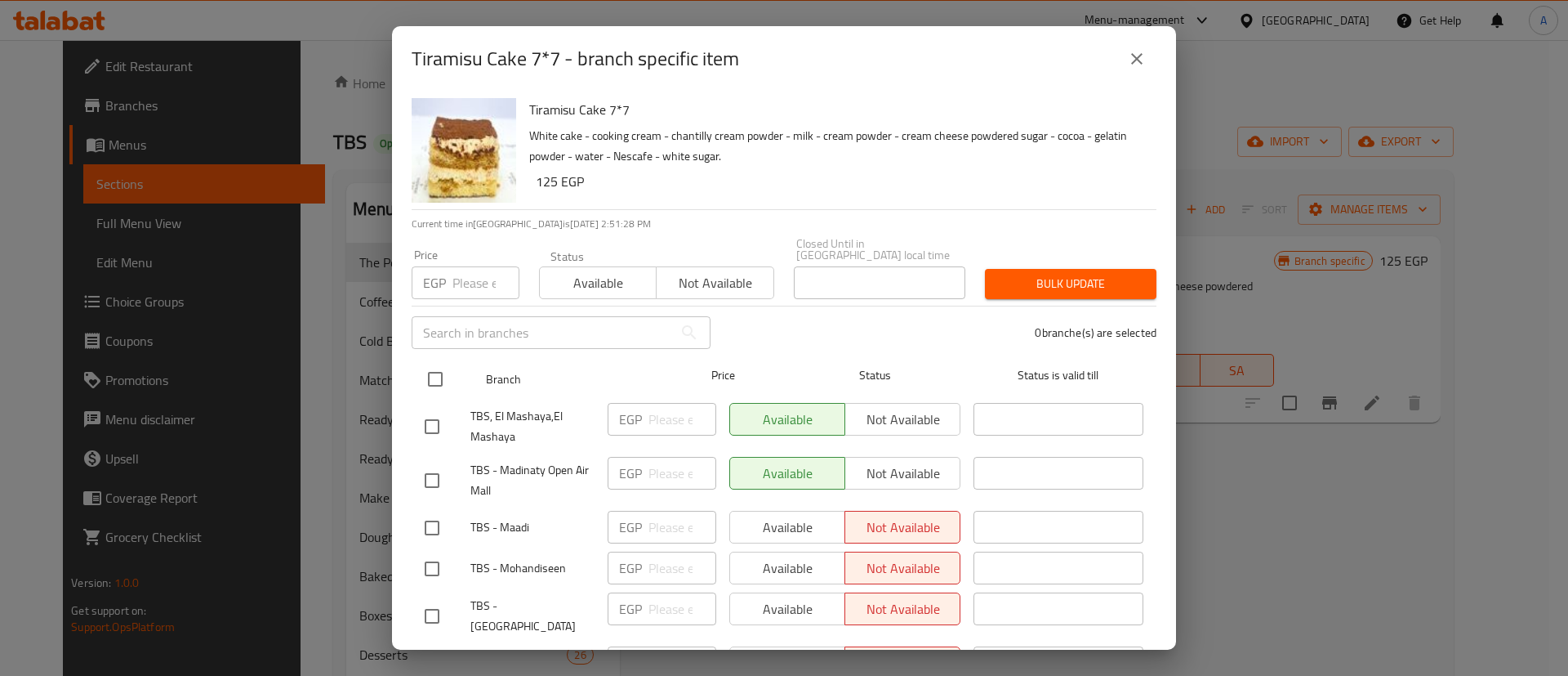
checkbox input "true"
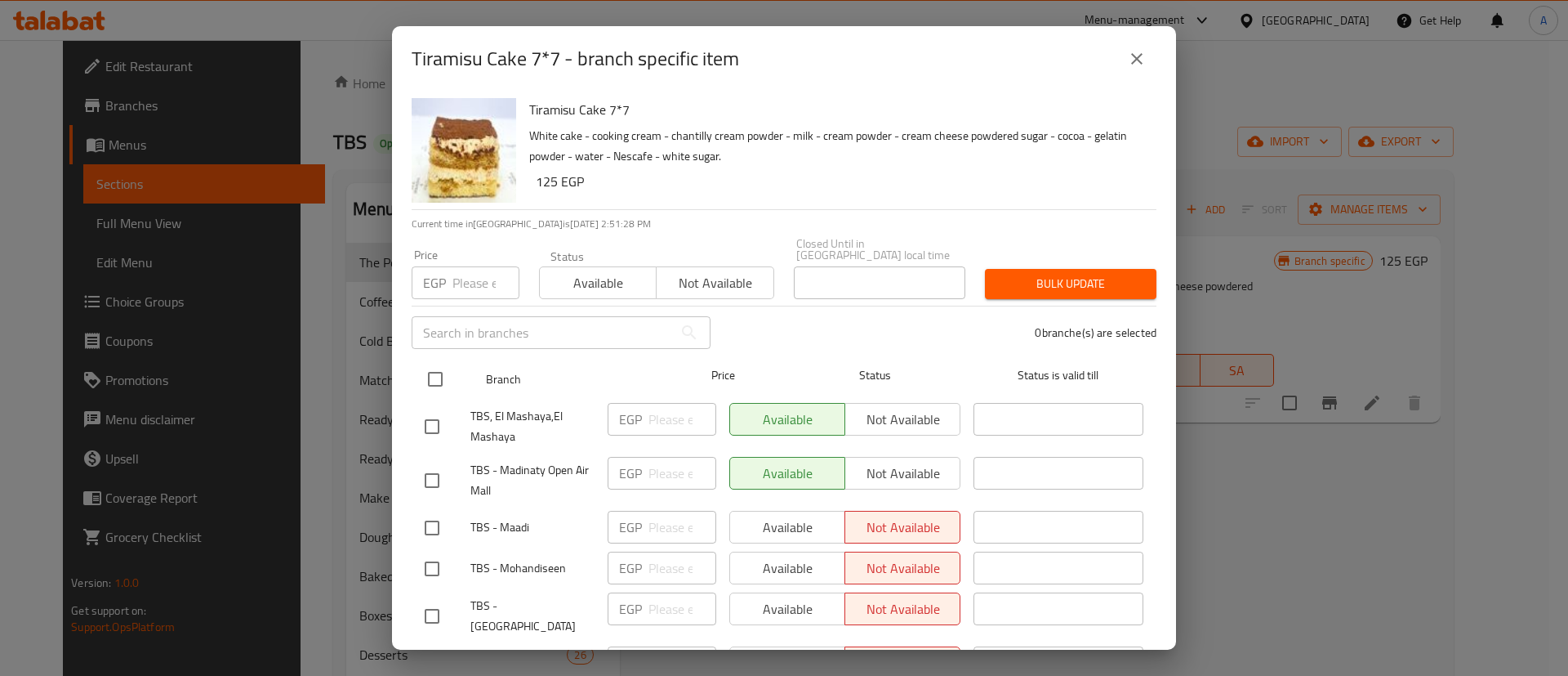
checkbox input "true"
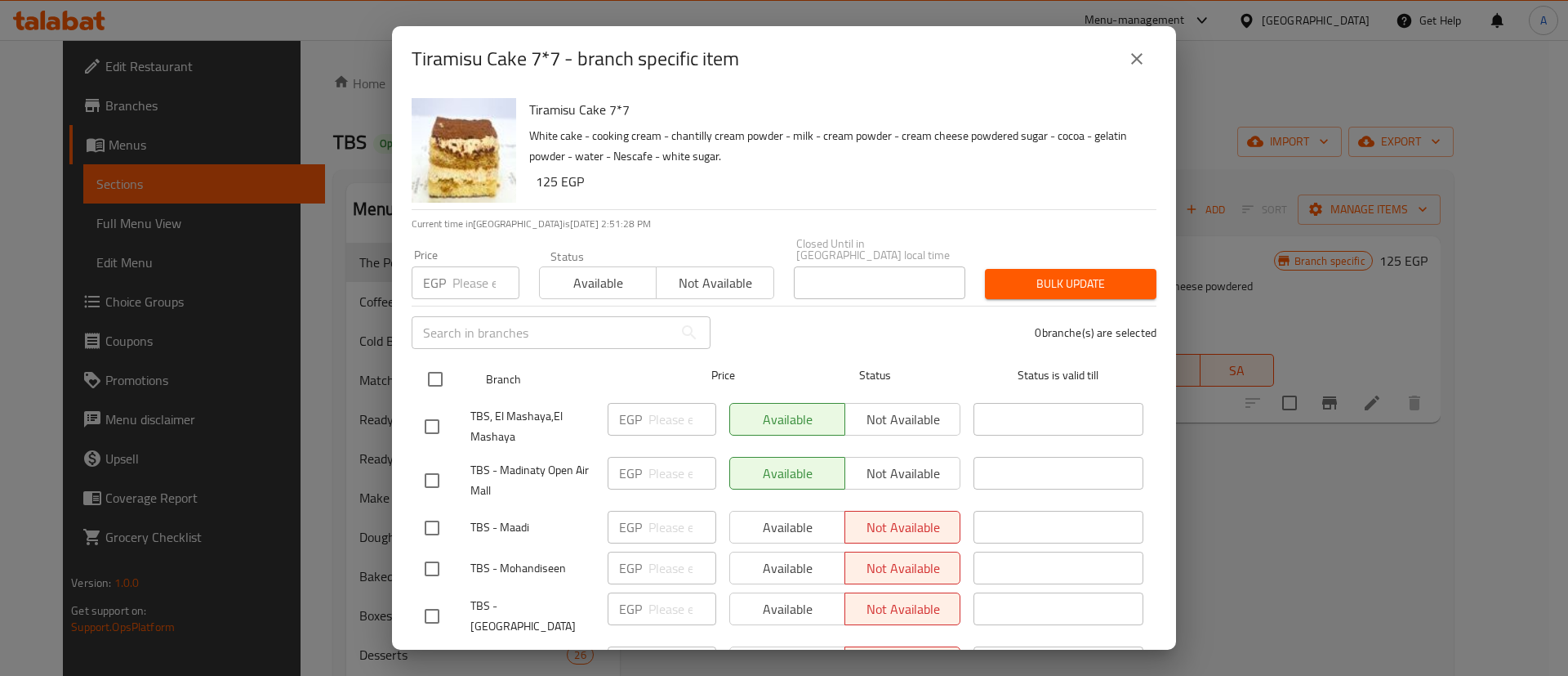
checkbox input "true"
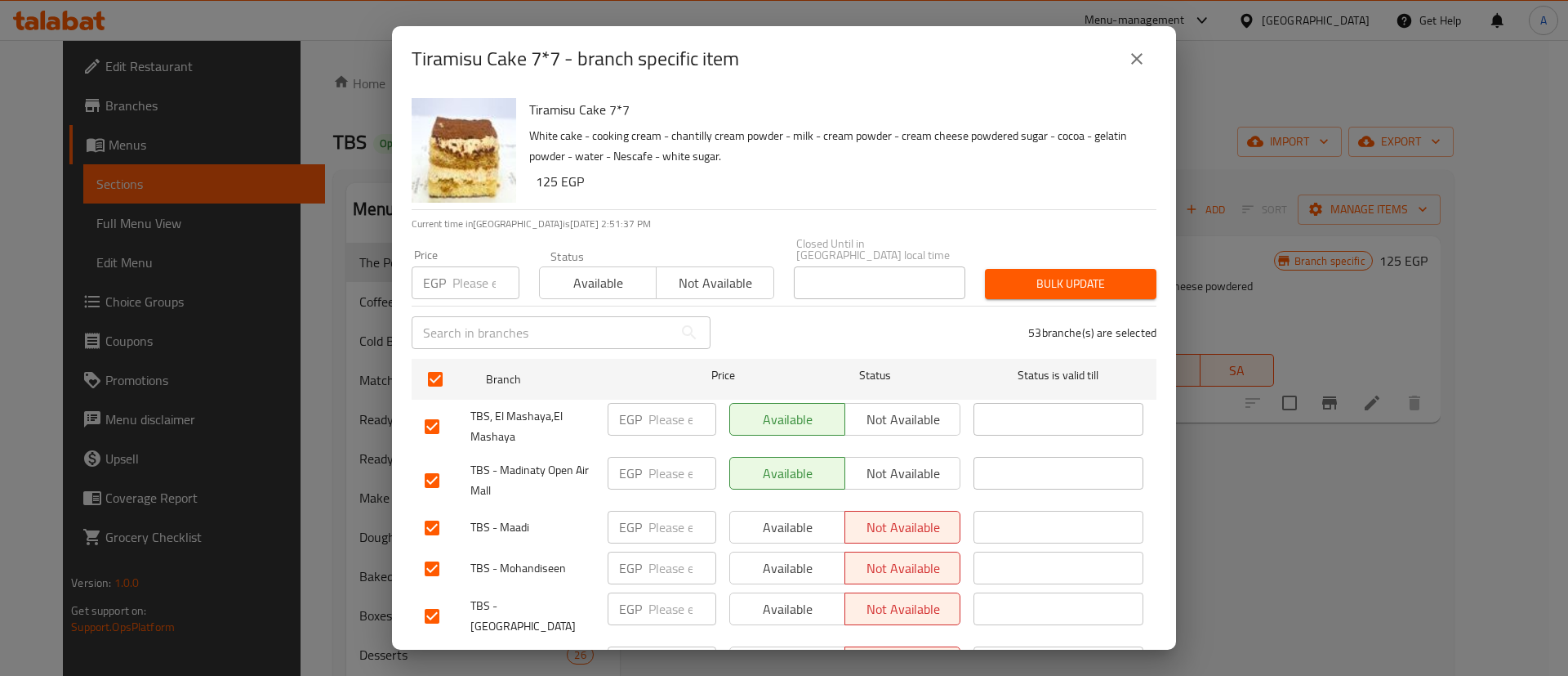
scroll to position [1145, 0]
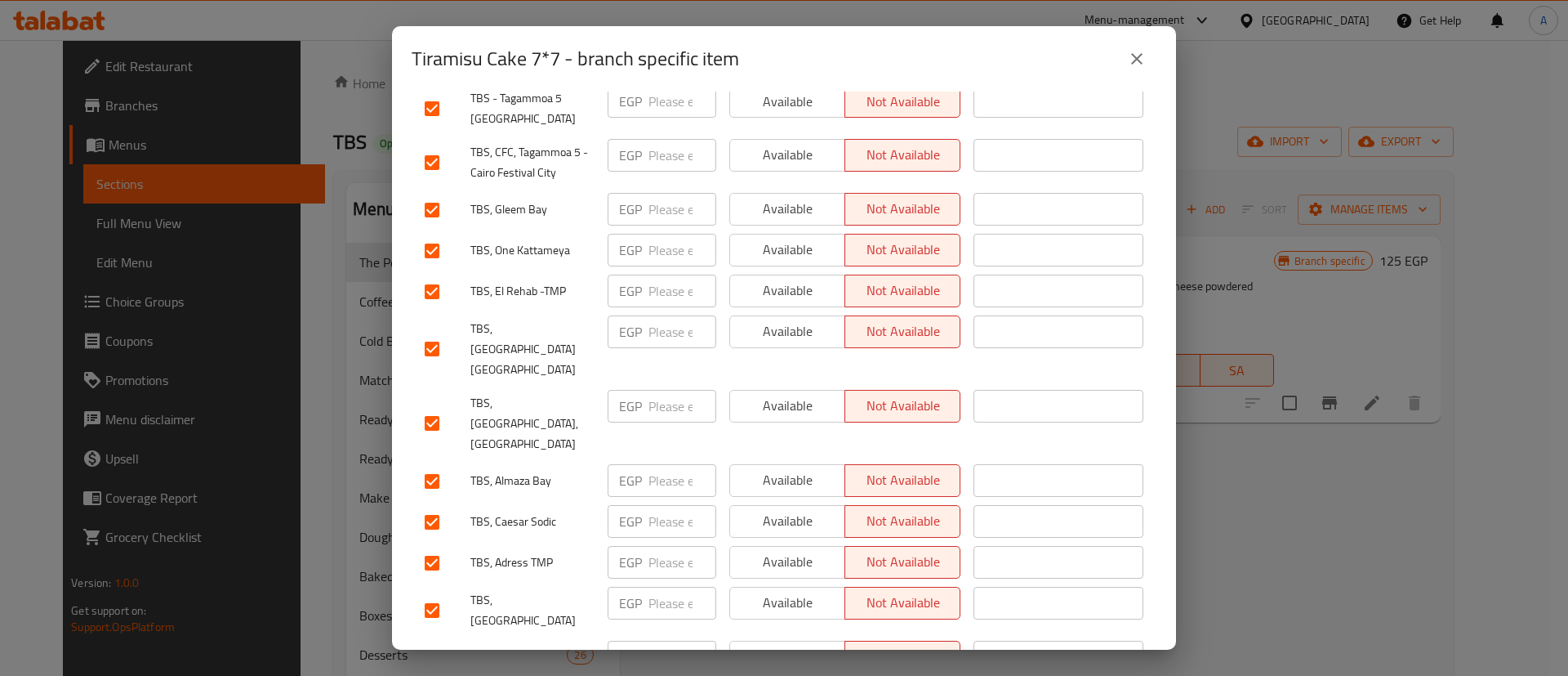
click at [432, 406] on input "checkbox" at bounding box center [432, 423] width 35 height 35
checkbox input "false"
click at [425, 464] on input "checkbox" at bounding box center [432, 481] width 35 height 35
checkbox input "false"
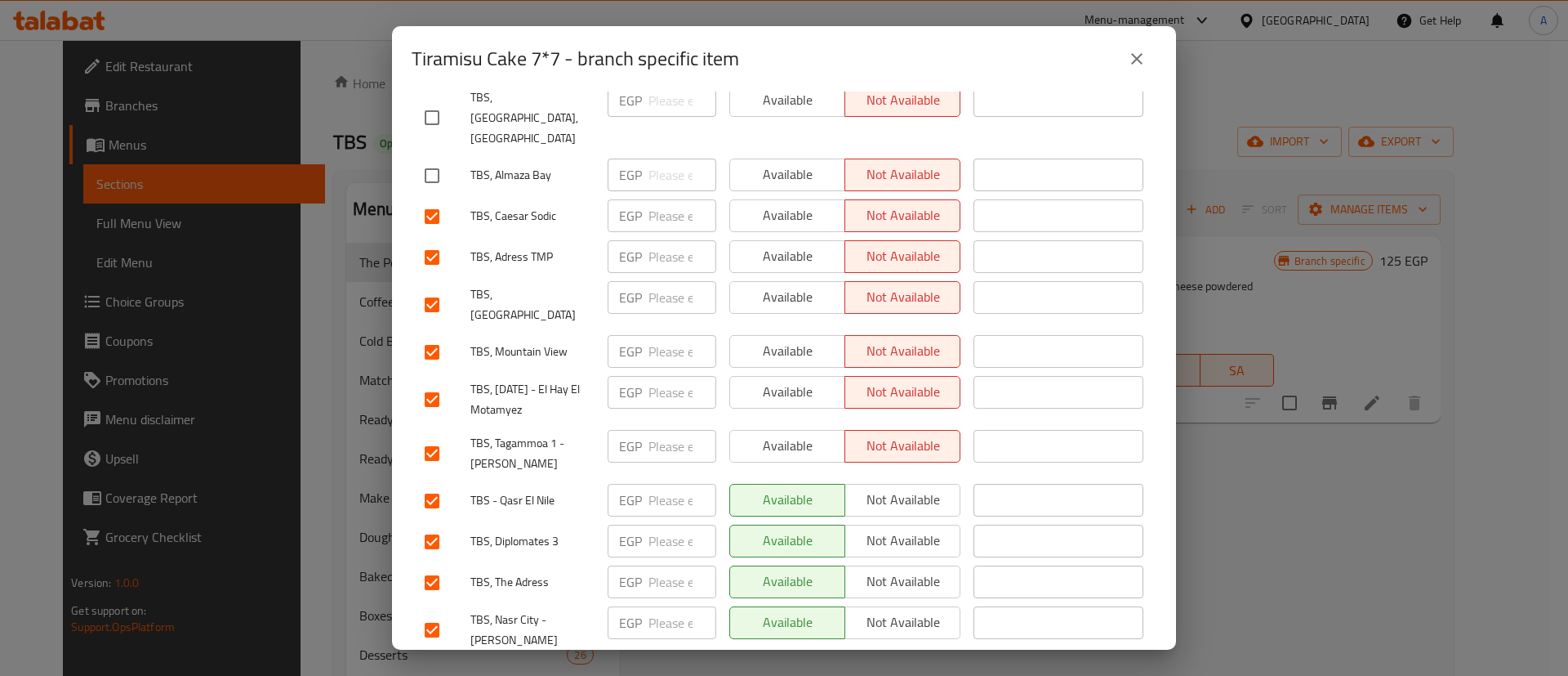
scroll to position [1512, 0]
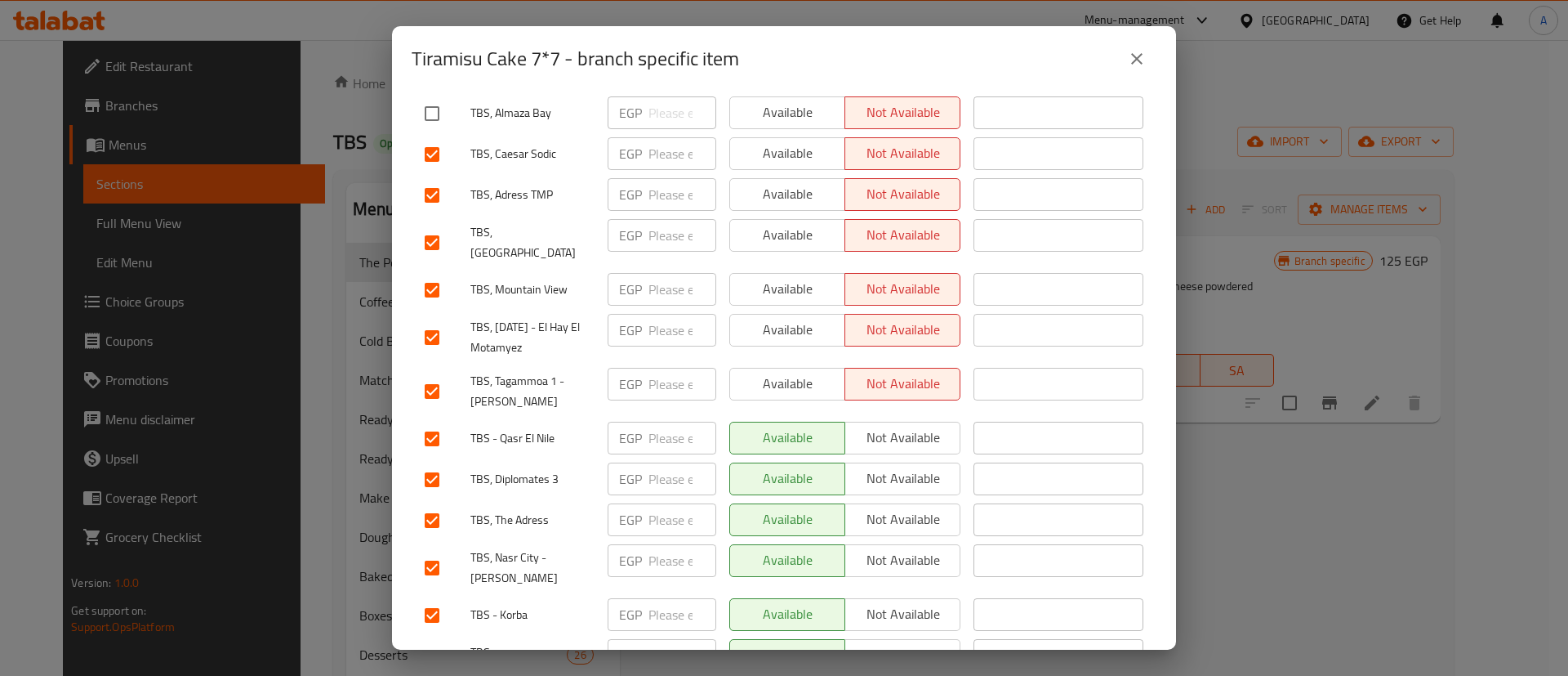
click at [439, 462] on input "checkbox" at bounding box center [432, 479] width 35 height 35
checkbox input "false"
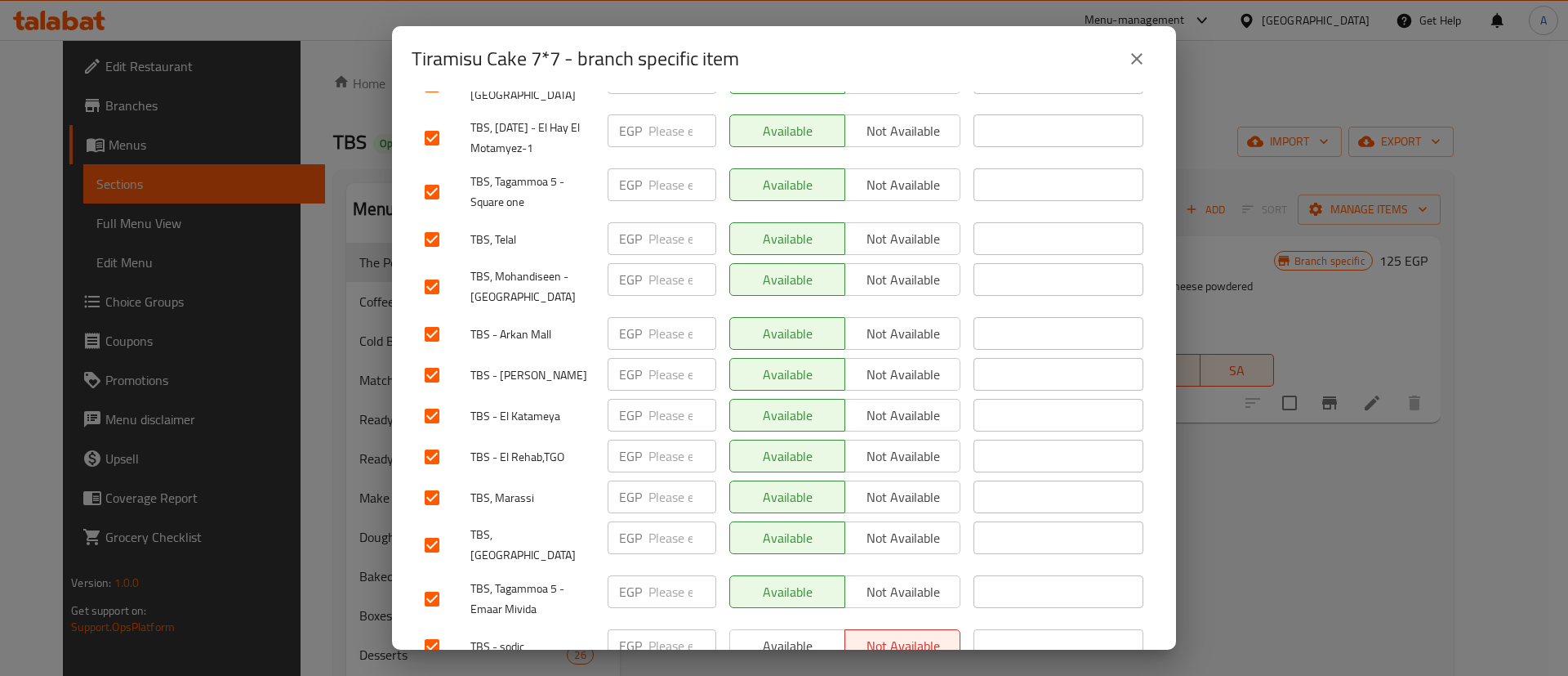
scroll to position [2125, 0]
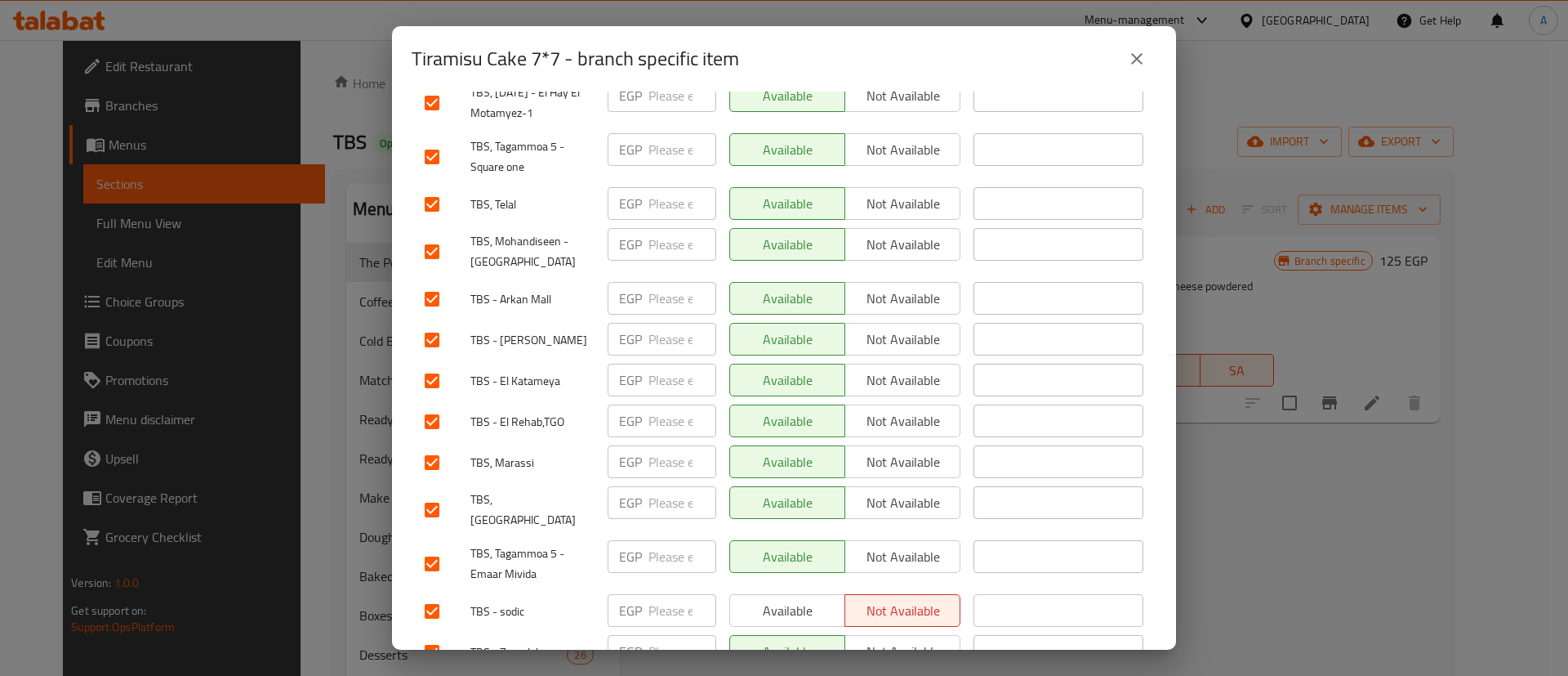
click at [439, 492] on input "checkbox" at bounding box center [432, 509] width 35 height 35
checkbox input "false"
click at [429, 445] on input "checkbox" at bounding box center [432, 462] width 35 height 35
checkbox input "false"
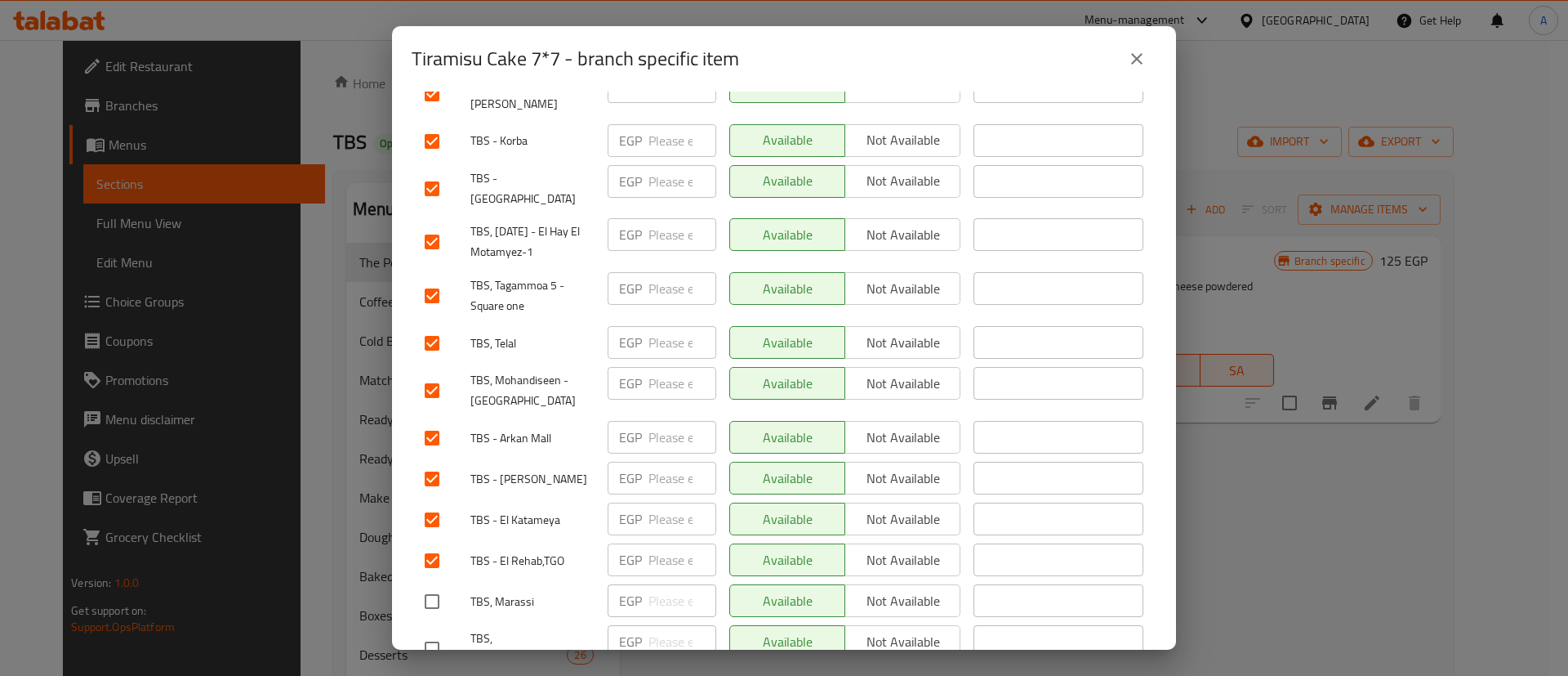
scroll to position [1961, 0]
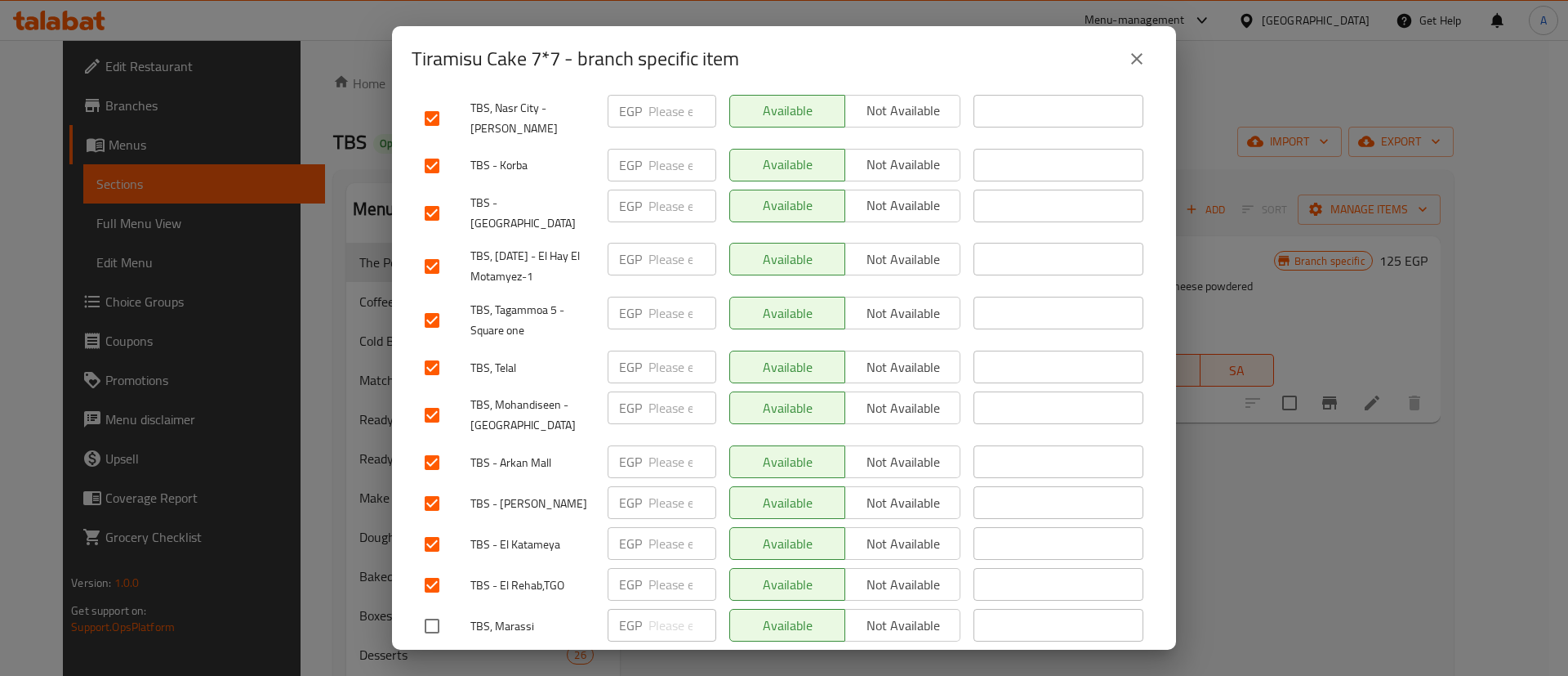
click at [431, 350] on input "checkbox" at bounding box center [432, 367] width 35 height 35
checkbox input "false"
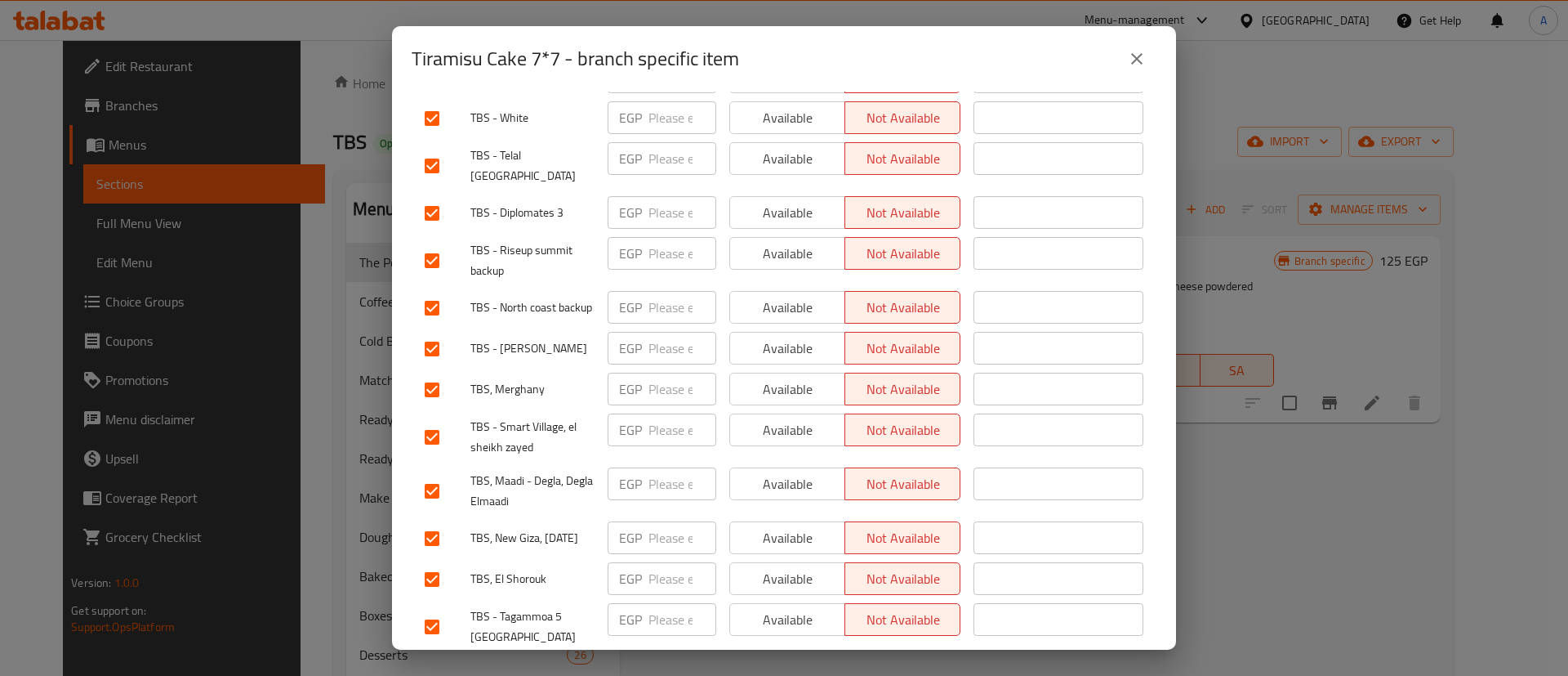
scroll to position [614, 0]
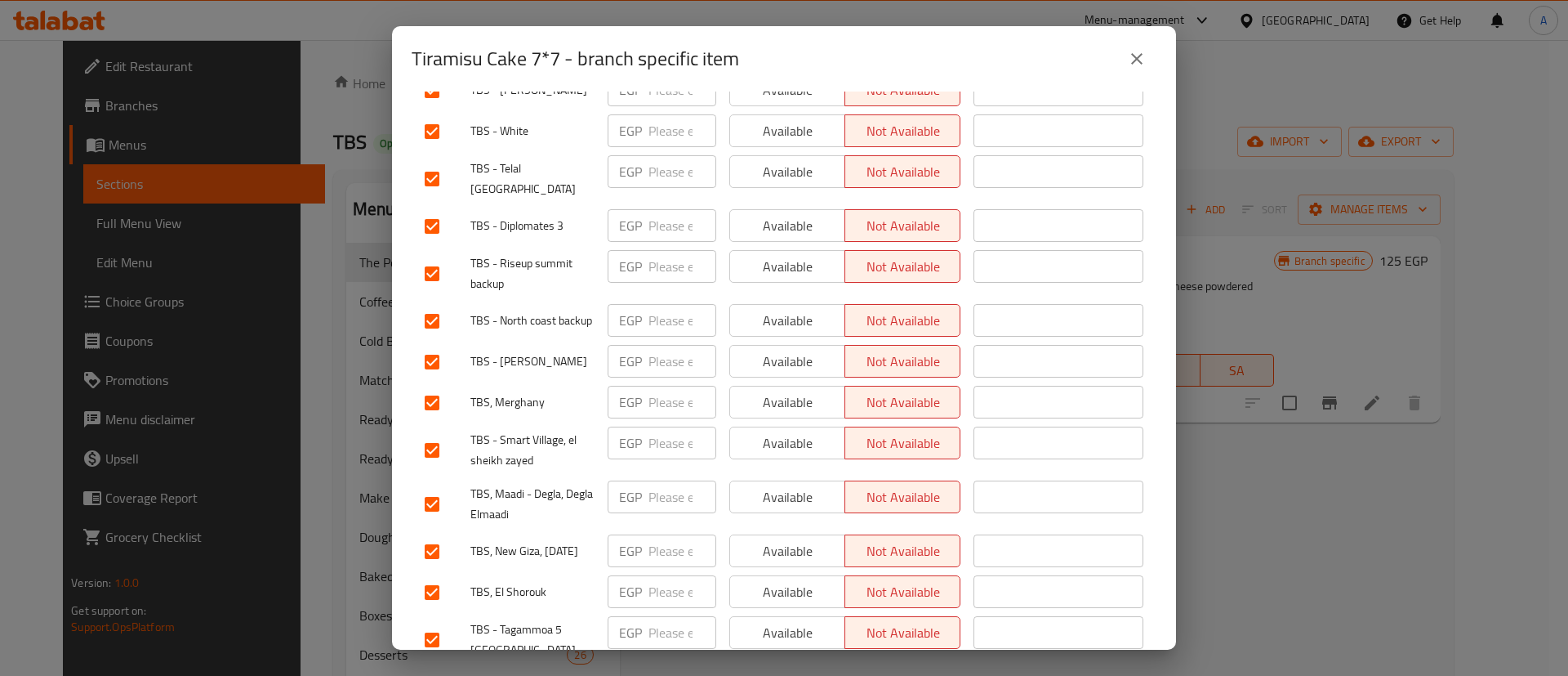
drag, startPoint x: 432, startPoint y: 188, endPoint x: 431, endPoint y: 168, distance: 20.0
click at [431, 209] on input "checkbox" at bounding box center [432, 226] width 35 height 35
checkbox input "false"
click at [428, 162] on input "checkbox" at bounding box center [432, 178] width 35 height 35
checkbox input "false"
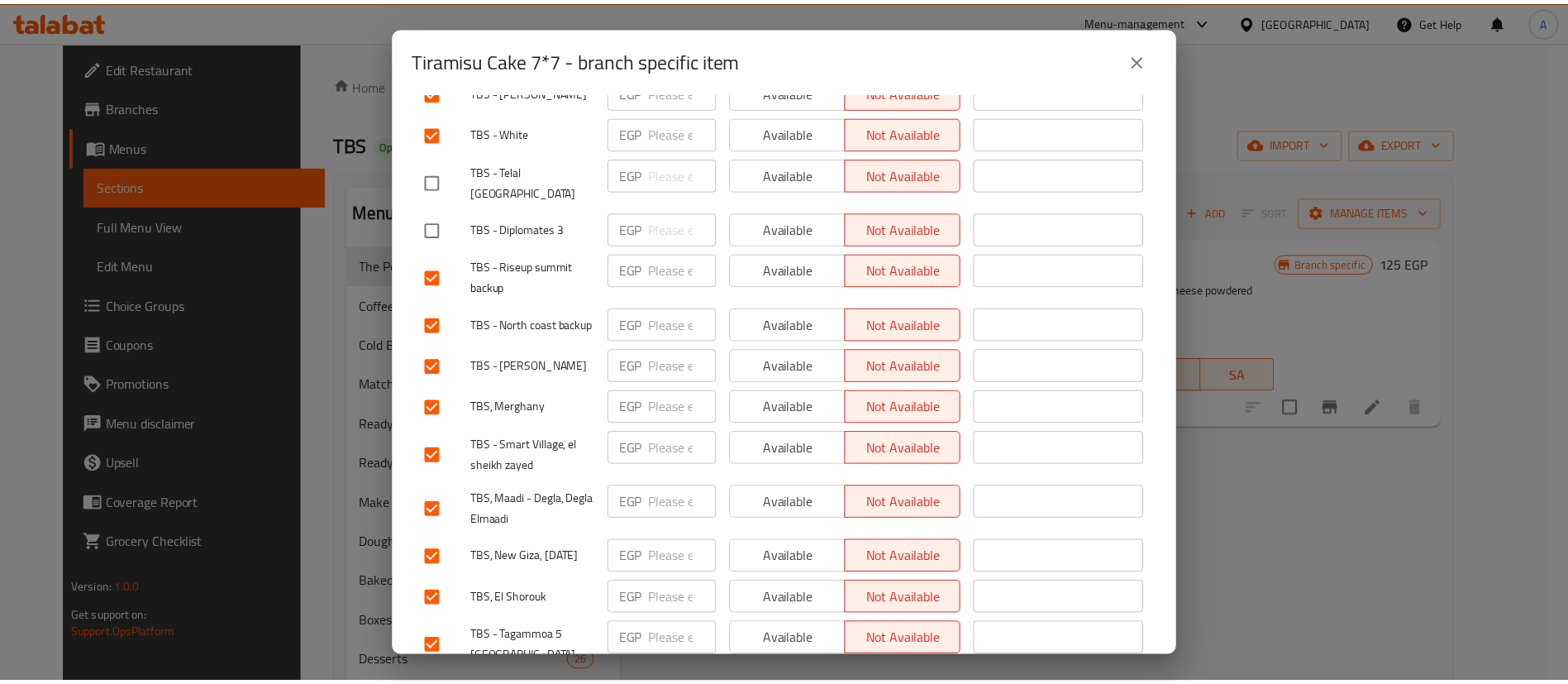
scroll to position [0, 0]
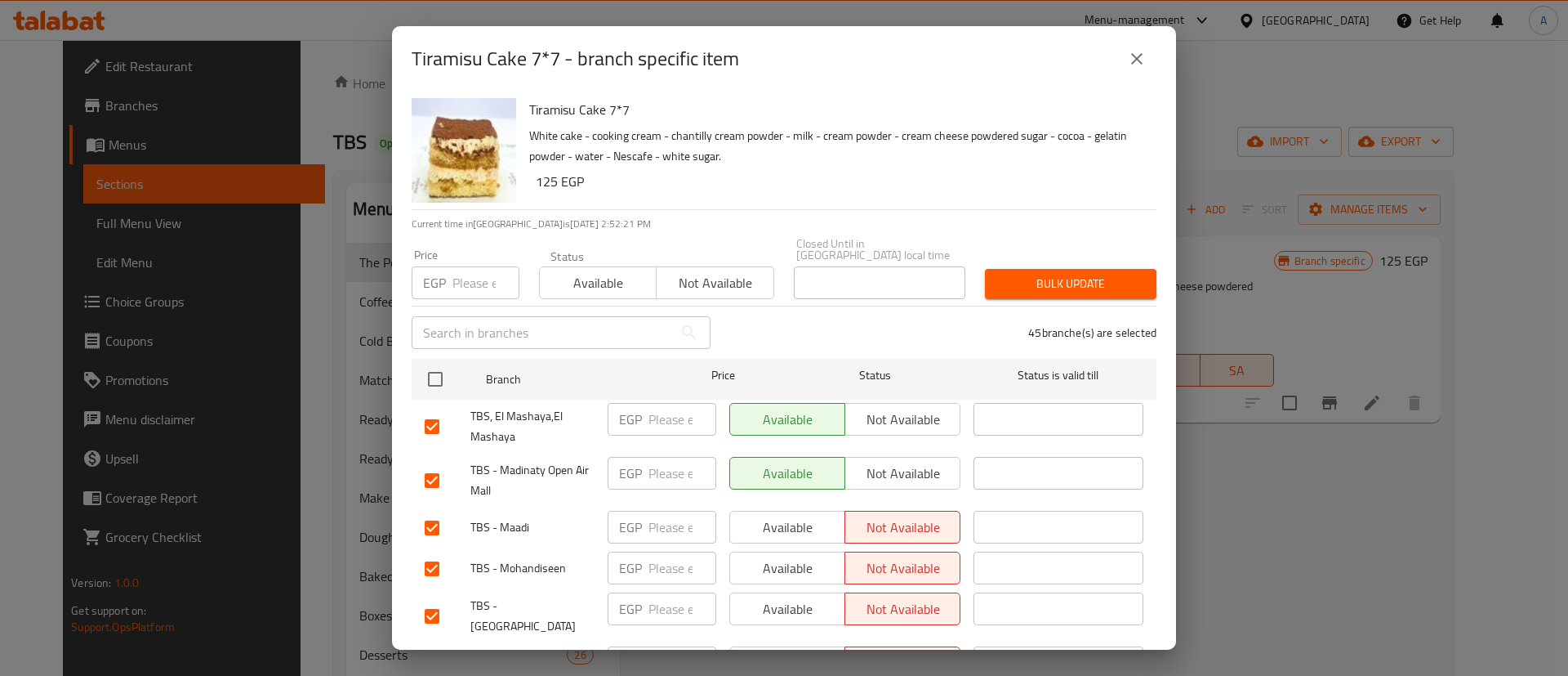
click at [446, 273] on p "EGP" at bounding box center [434, 282] width 23 height 19
click at [465, 275] on input "number" at bounding box center [486, 282] width 67 height 33
type input "100"
click at [1046, 274] on span "Bulk update" at bounding box center [1071, 284] width 146 height 20
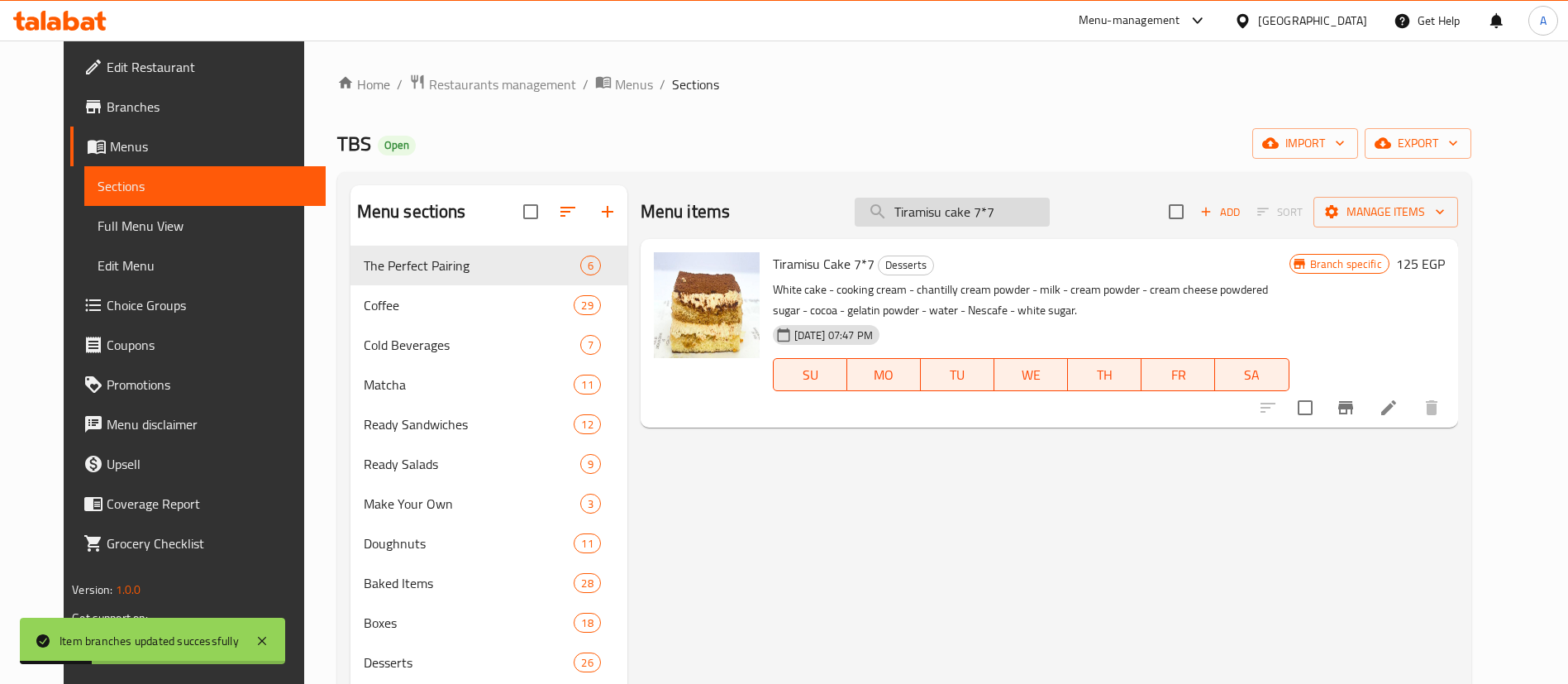
click at [992, 210] on input "Tiramisu cake 7*7" at bounding box center [951, 212] width 195 height 29
paste input "Mocha Regular"
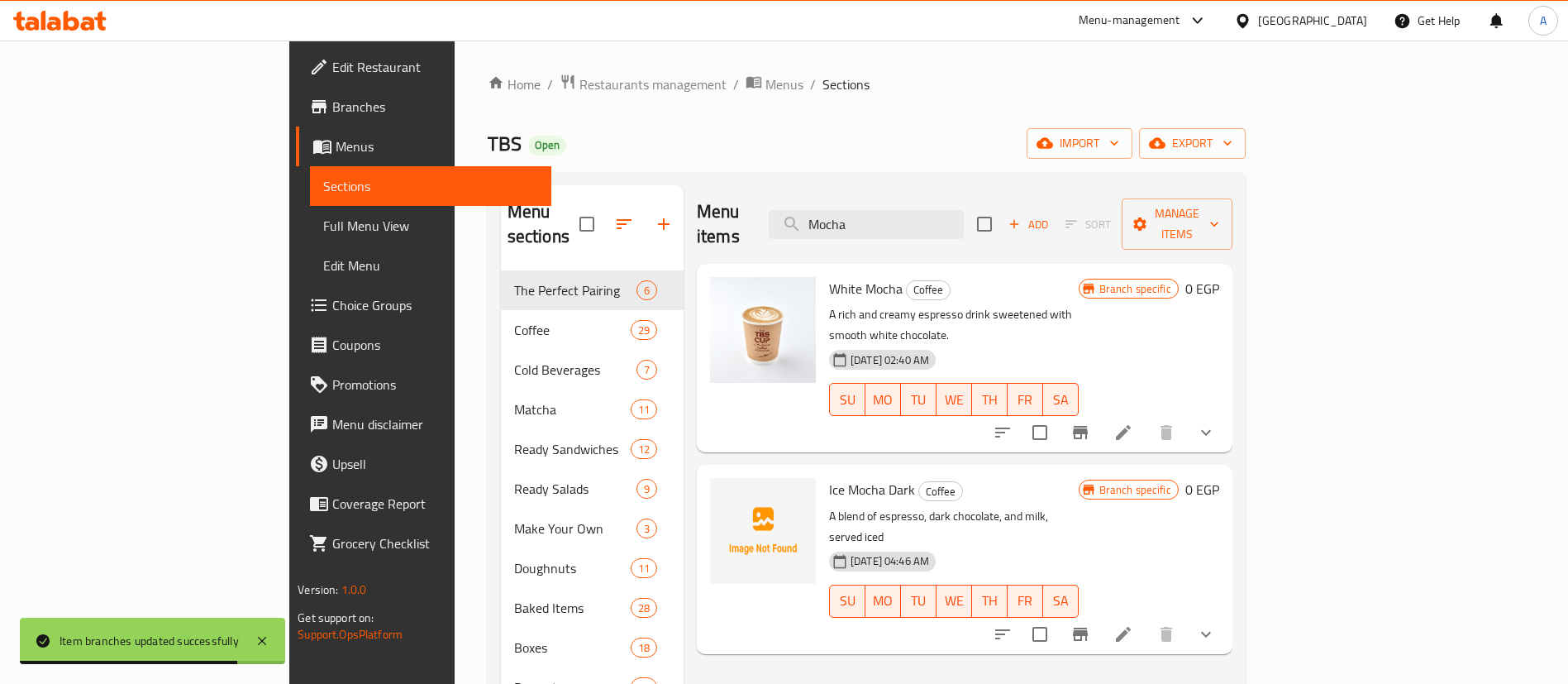
type input "Mocha"
click at [1226, 412] on button "show more" at bounding box center [1206, 432] width 40 height 40
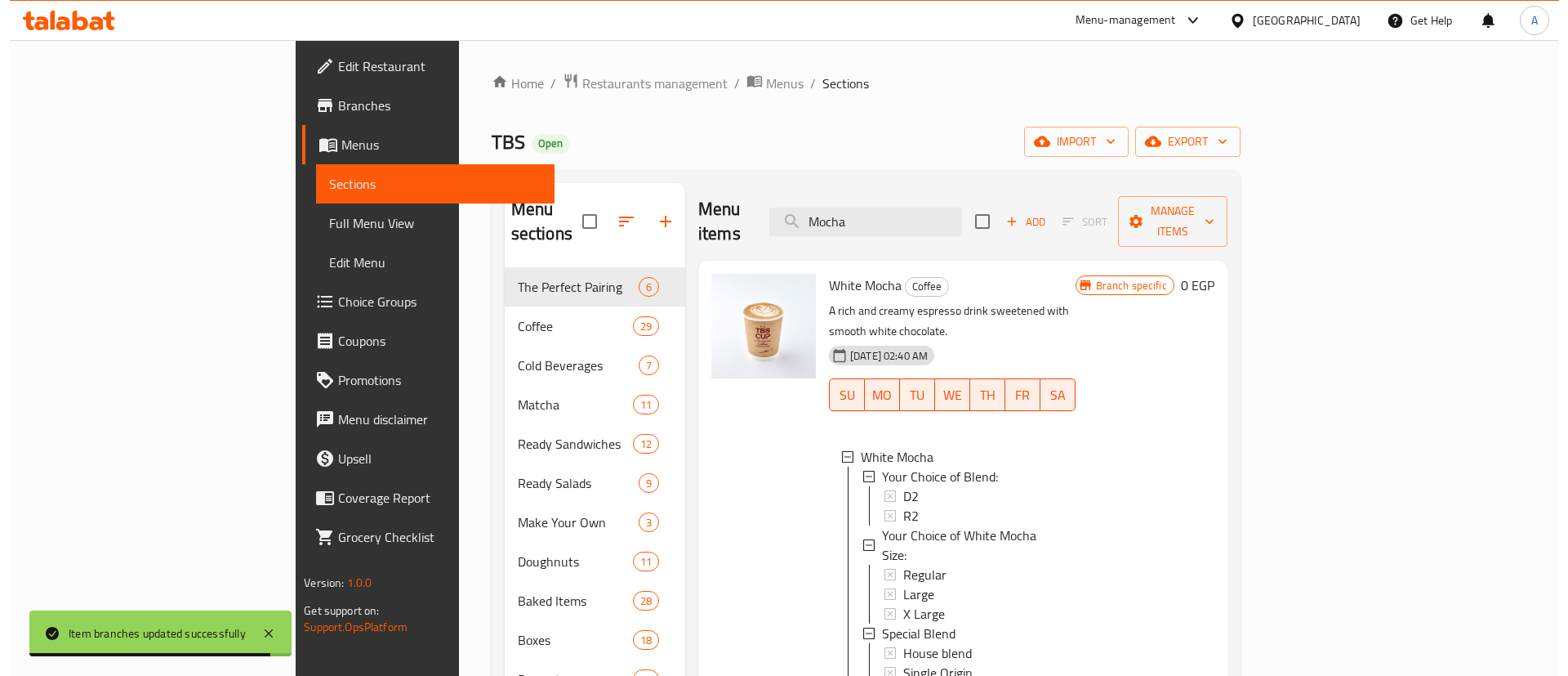
scroll to position [3, 0]
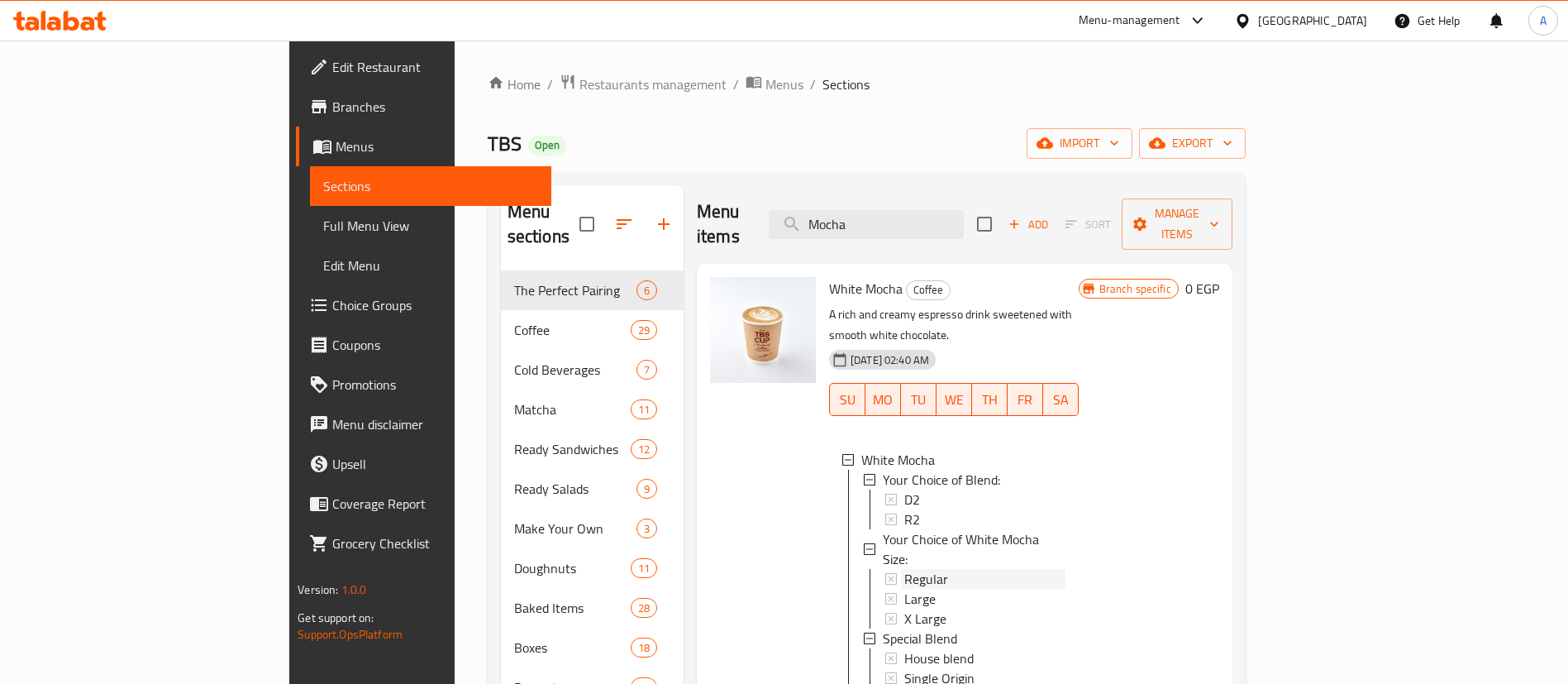
click at [905, 569] on span "Regular" at bounding box center [926, 578] width 43 height 20
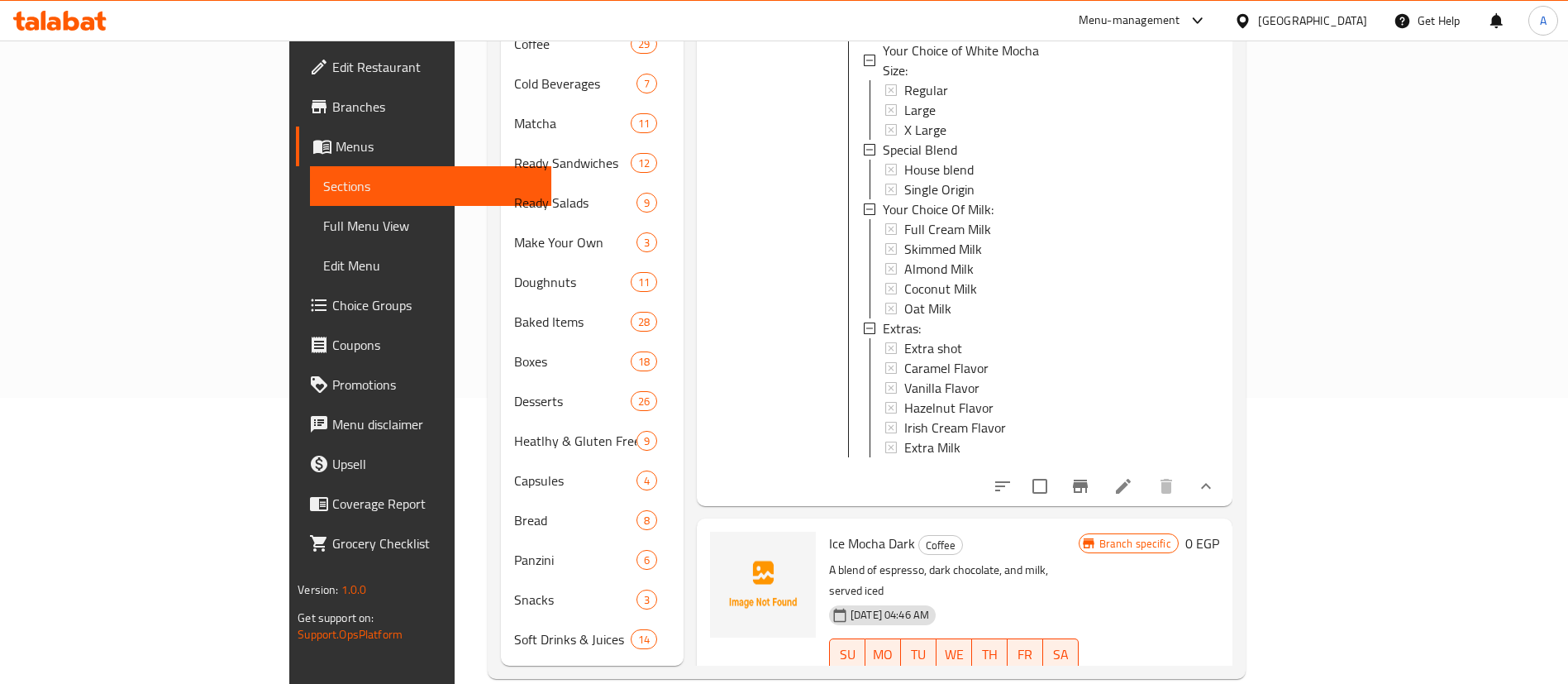
scroll to position [290, 0]
click at [1215, 675] on icon "show more" at bounding box center [1205, 684] width 20 height 20
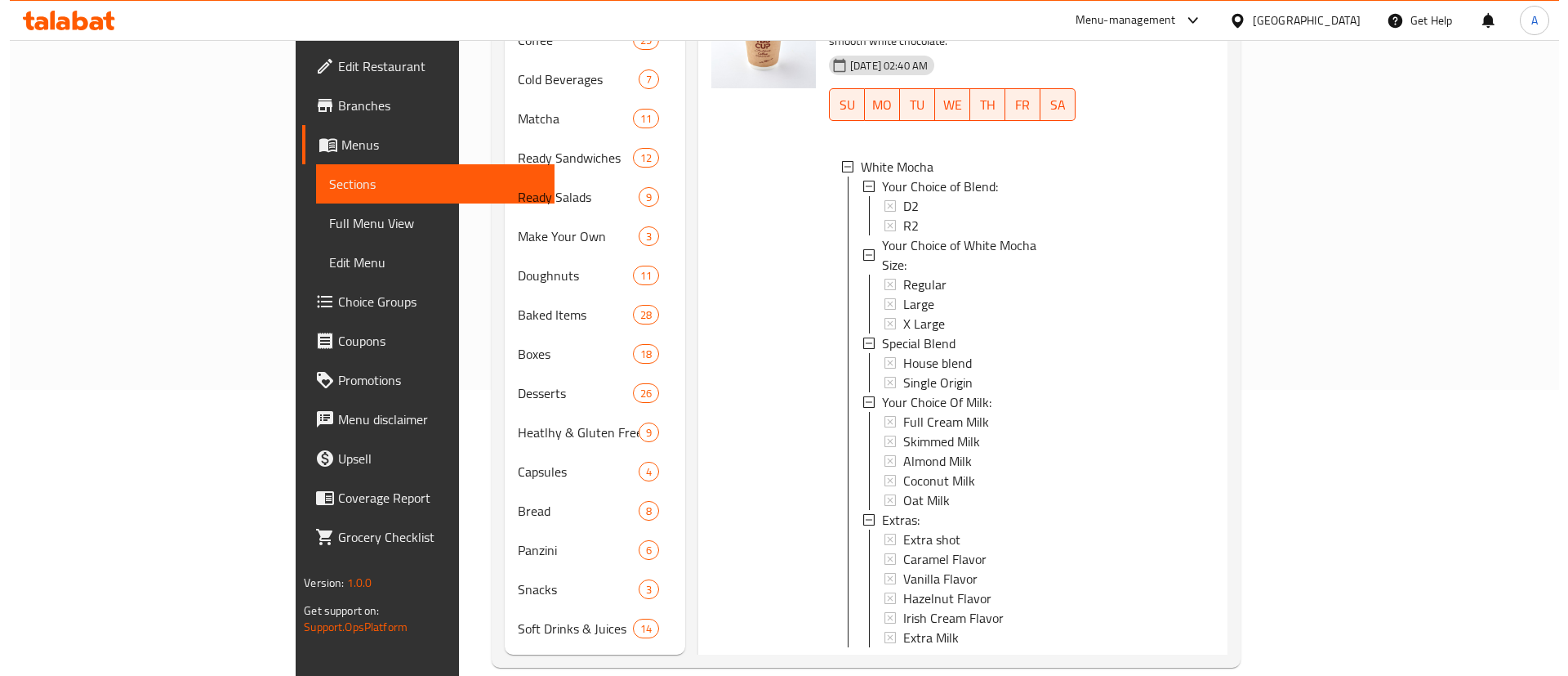
scroll to position [0, 0]
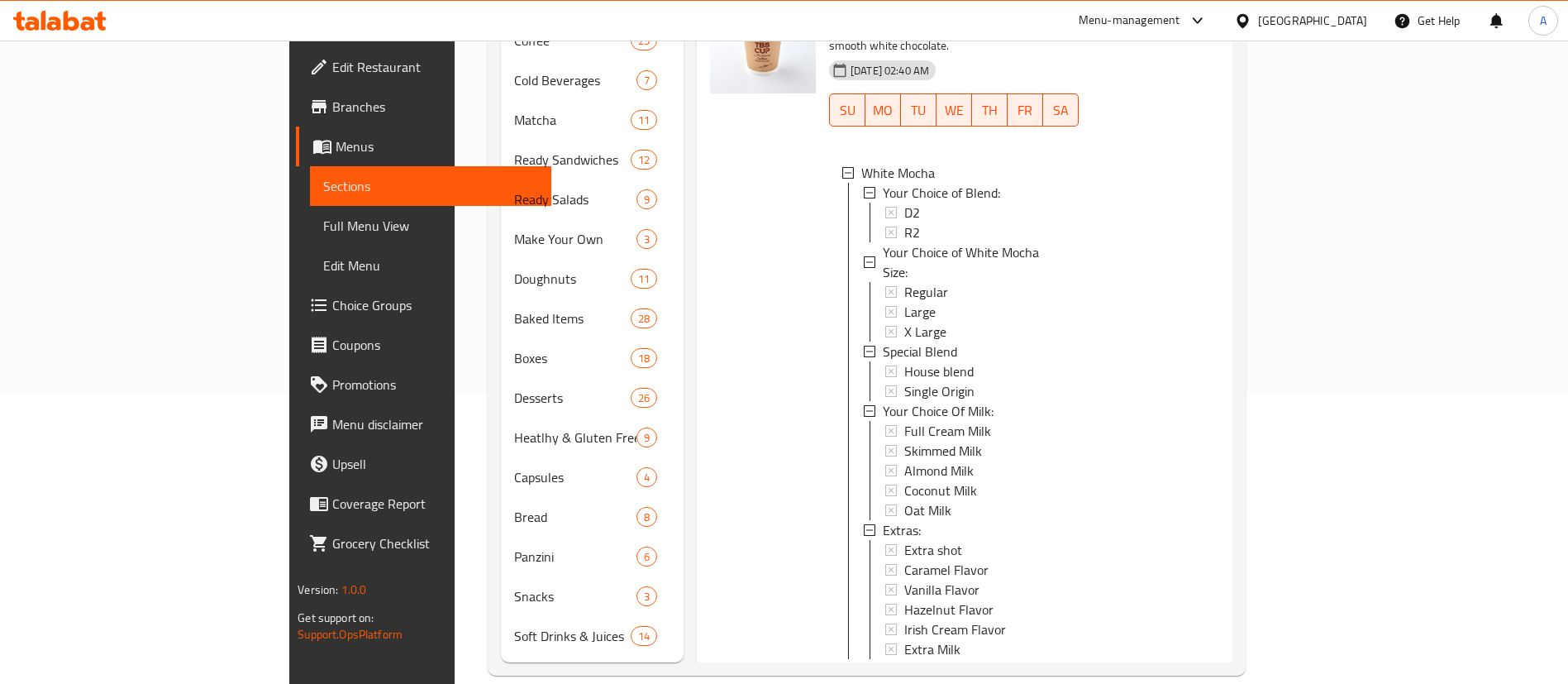
click at [905, 282] on span "Regular" at bounding box center [926, 291] width 43 height 20
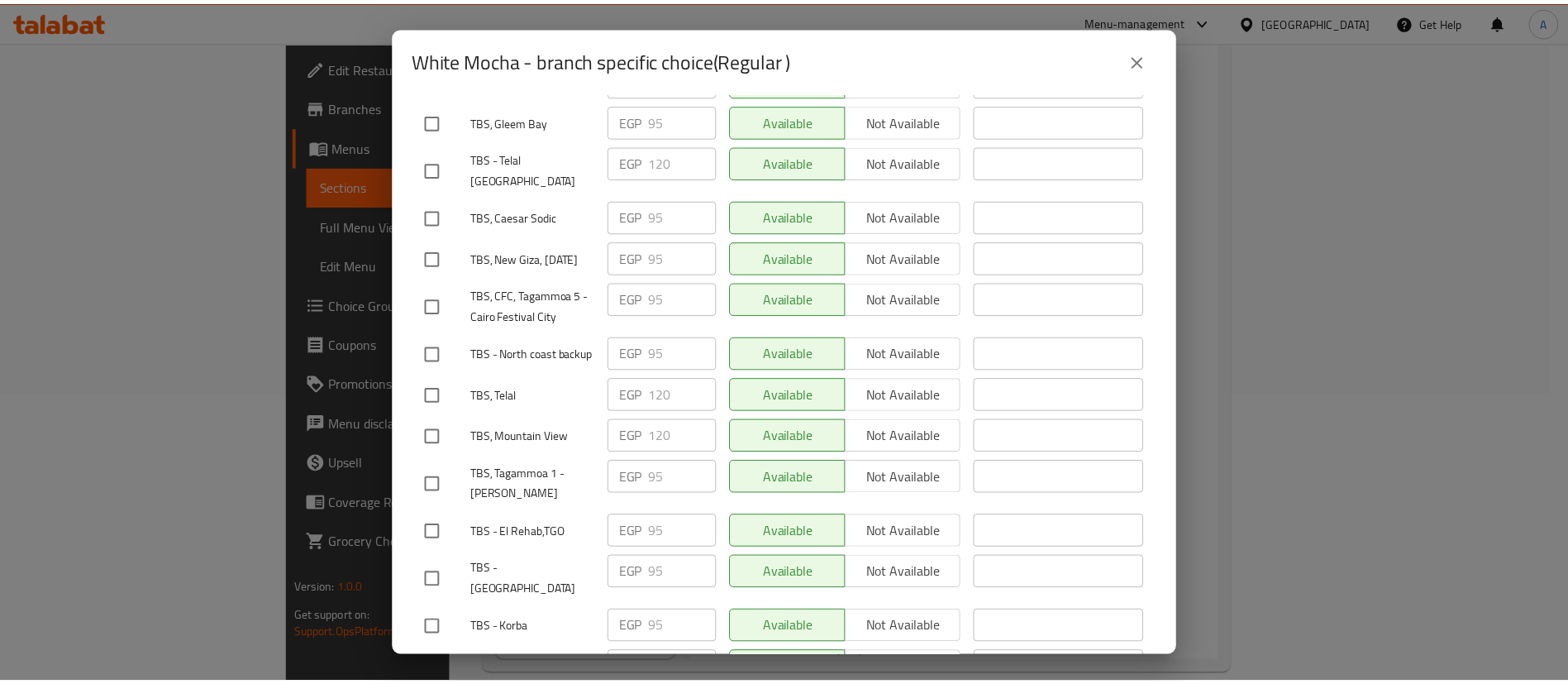
scroll to position [2047, 0]
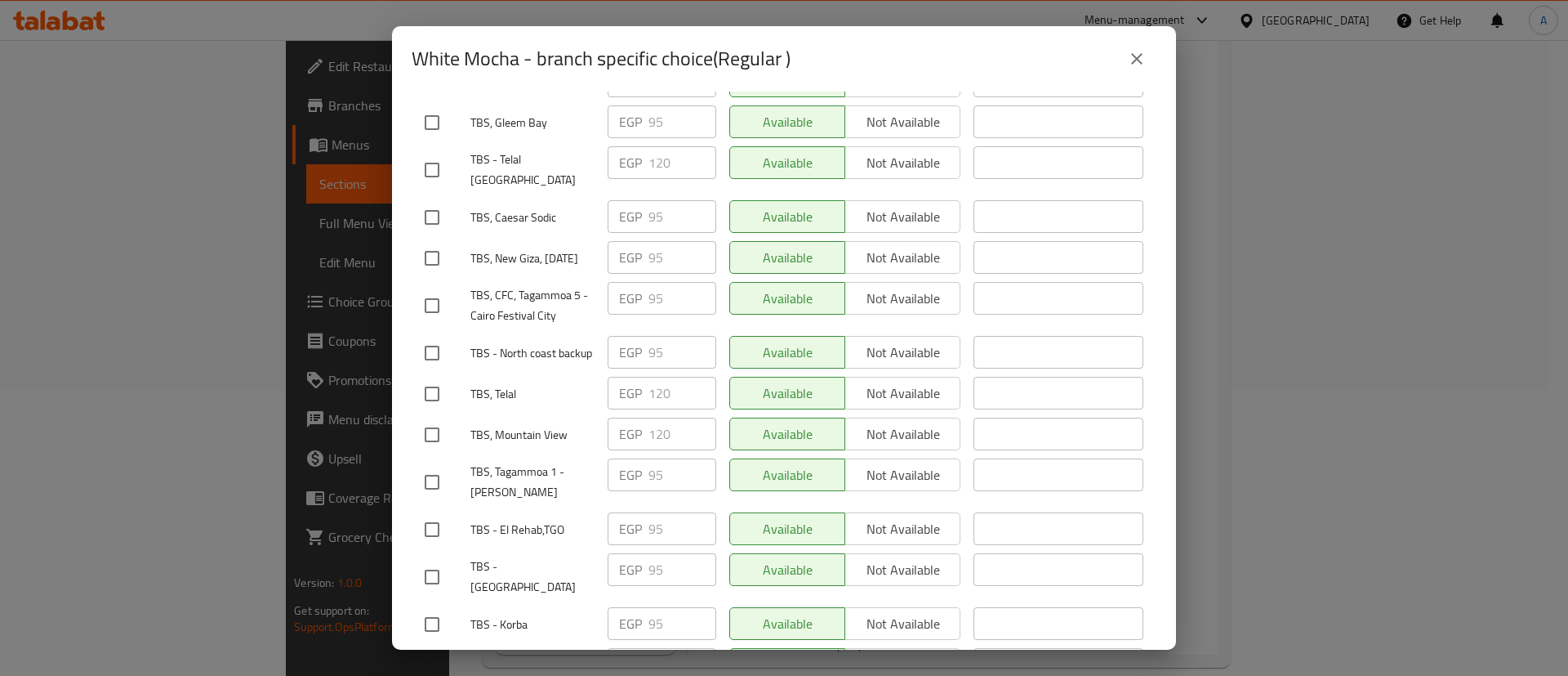
click at [50, 270] on div "White Mocha - branch specific choice(Regular ) White Mocha A rich and creamy es…" at bounding box center [784, 338] width 1568 height 676
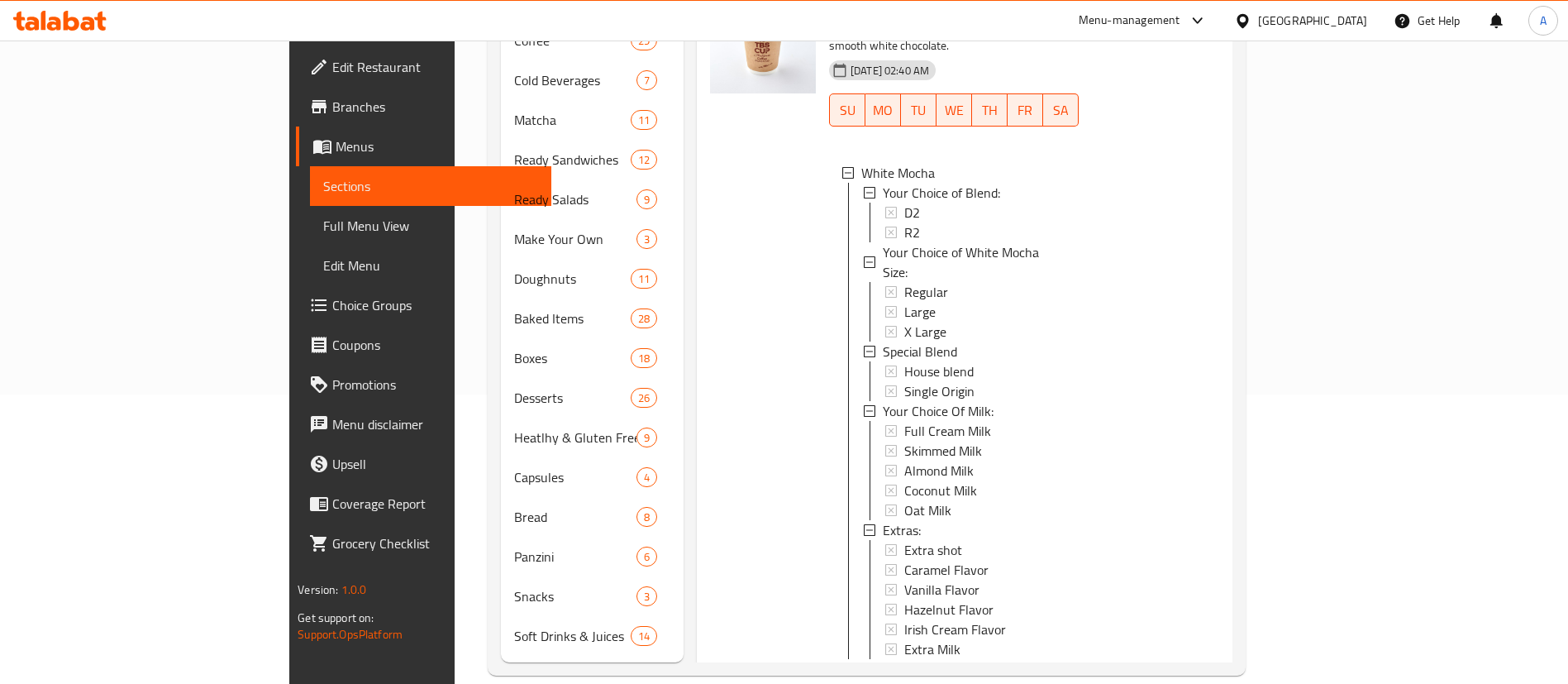
click at [332, 303] on span "Choice Groups" at bounding box center [435, 304] width 206 height 20
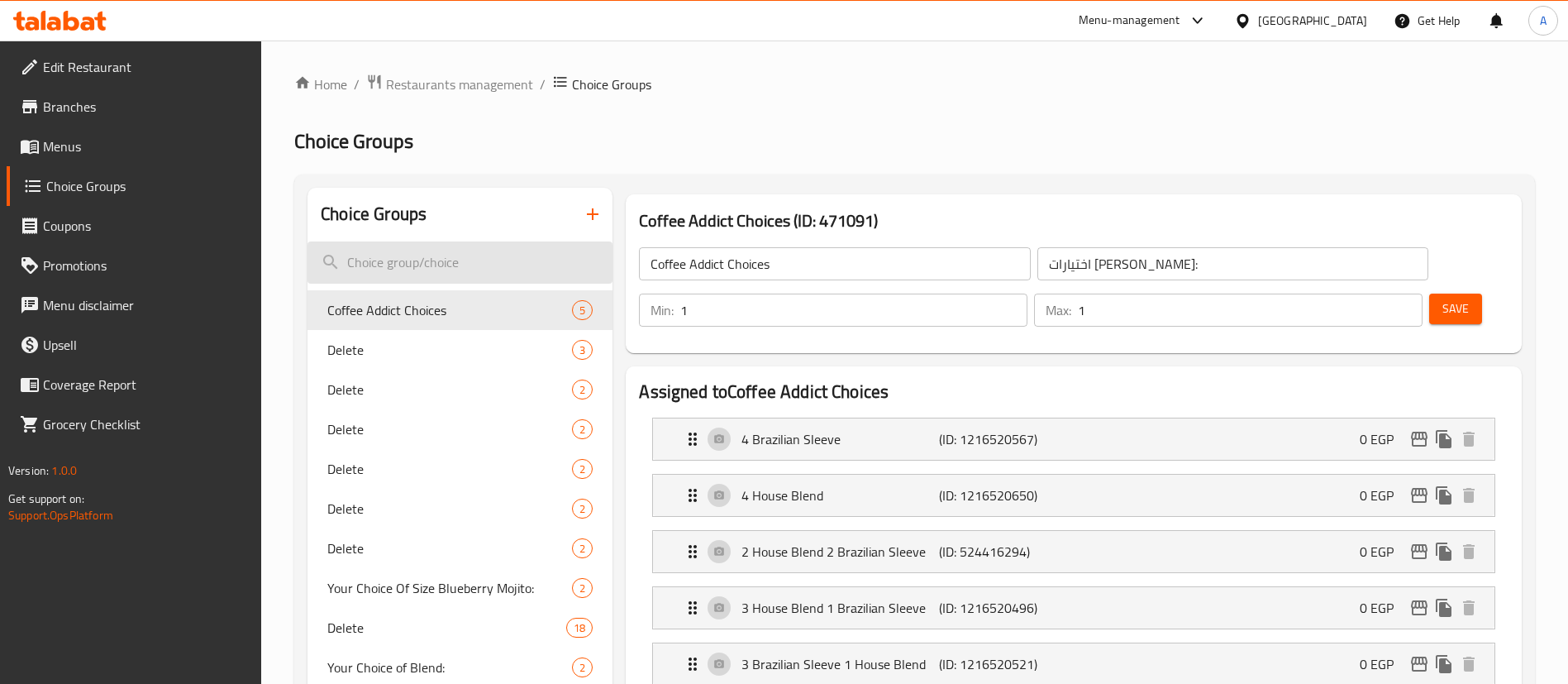
click at [433, 267] on input "search" at bounding box center [460, 262] width 305 height 42
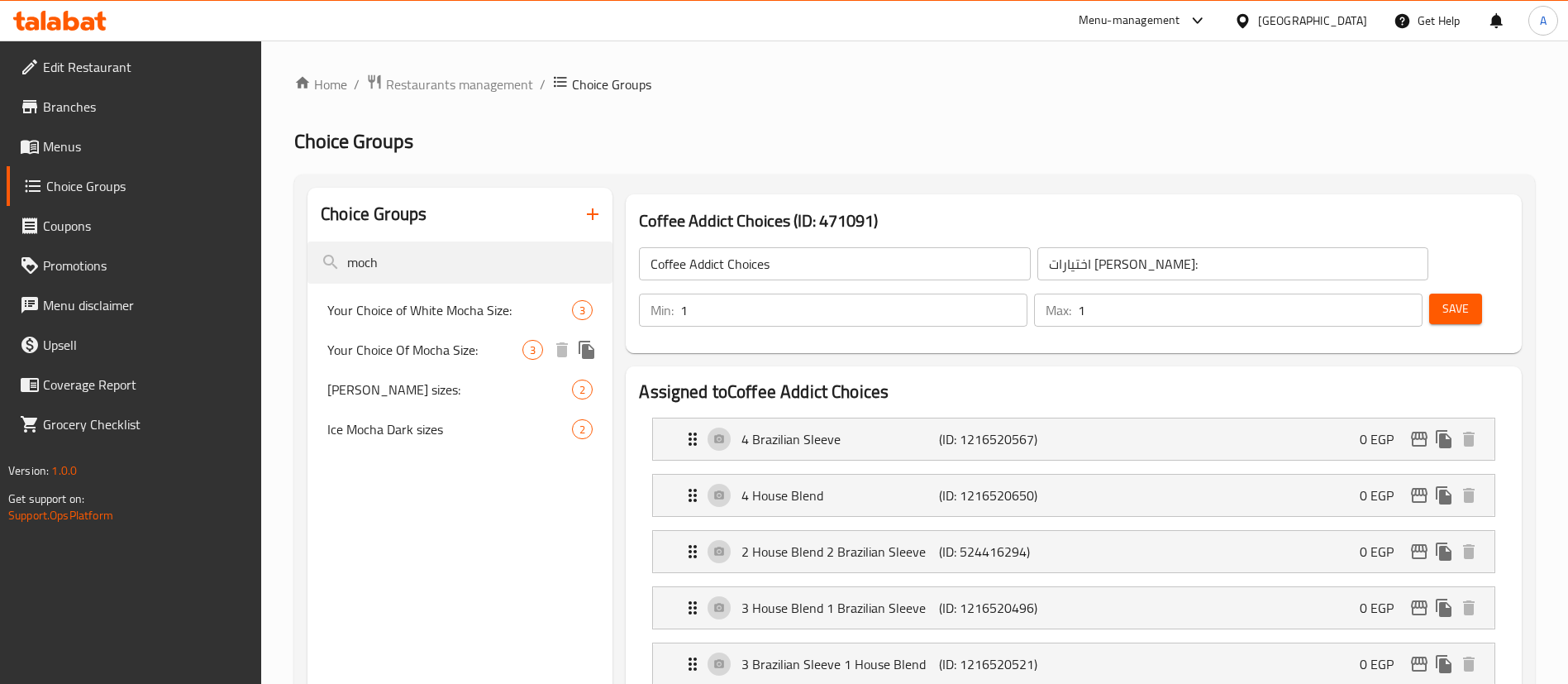
type input "moch"
click at [432, 346] on span "Your Choice Of Mocha Size:" at bounding box center [424, 349] width 195 height 20
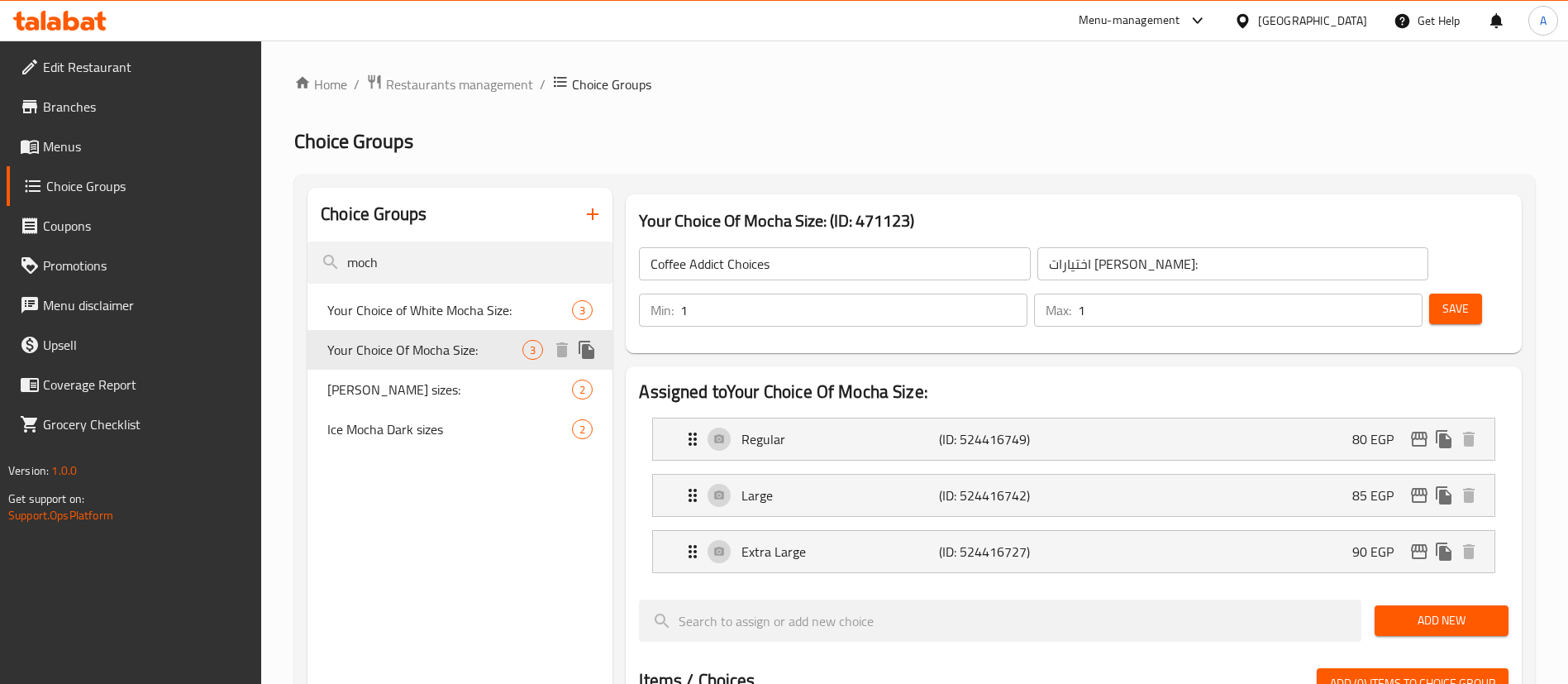
type input "Your Choice Of Mocha Size:"
type input "اختيارك من حجم موكا:"
click at [1417, 429] on icon "edit" at bounding box center [1419, 439] width 20 height 20
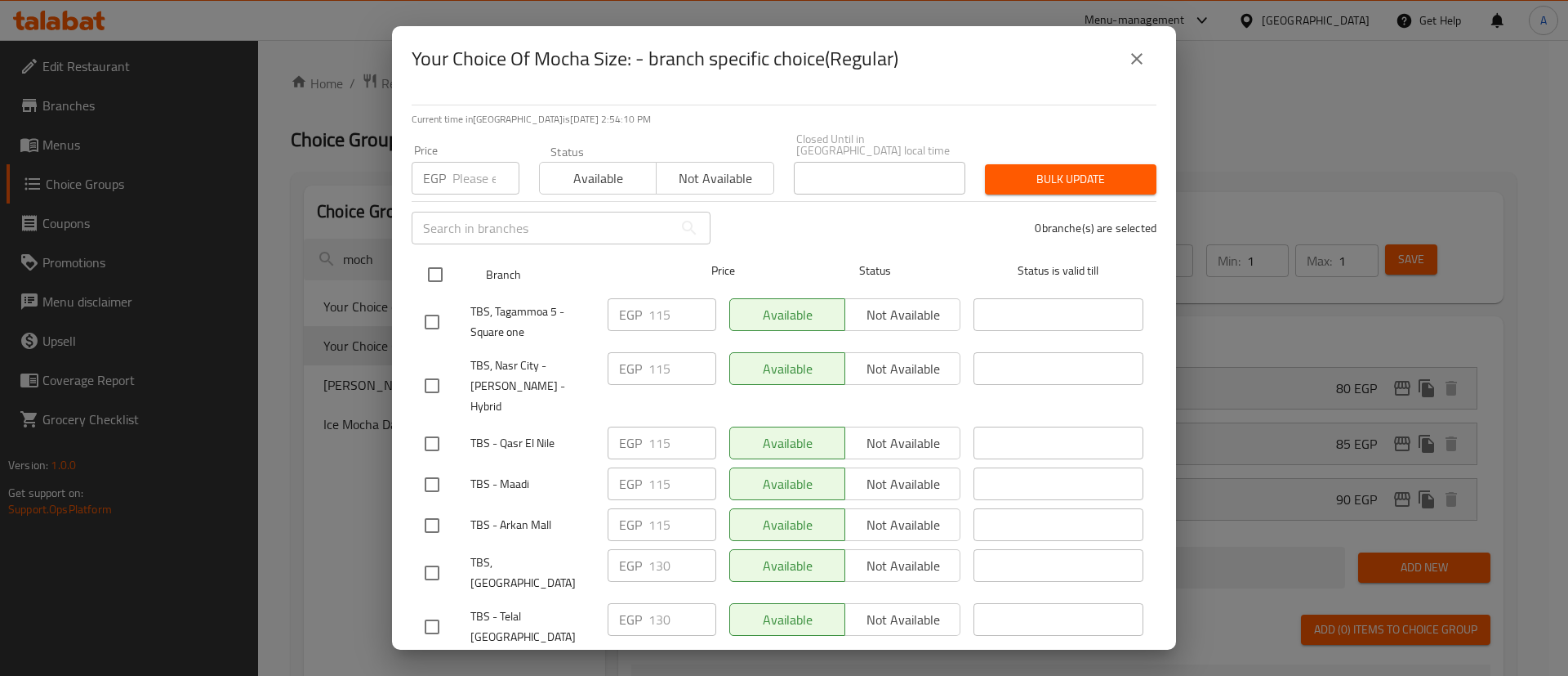
click at [434, 274] on input "checkbox" at bounding box center [435, 274] width 35 height 35
checkbox input "true"
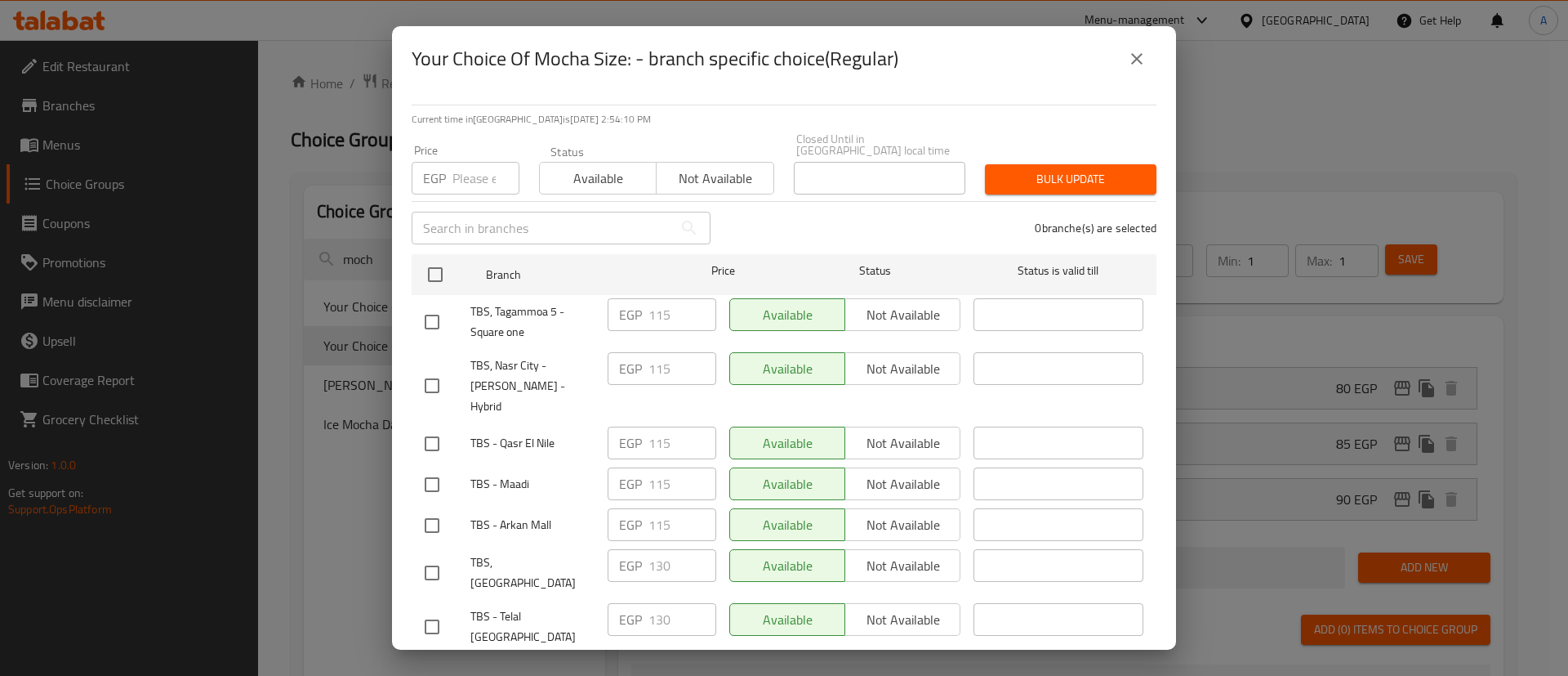
checkbox input "true"
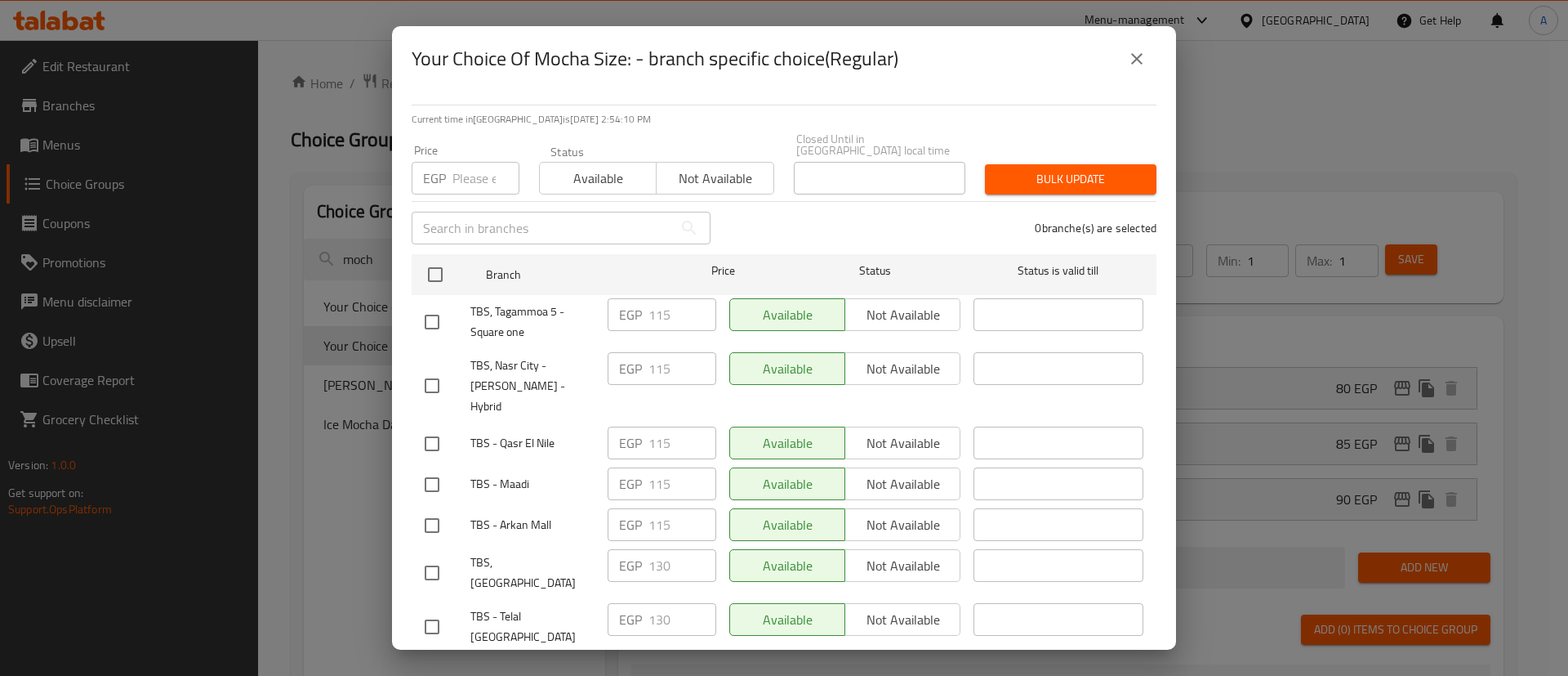
checkbox input "true"
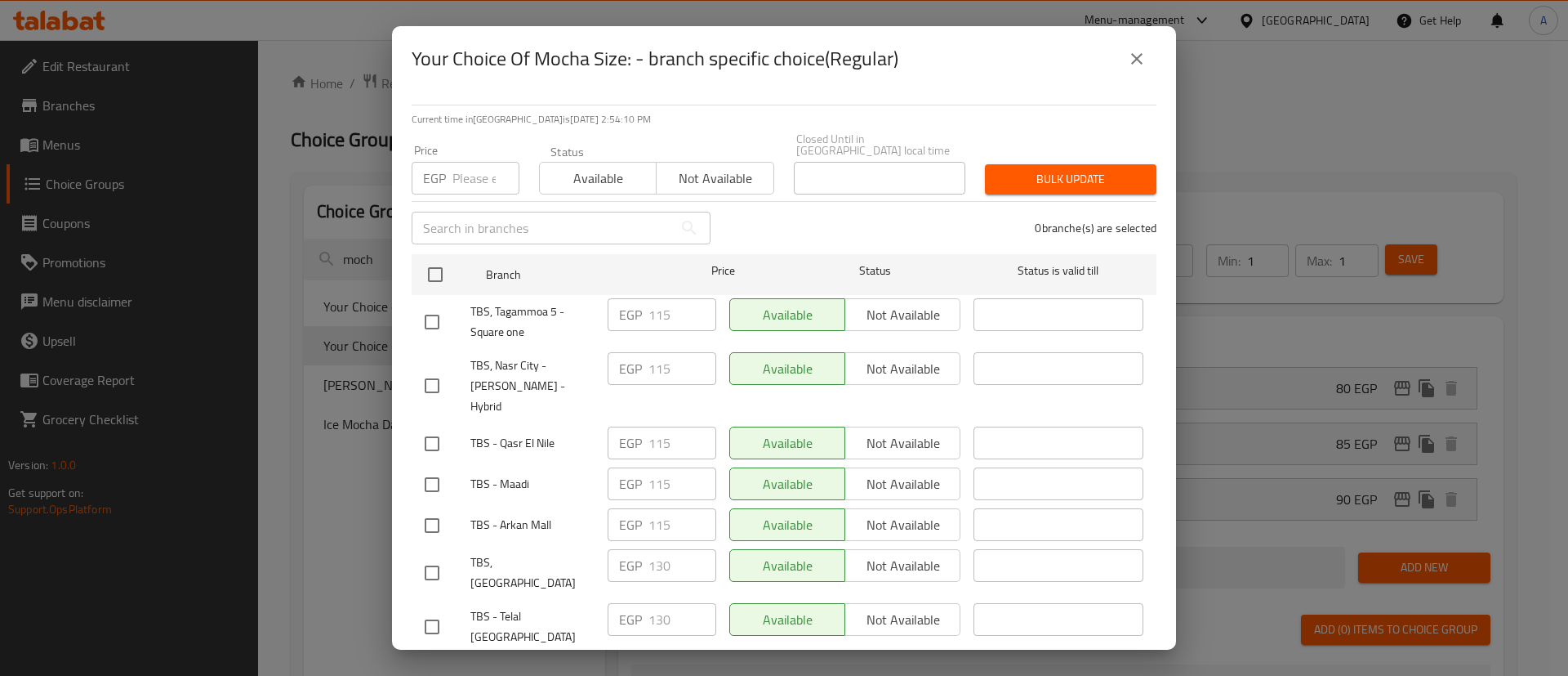
checkbox input "true"
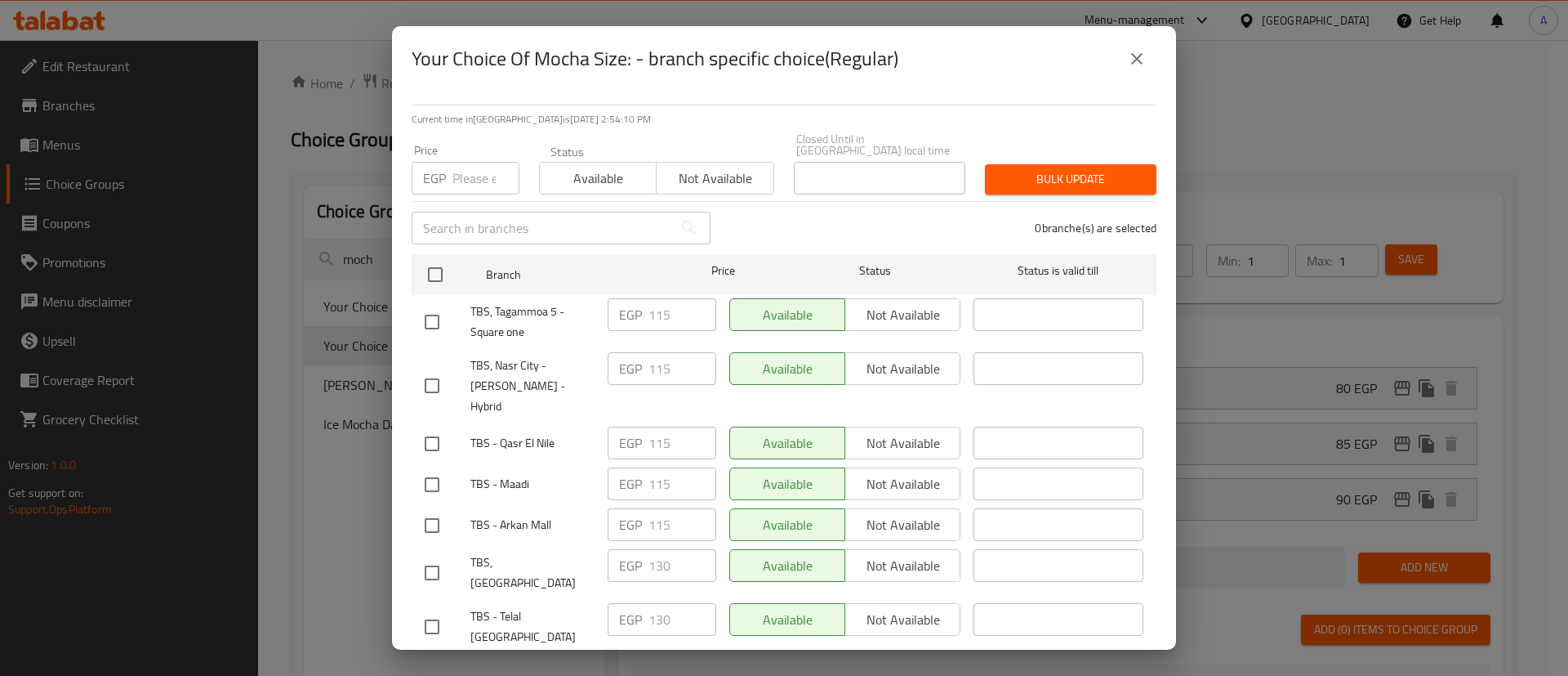
checkbox input "true"
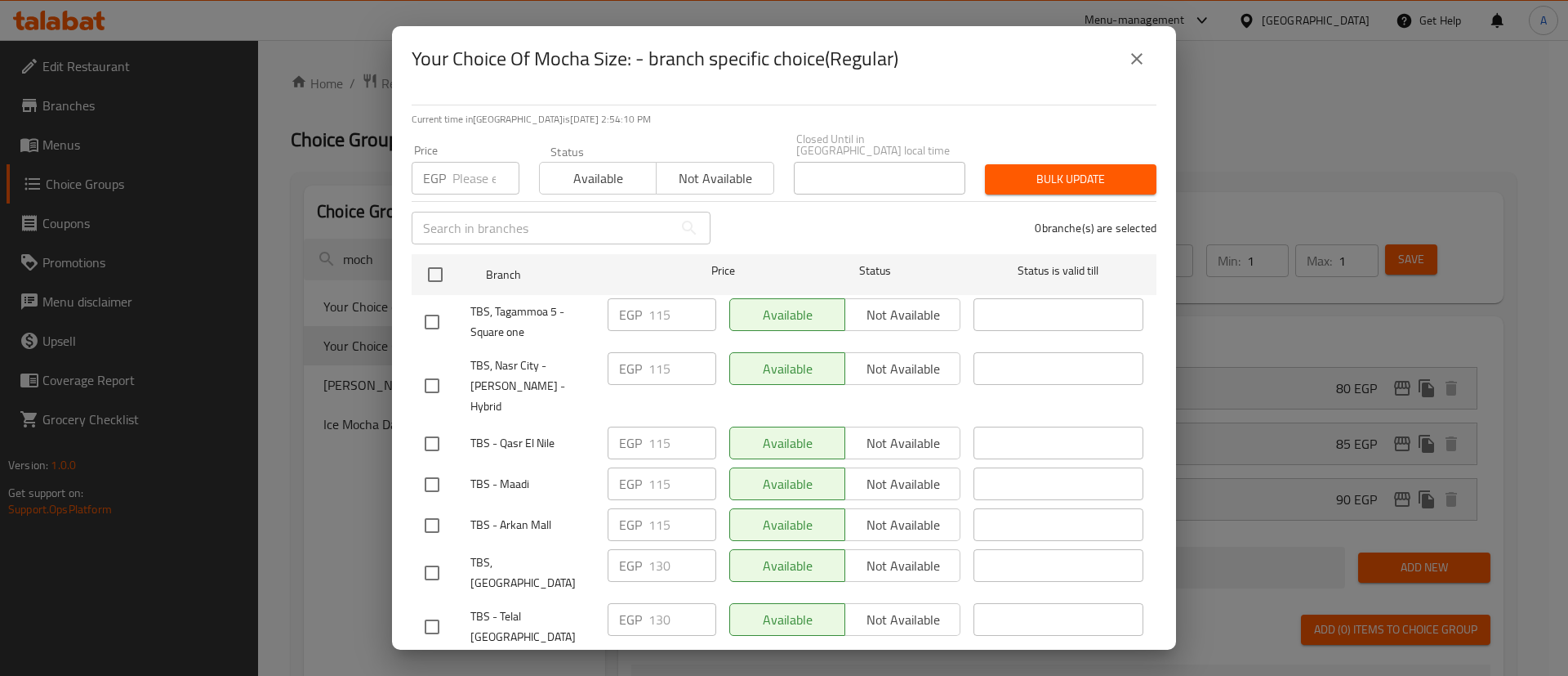
checkbox input "true"
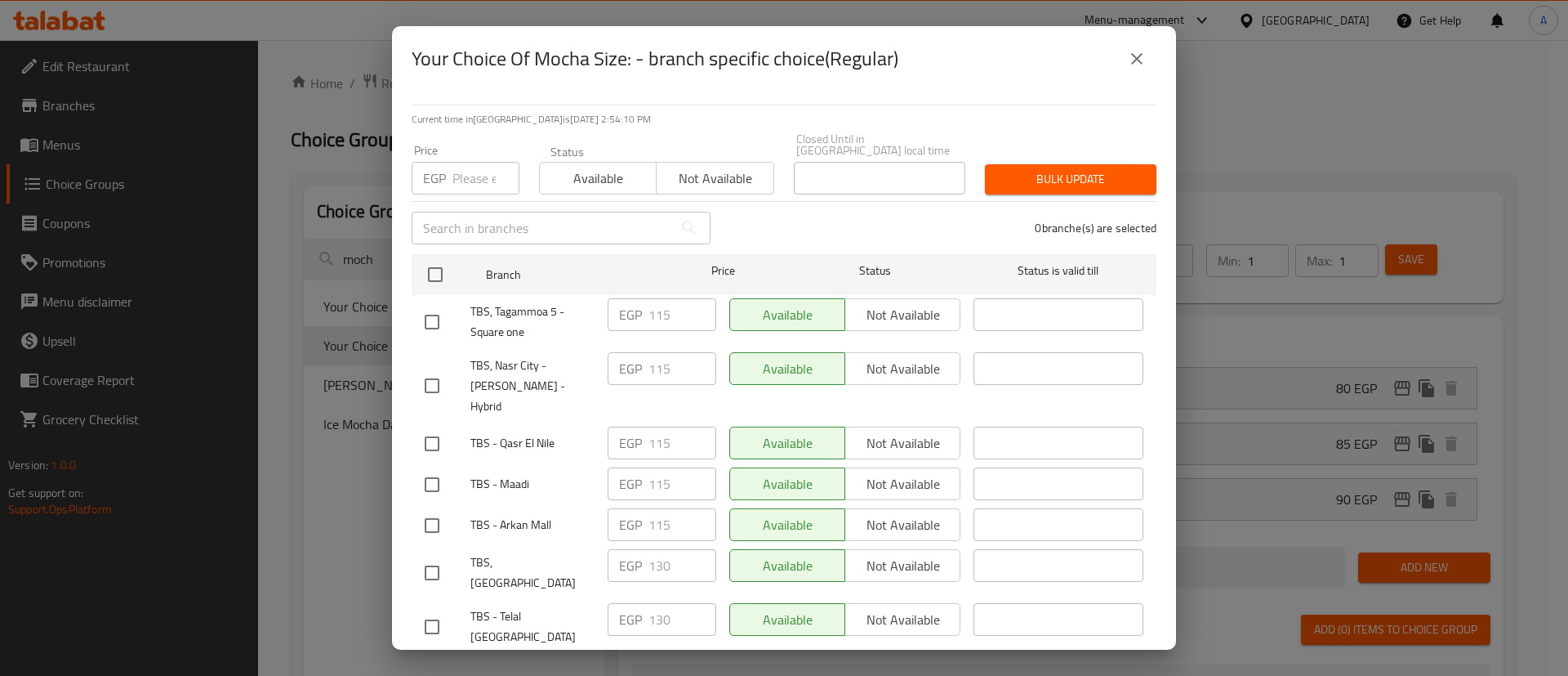
checkbox input "true"
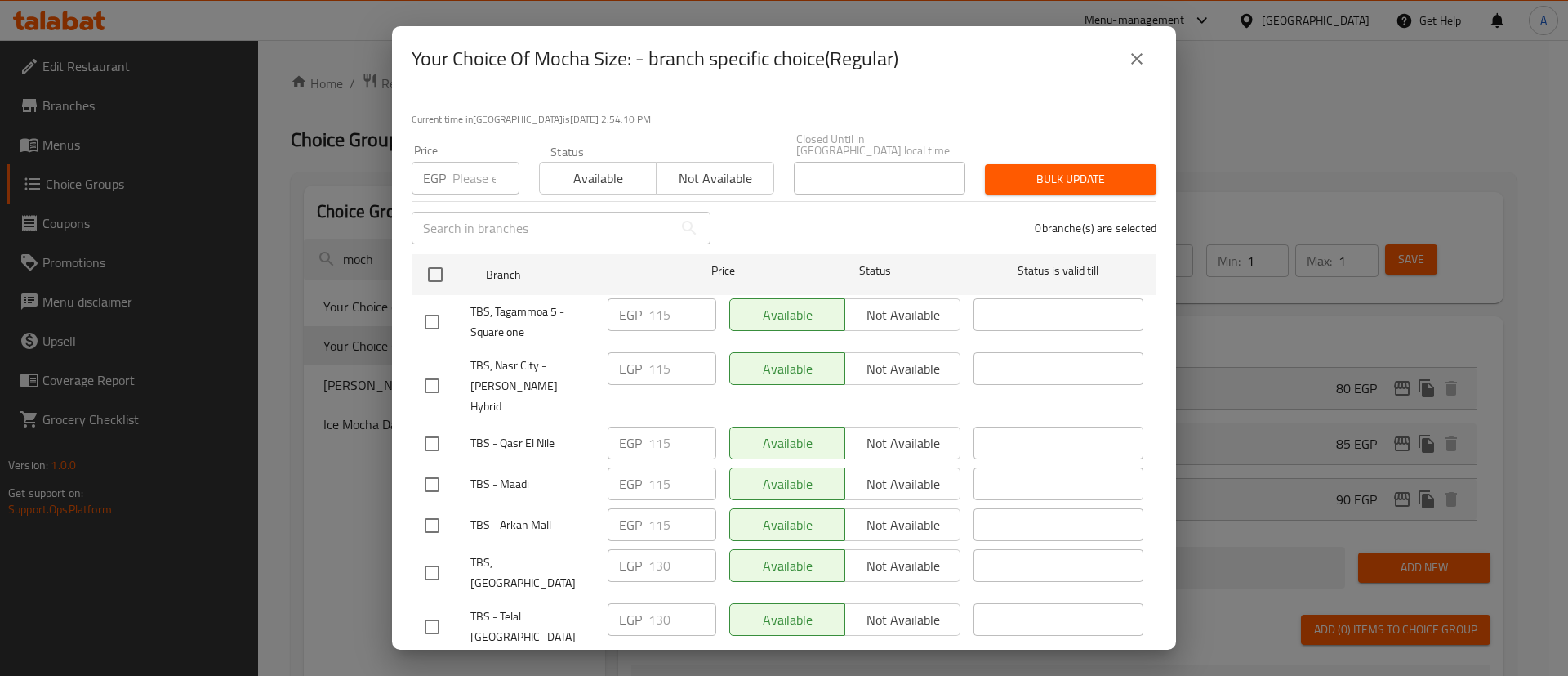
checkbox input "true"
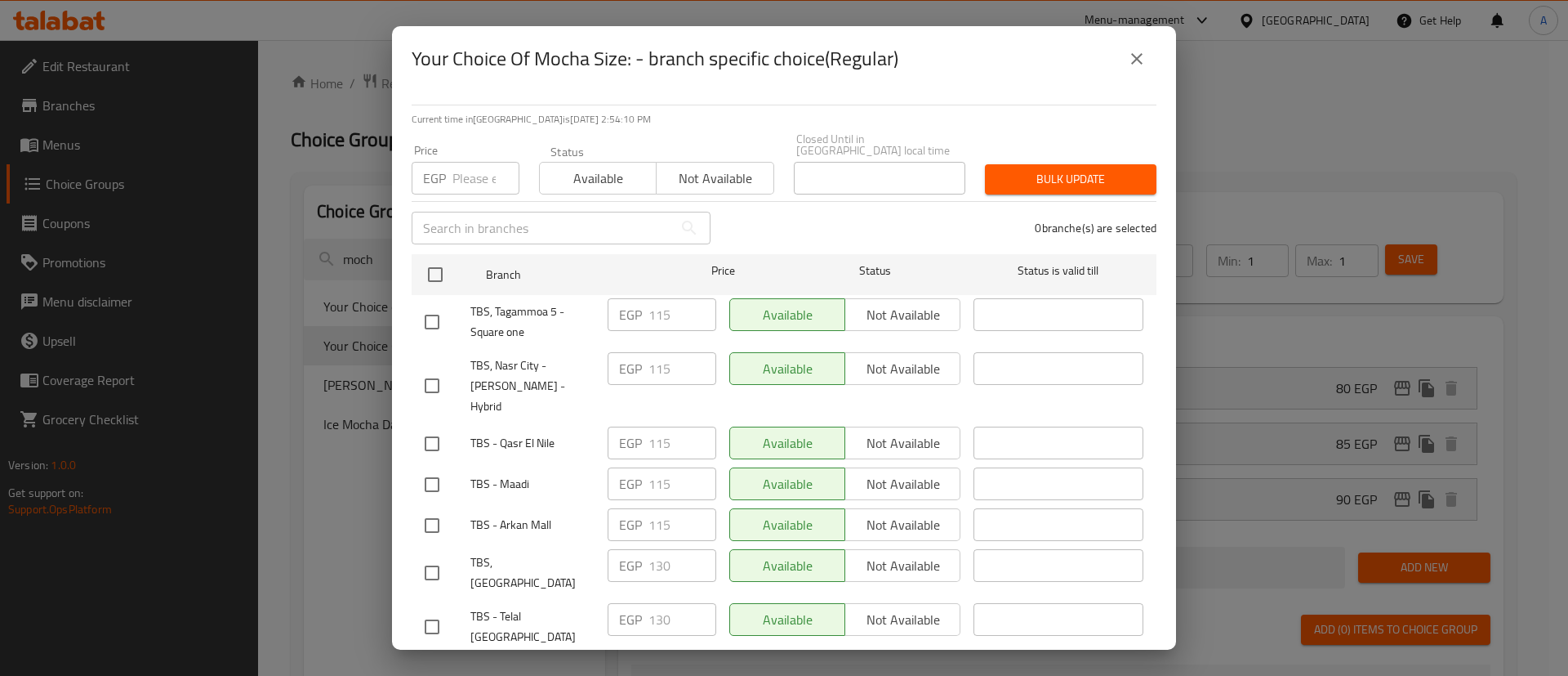
checkbox input "true"
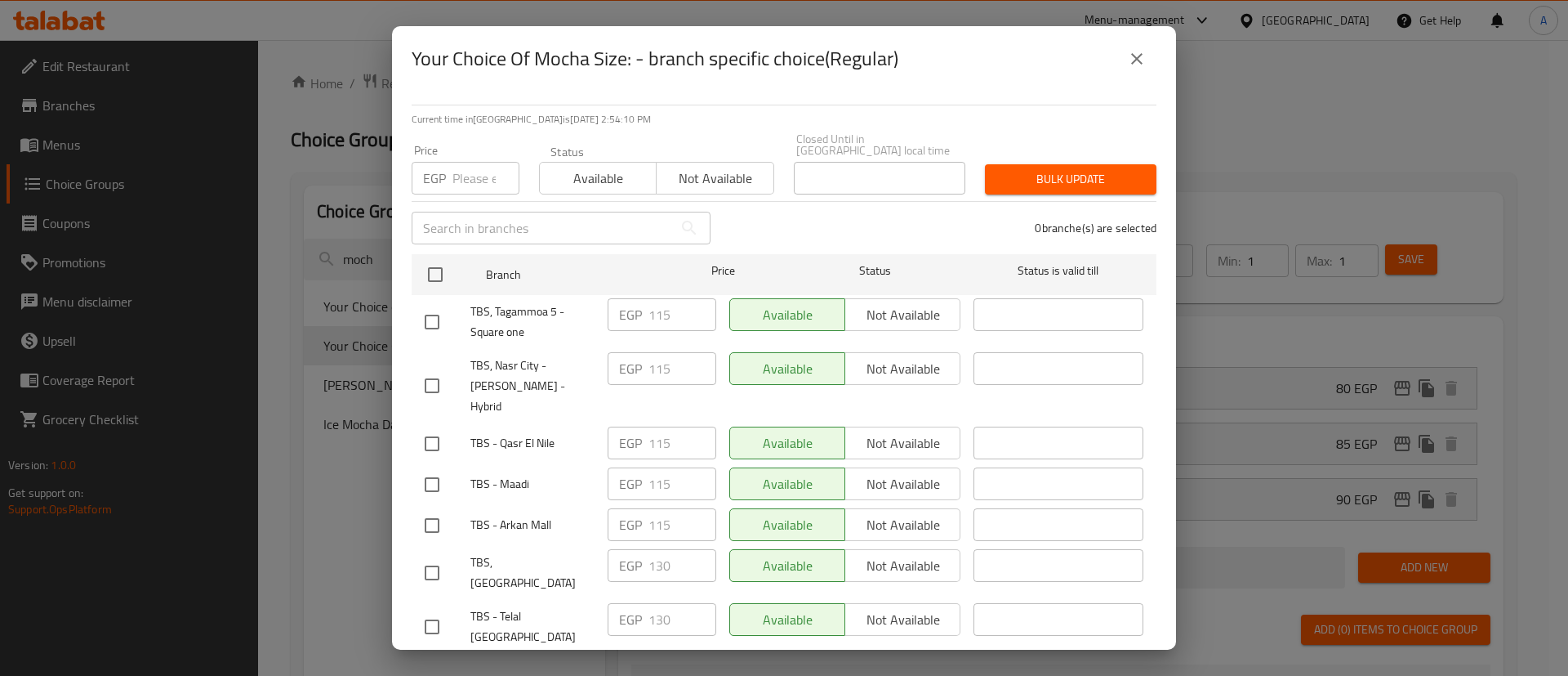
checkbox input "true"
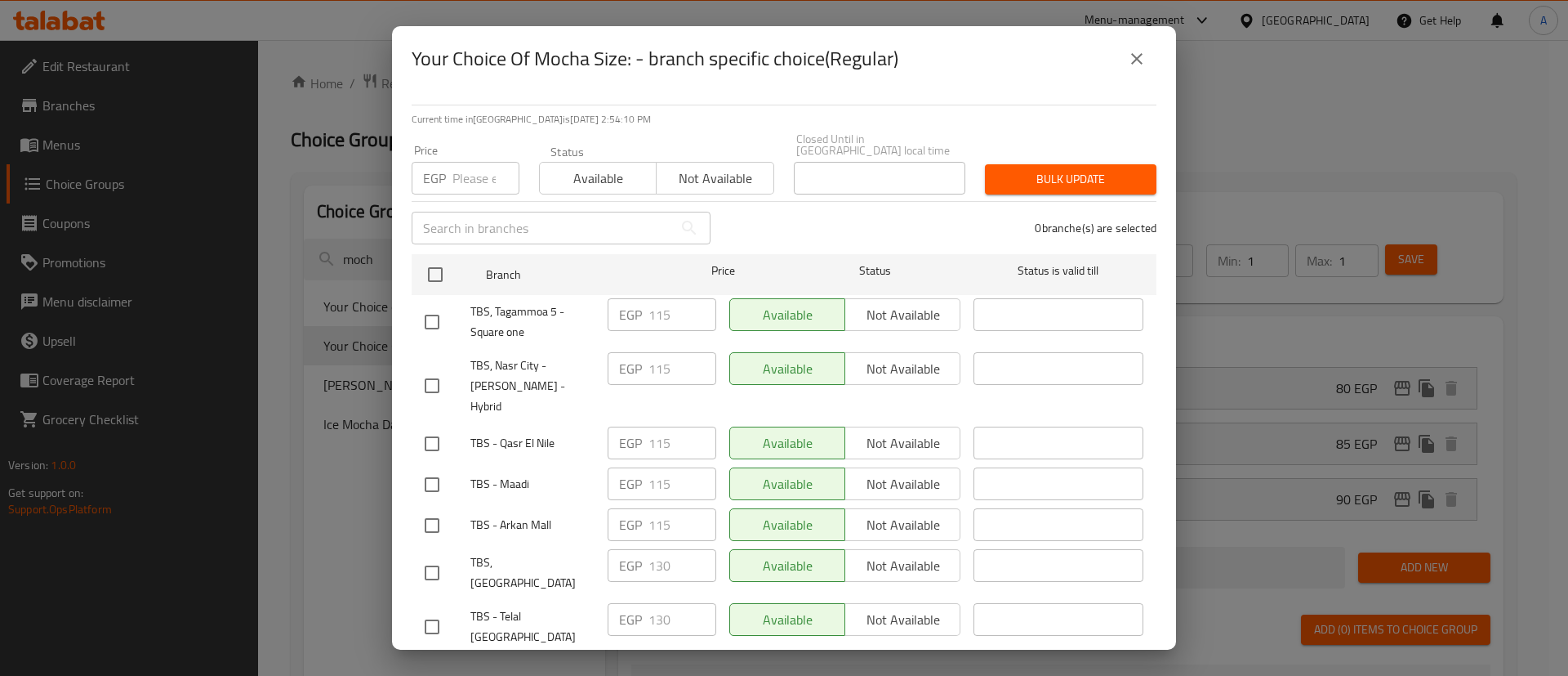
checkbox input "true"
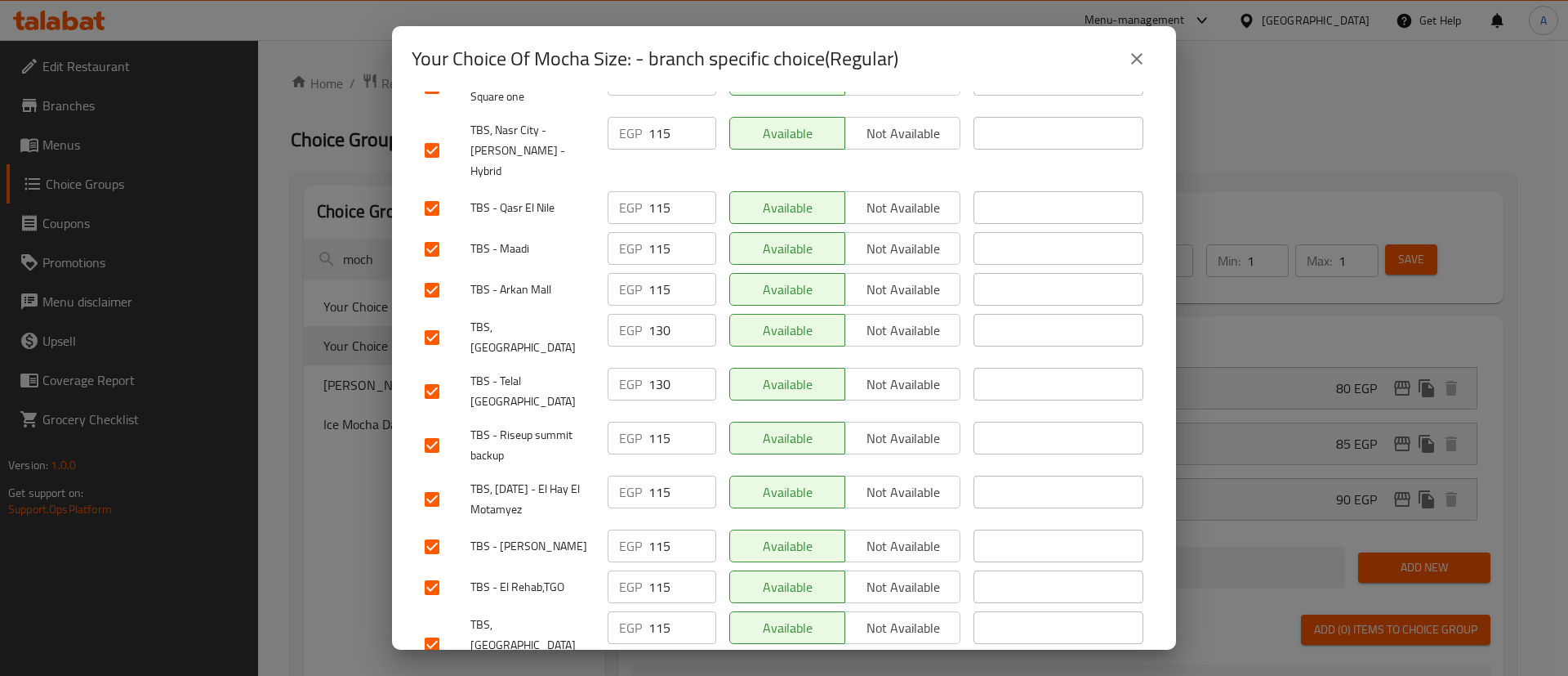
scroll to position [245, 0]
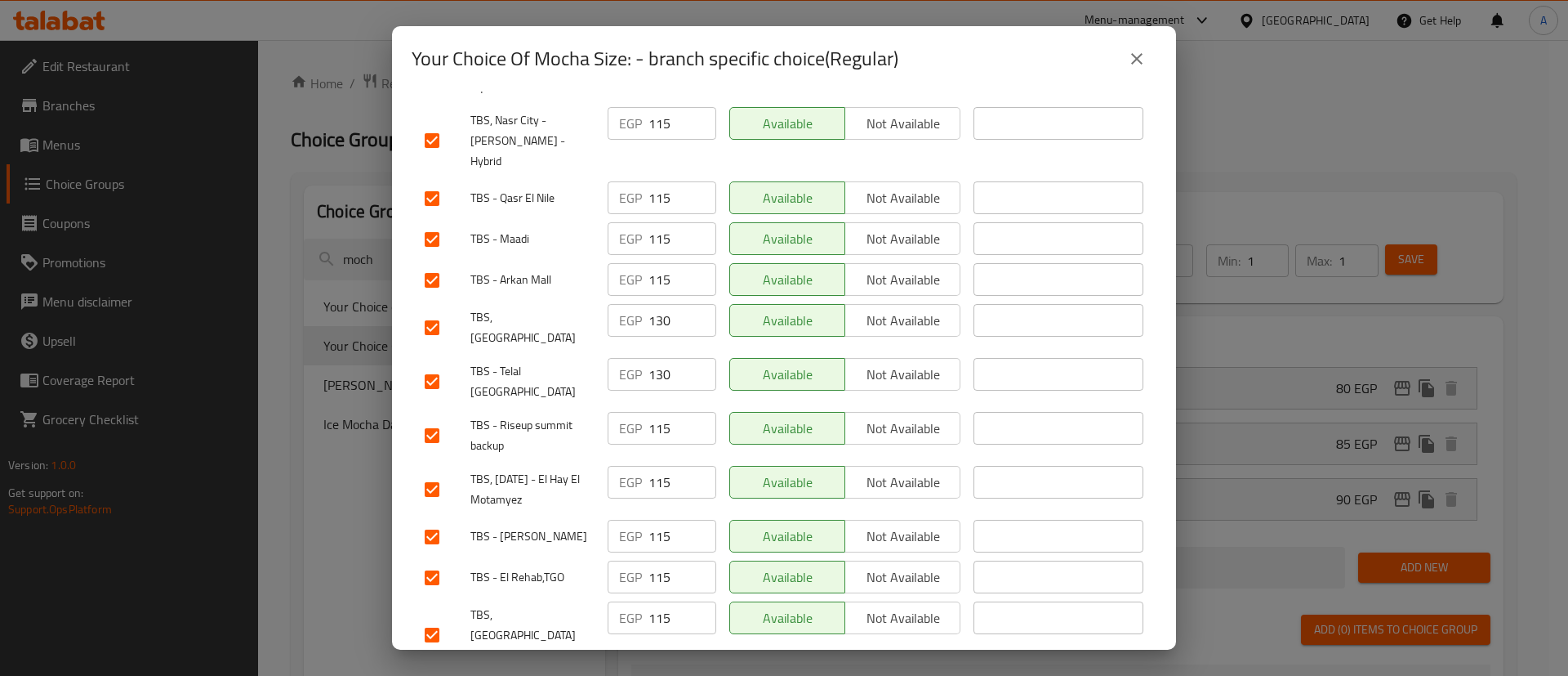
click at [426, 311] on input "checkbox" at bounding box center [432, 327] width 35 height 35
checkbox input "false"
click at [426, 365] on input "checkbox" at bounding box center [432, 381] width 35 height 35
checkbox input "false"
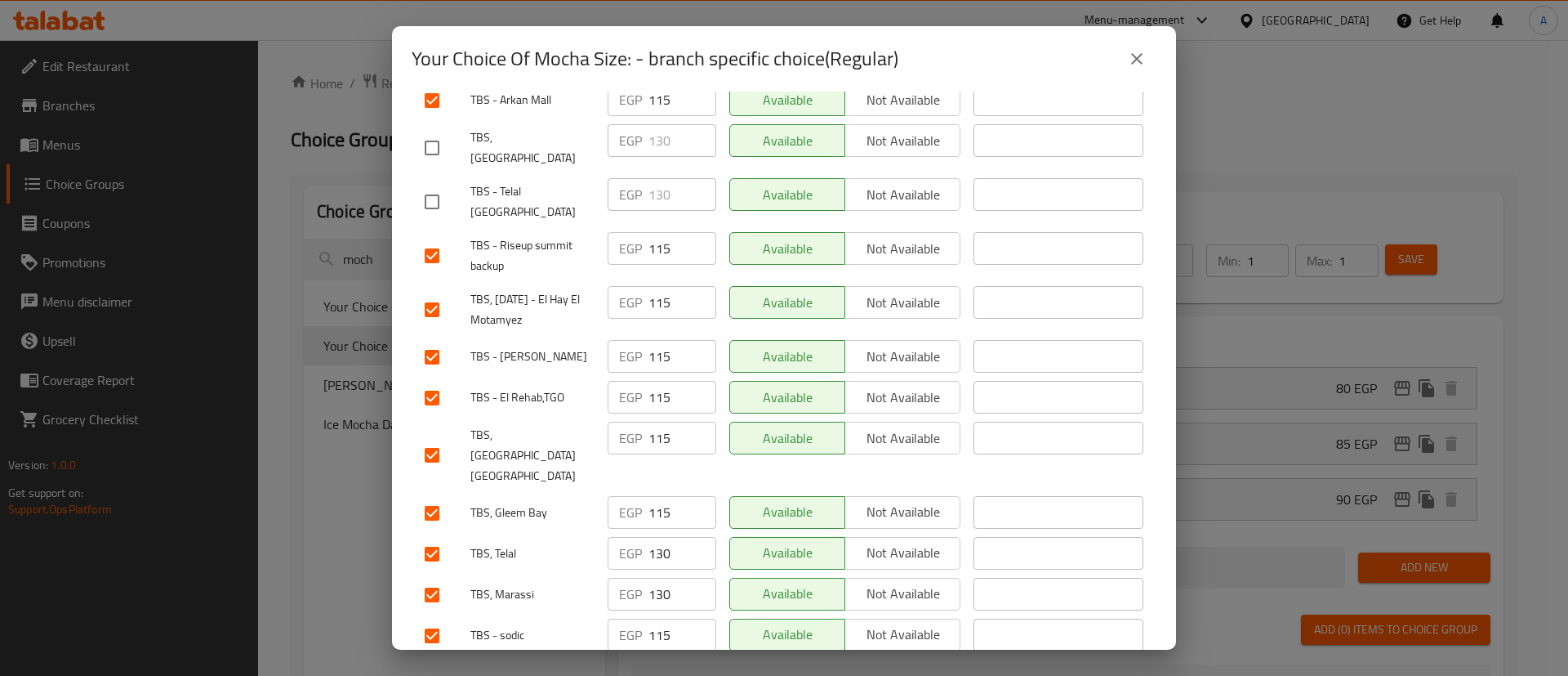
scroll to position [450, 0]
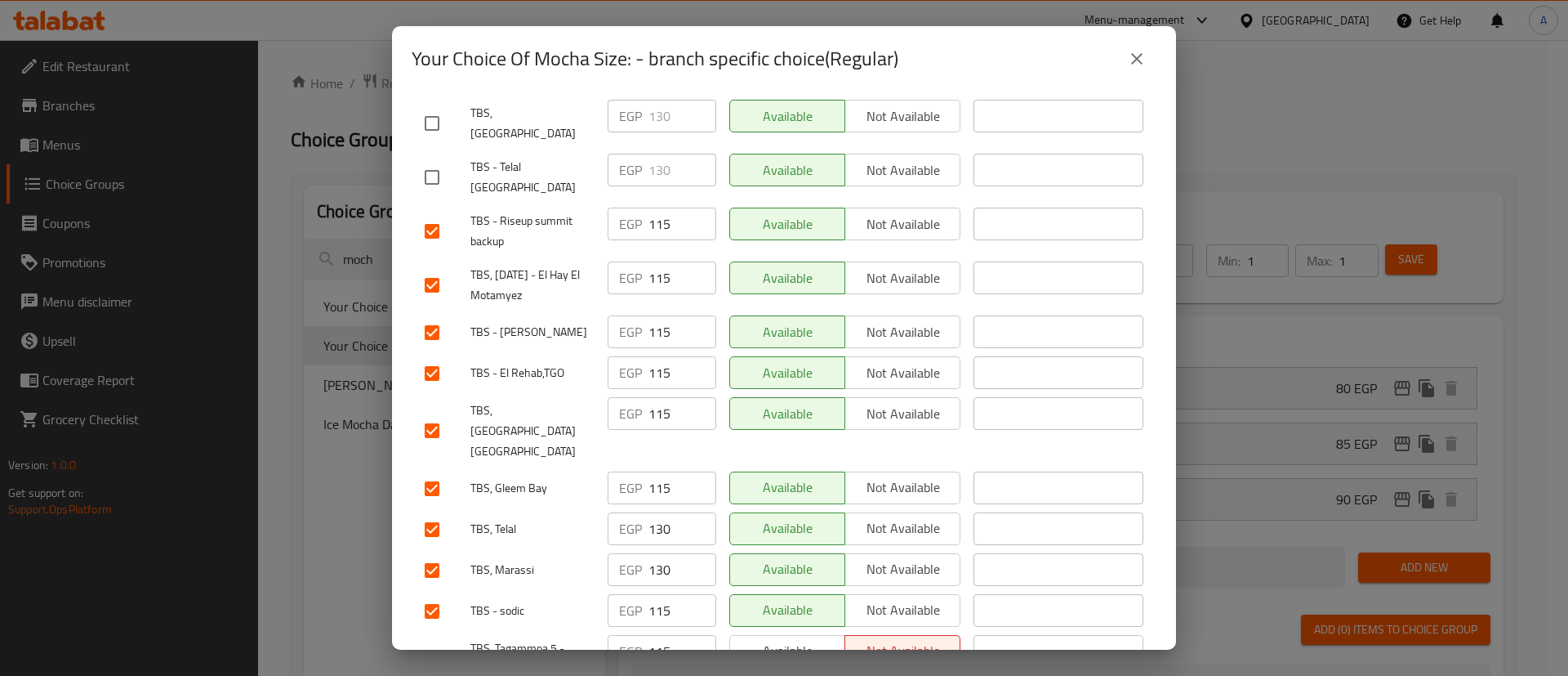
click at [437, 512] on input "checkbox" at bounding box center [432, 529] width 35 height 35
checkbox input "false"
click at [428, 553] on input "checkbox" at bounding box center [432, 570] width 35 height 35
checkbox input "false"
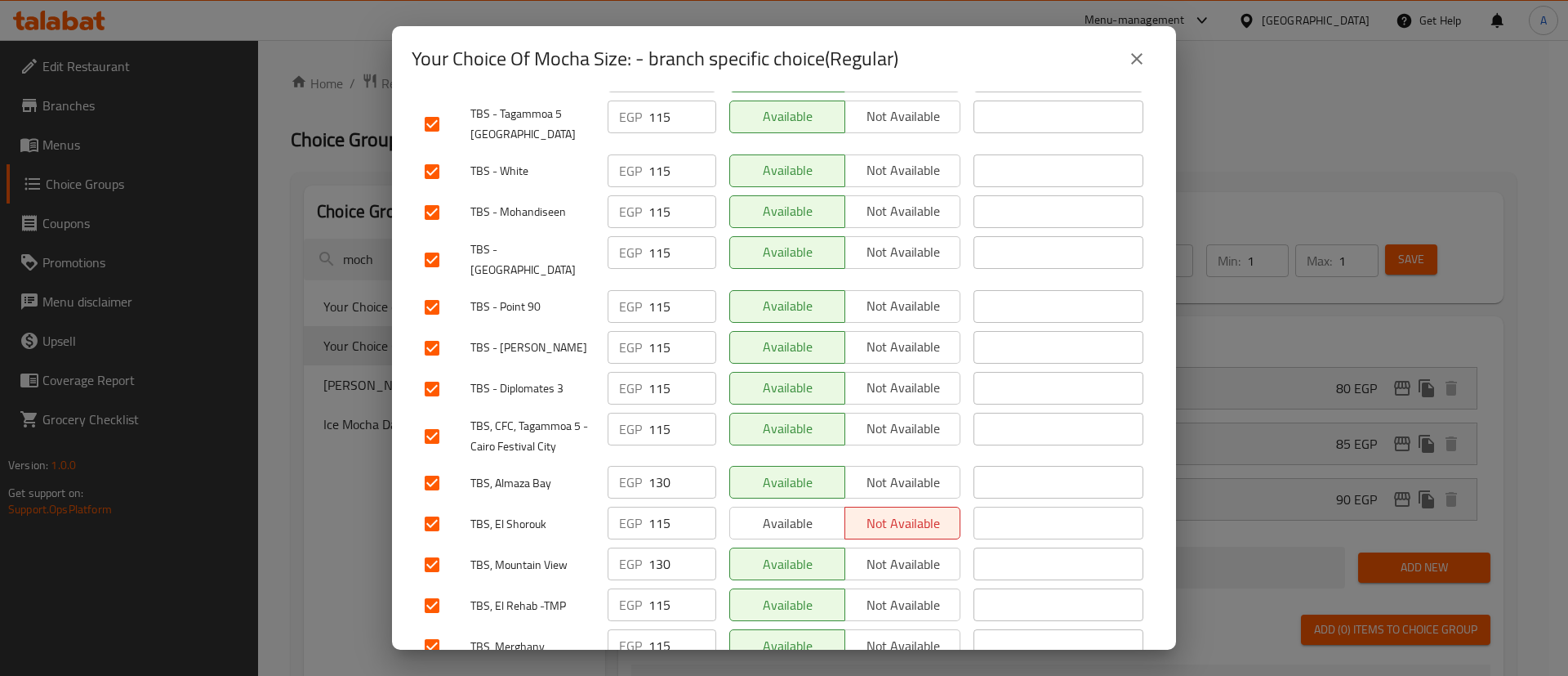
click at [431, 466] on input "checkbox" at bounding box center [432, 482] width 35 height 35
checkbox input "false"
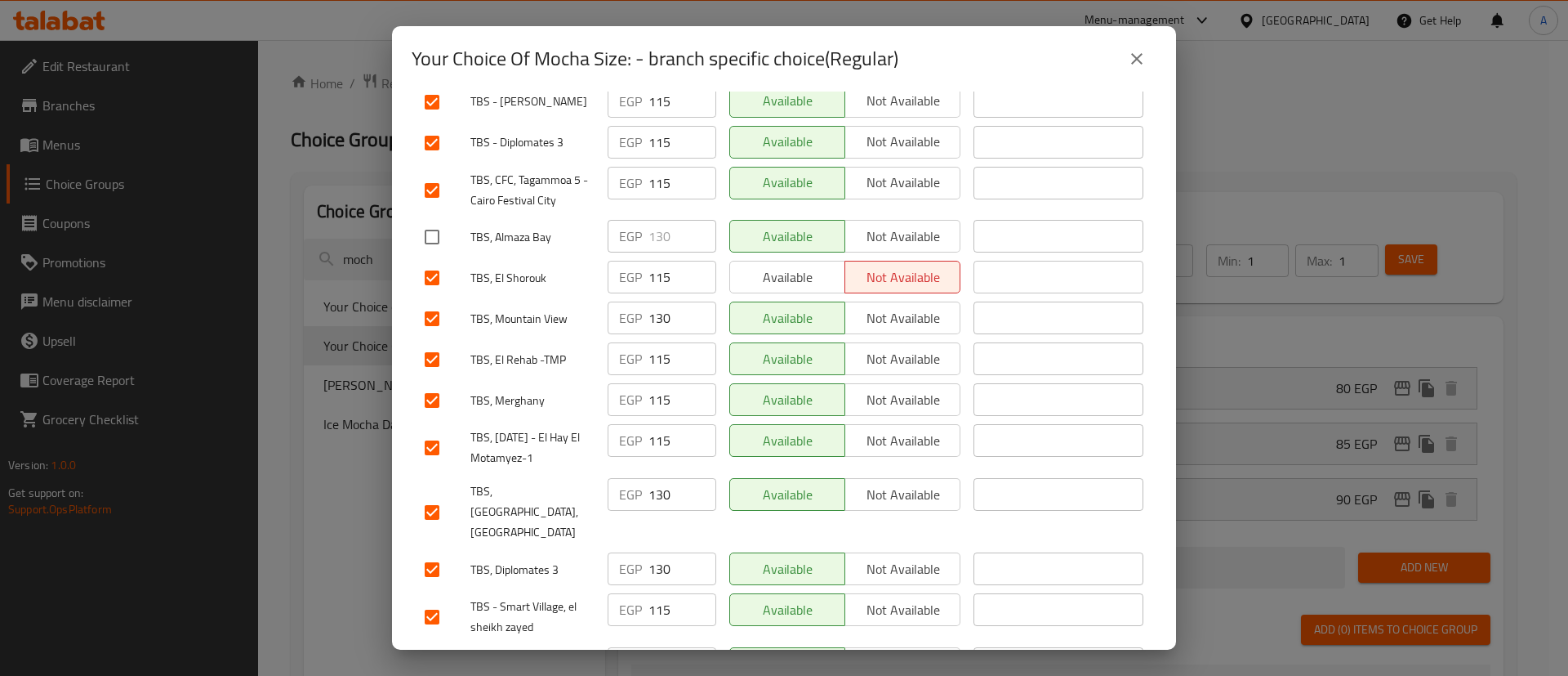
scroll to position [1674, 0]
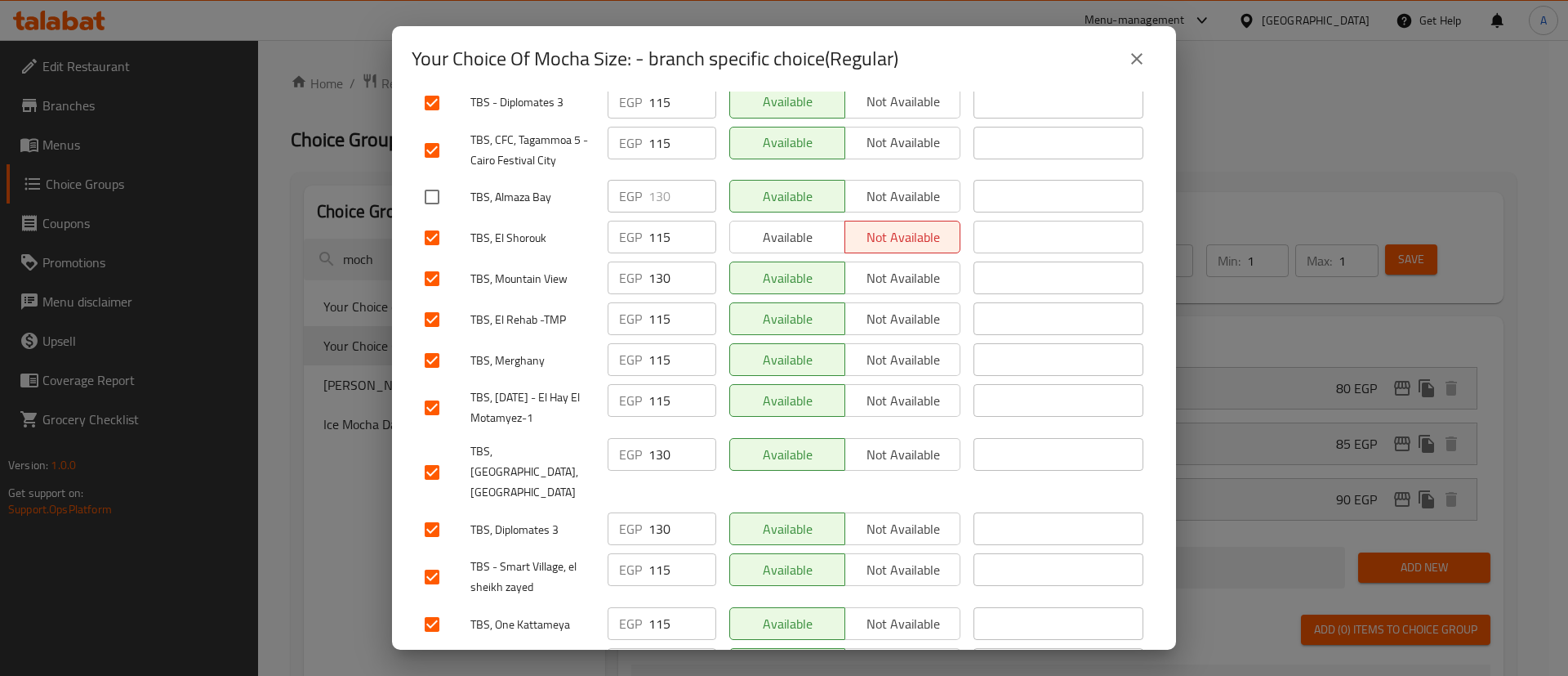
click at [441, 455] on input "checkbox" at bounding box center [432, 472] width 35 height 35
checkbox input "false"
click at [428, 512] on input "checkbox" at bounding box center [432, 529] width 35 height 35
checkbox input "false"
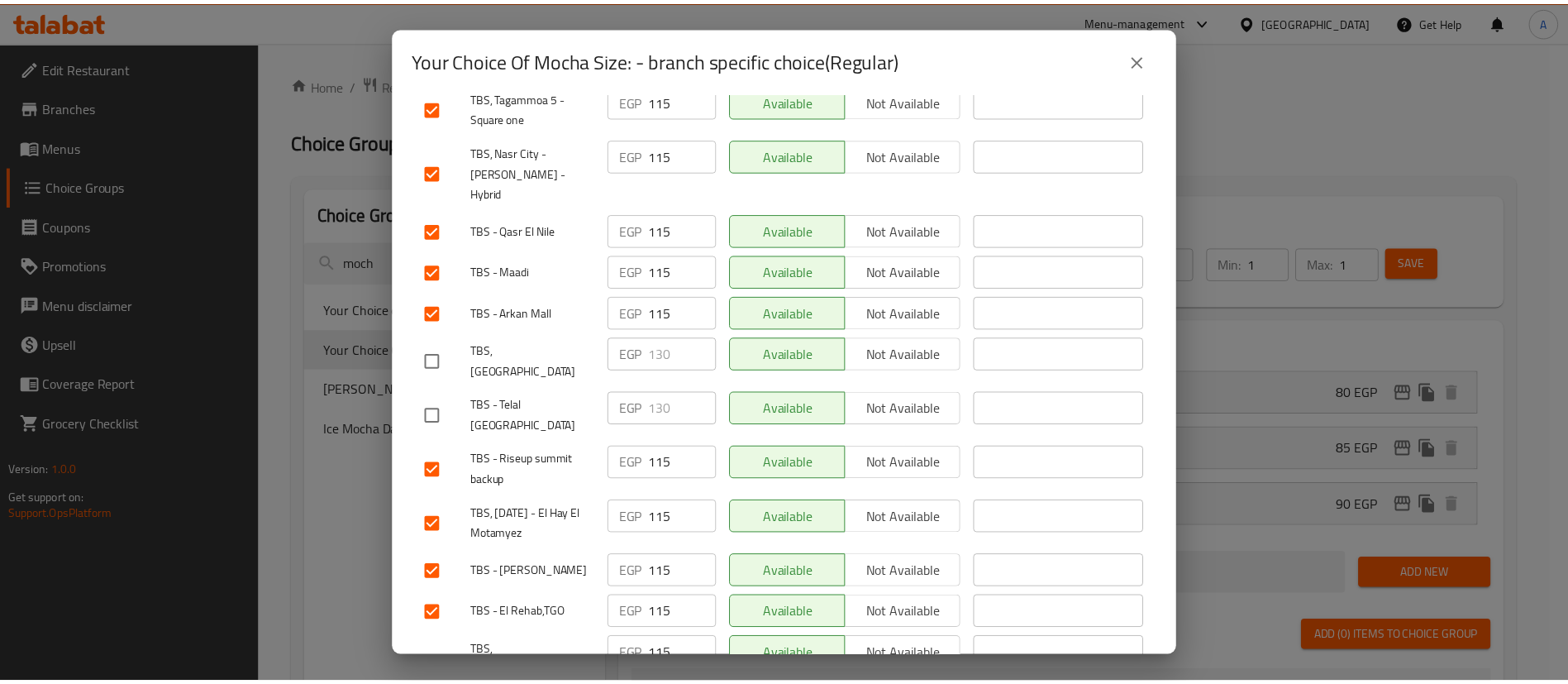
scroll to position [0, 0]
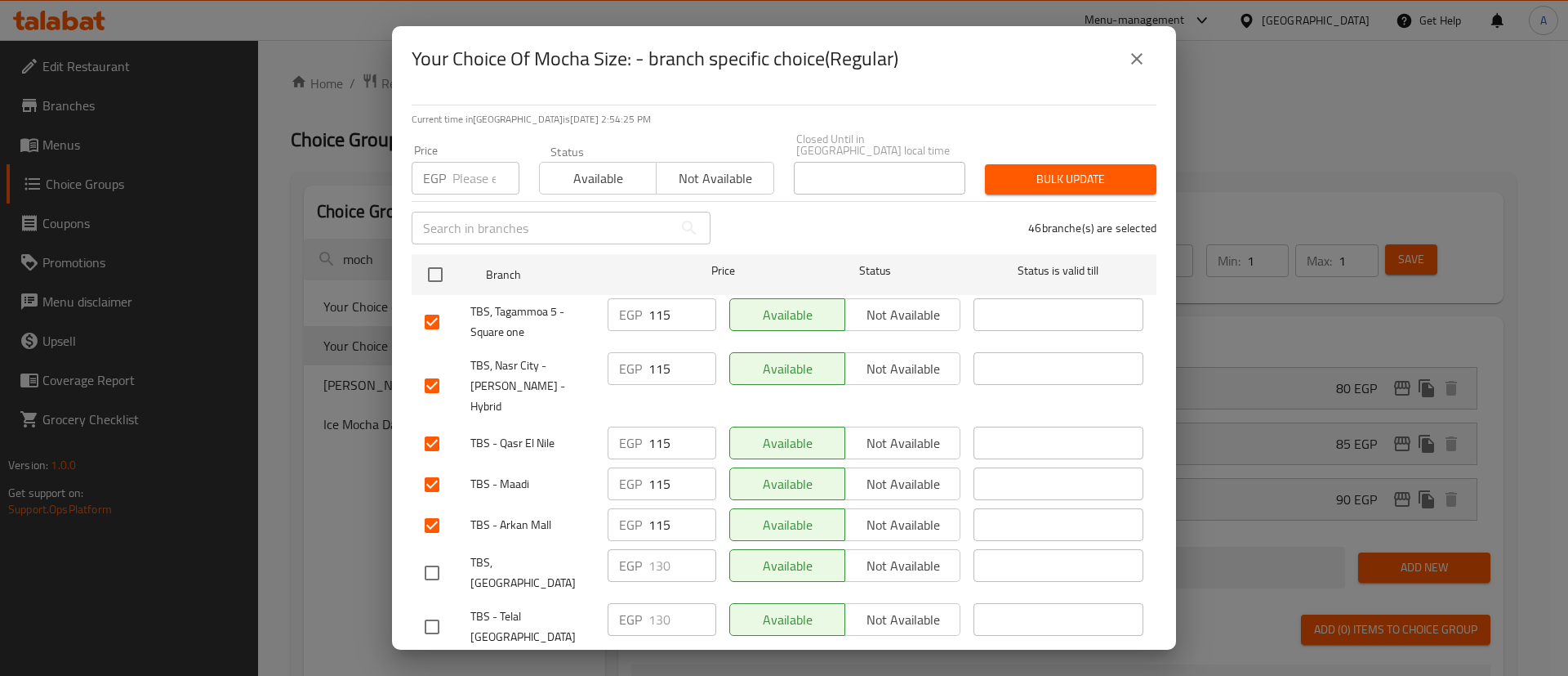
click at [455, 170] on input "number" at bounding box center [486, 178] width 67 height 33
type input "105"
click at [1023, 169] on span "Bulk update" at bounding box center [1071, 179] width 146 height 20
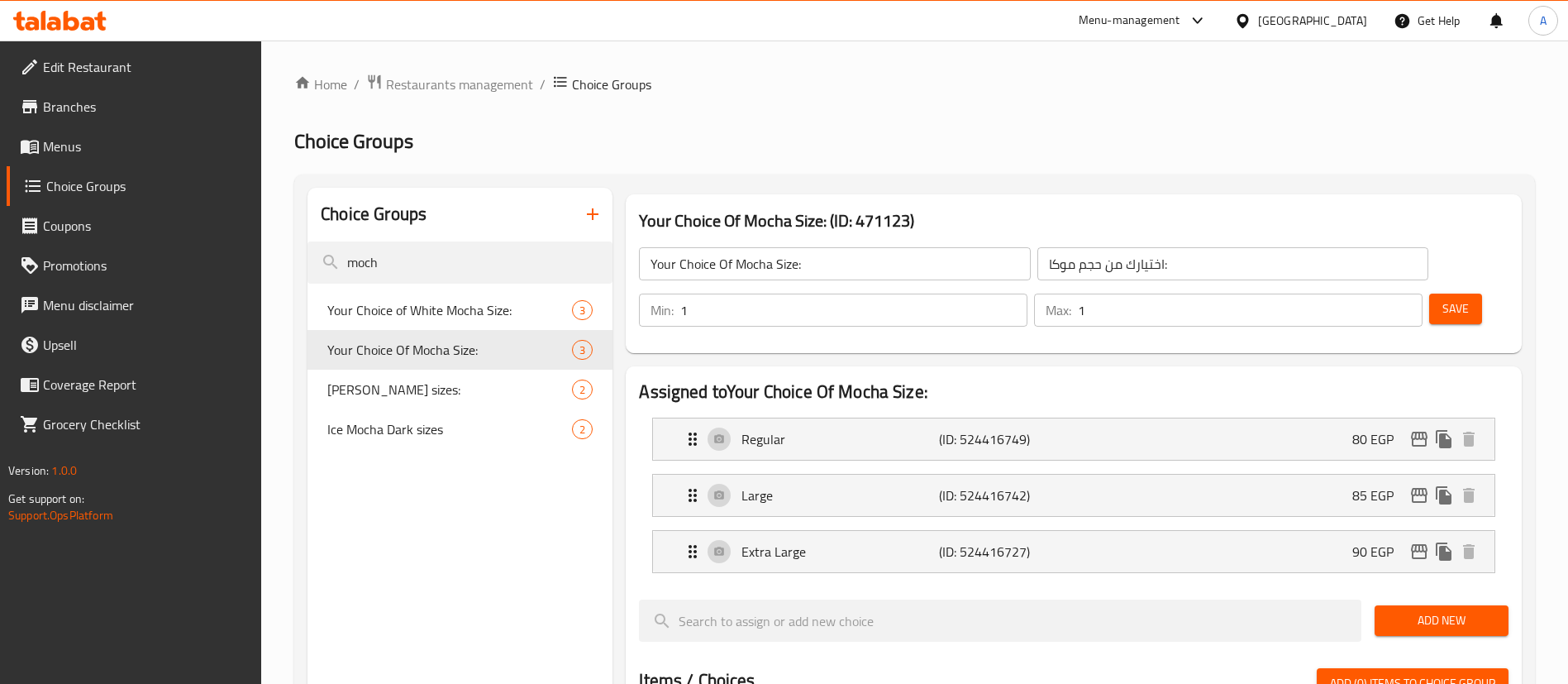
click at [501, 133] on h2 "Choice Groups" at bounding box center [914, 141] width 1241 height 26
click at [413, 81] on span "Restaurants management" at bounding box center [459, 83] width 147 height 20
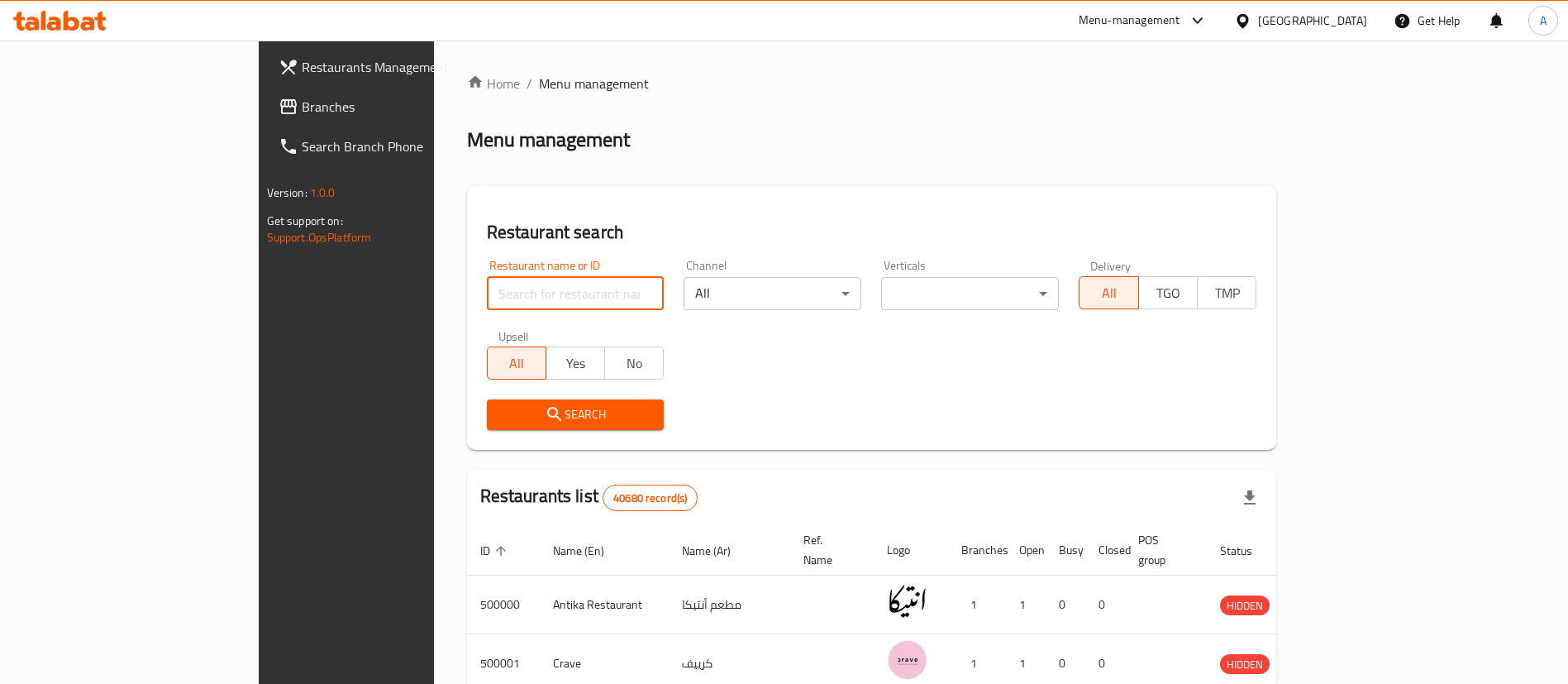
drag, startPoint x: 395, startPoint y: 286, endPoint x: 388, endPoint y: 281, distance: 8.6
click at [487, 286] on input "search" at bounding box center [576, 293] width 178 height 33
type input "ن"
type input "[PERSON_NAME]"
click button "Search" at bounding box center [576, 415] width 178 height 31
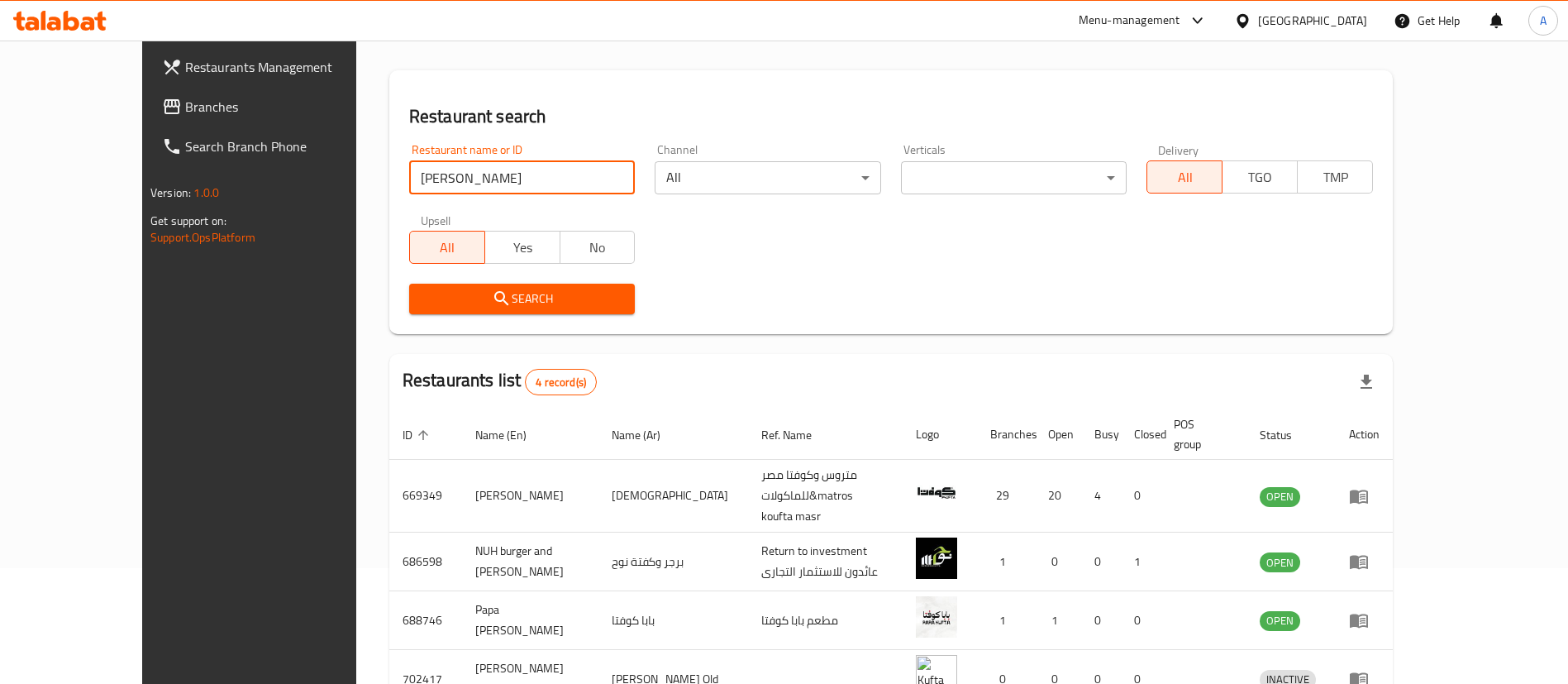
scroll to position [165, 0]
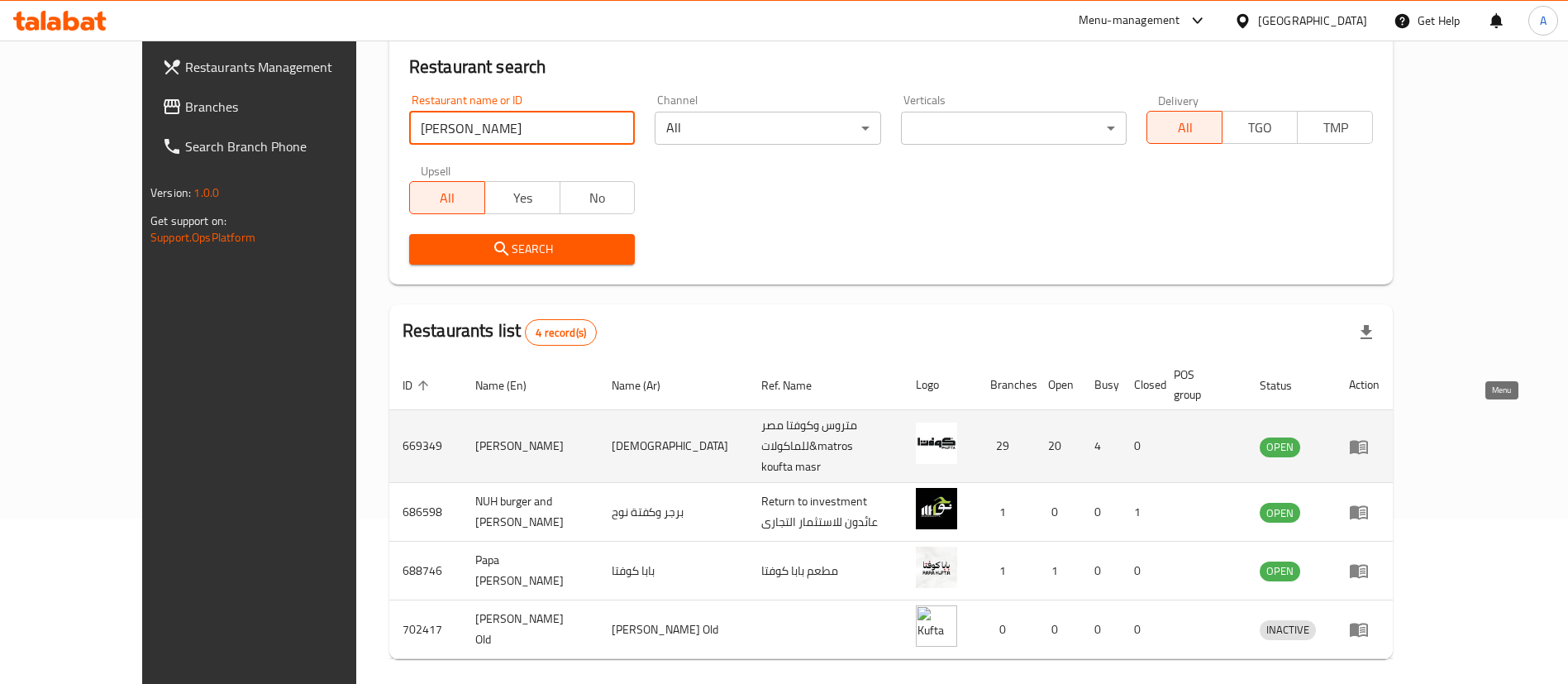
click at [1368, 440] on icon "enhanced table" at bounding box center [1358, 446] width 18 height 14
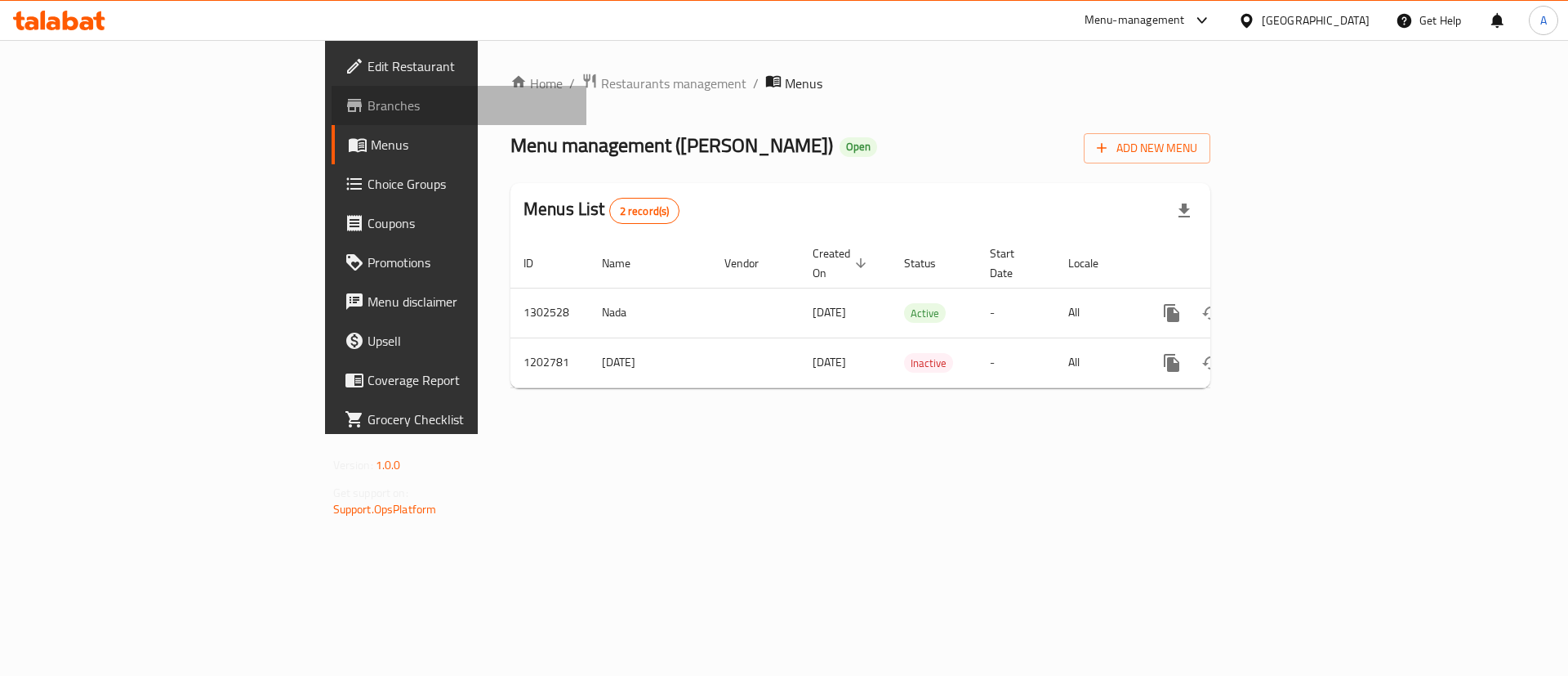
click at [368, 101] on span "Branches" at bounding box center [471, 105] width 207 height 19
